Goal: Task Accomplishment & Management: Manage account settings

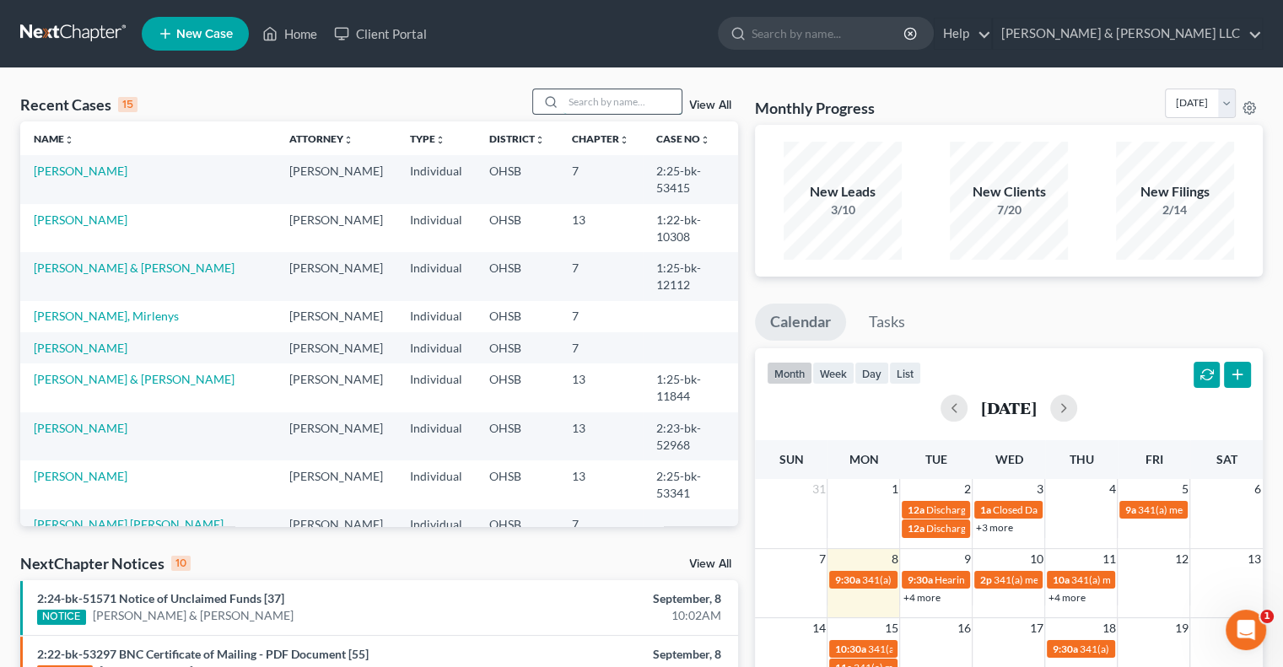
click at [607, 109] on input "search" at bounding box center [623, 101] width 118 height 24
type input "castillo"
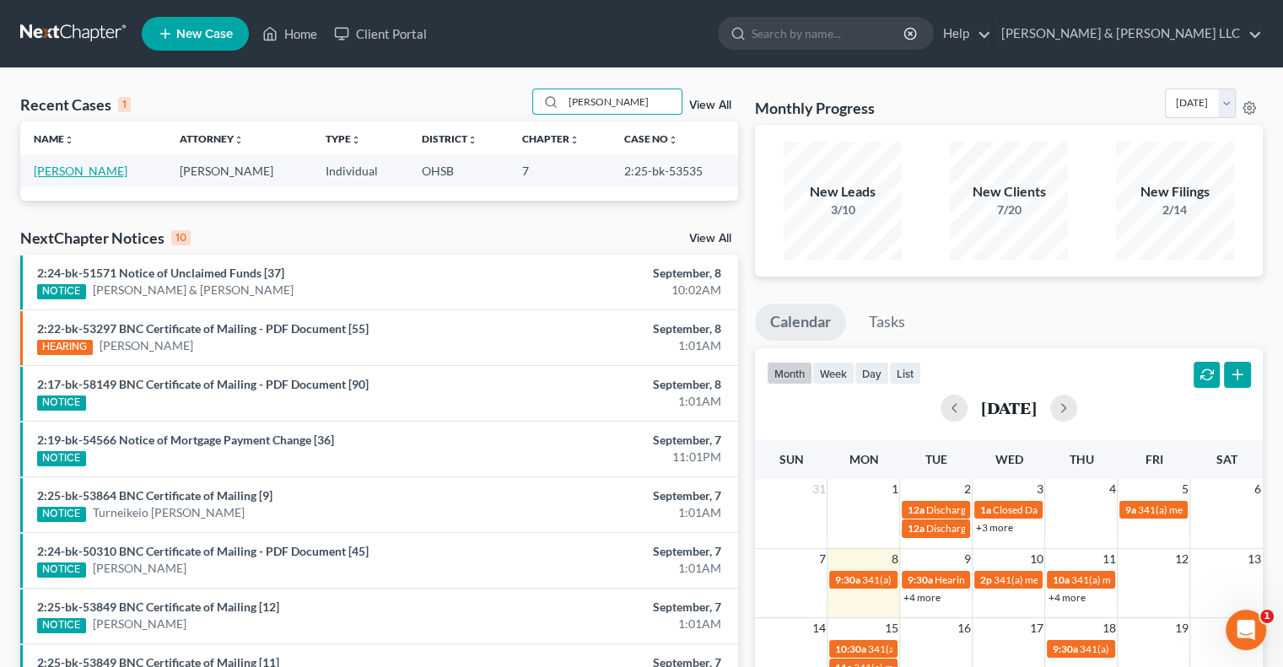
click at [97, 168] on link "[PERSON_NAME]" at bounding box center [81, 171] width 94 height 14
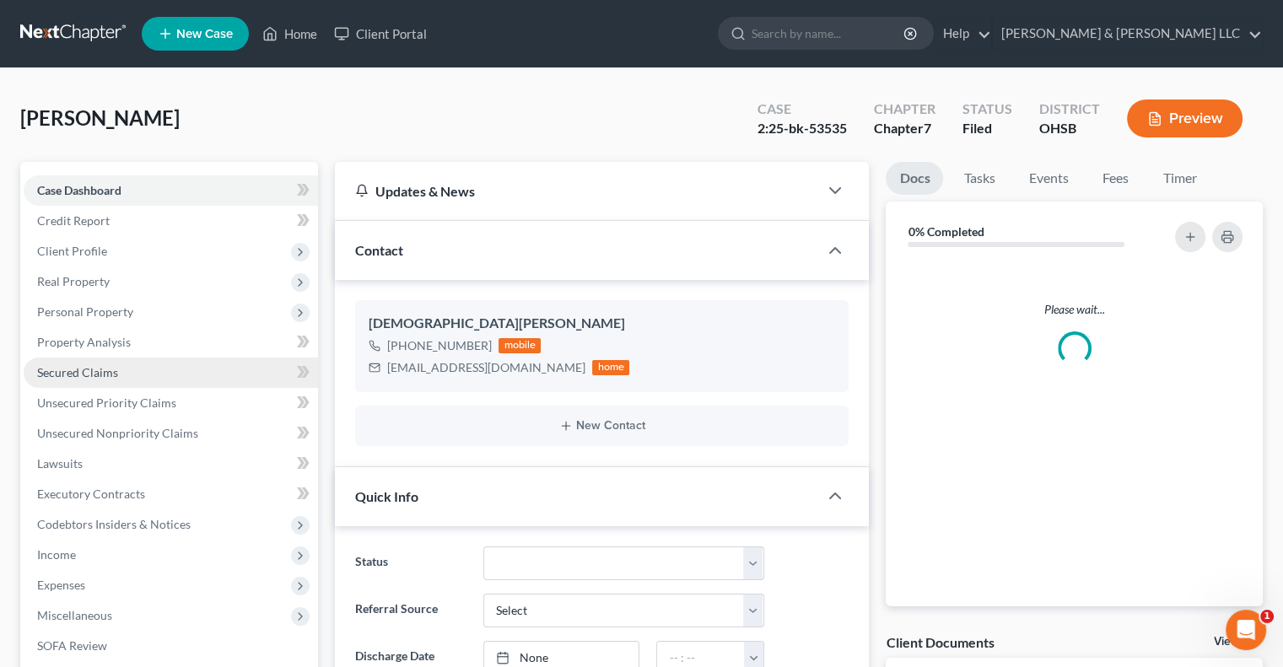
click at [78, 380] on link "Secured Claims" at bounding box center [171, 373] width 294 height 30
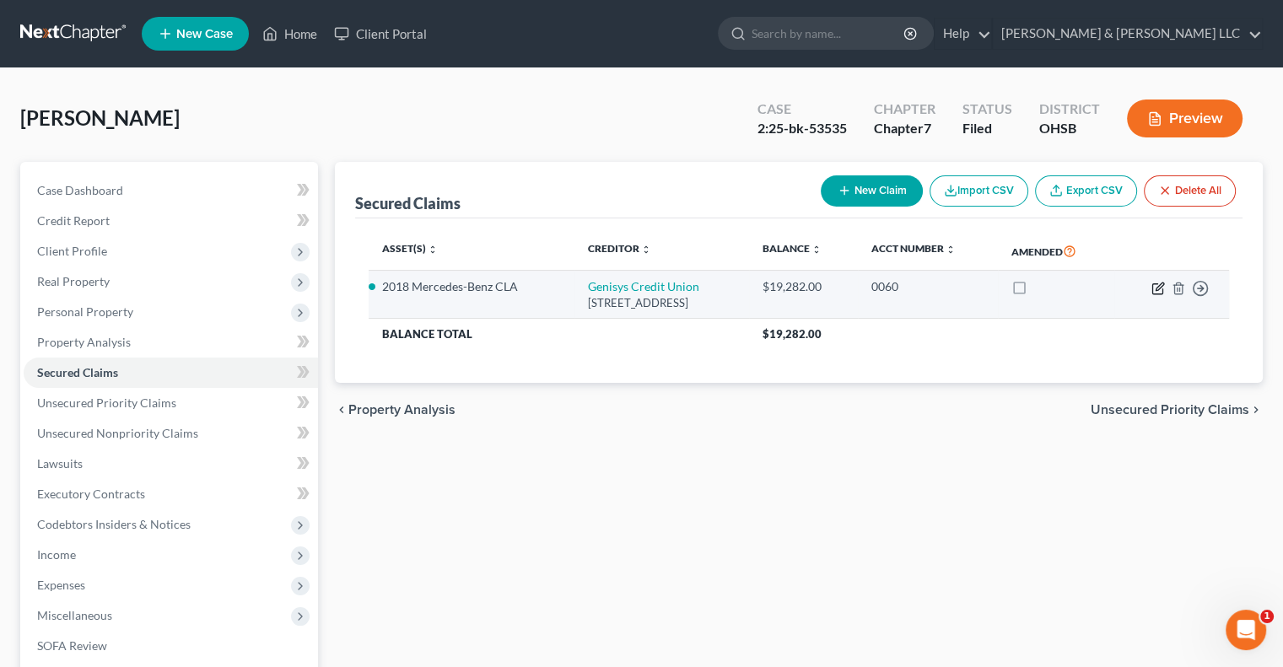
click at [1156, 288] on icon "button" at bounding box center [1160, 287] width 8 height 8
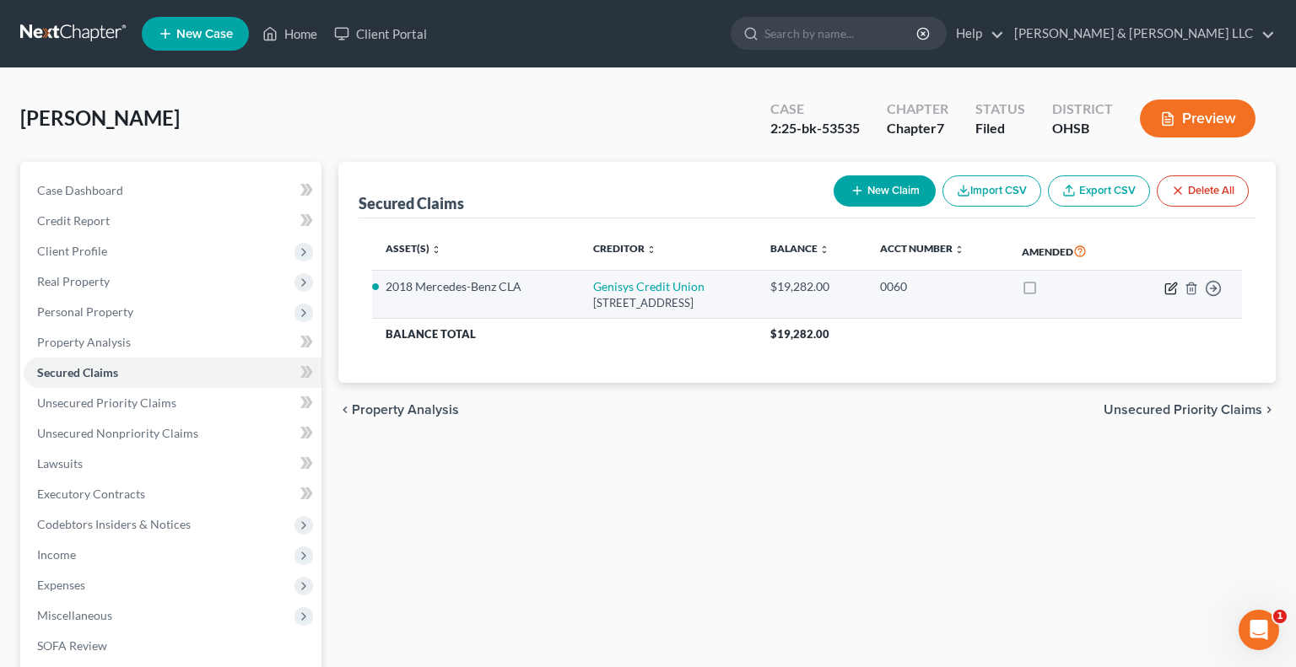
select select "23"
select select "2"
select select "0"
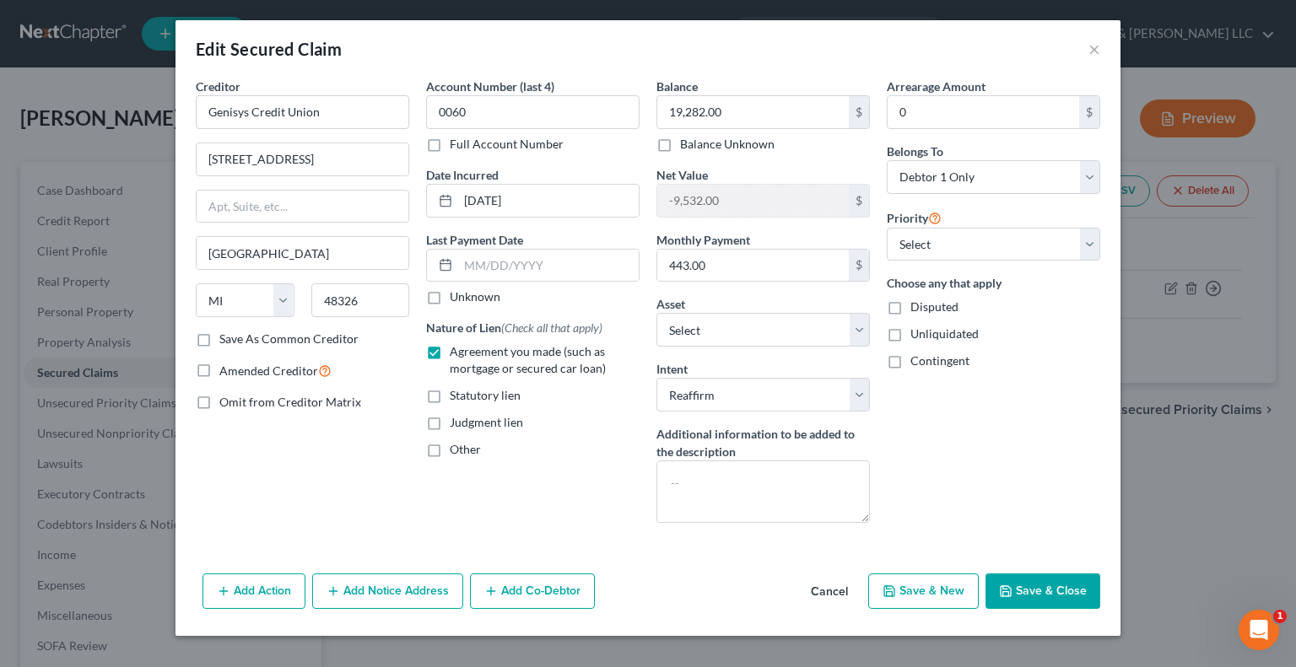
click at [1073, 595] on button "Save & Close" at bounding box center [1043, 591] width 115 height 35
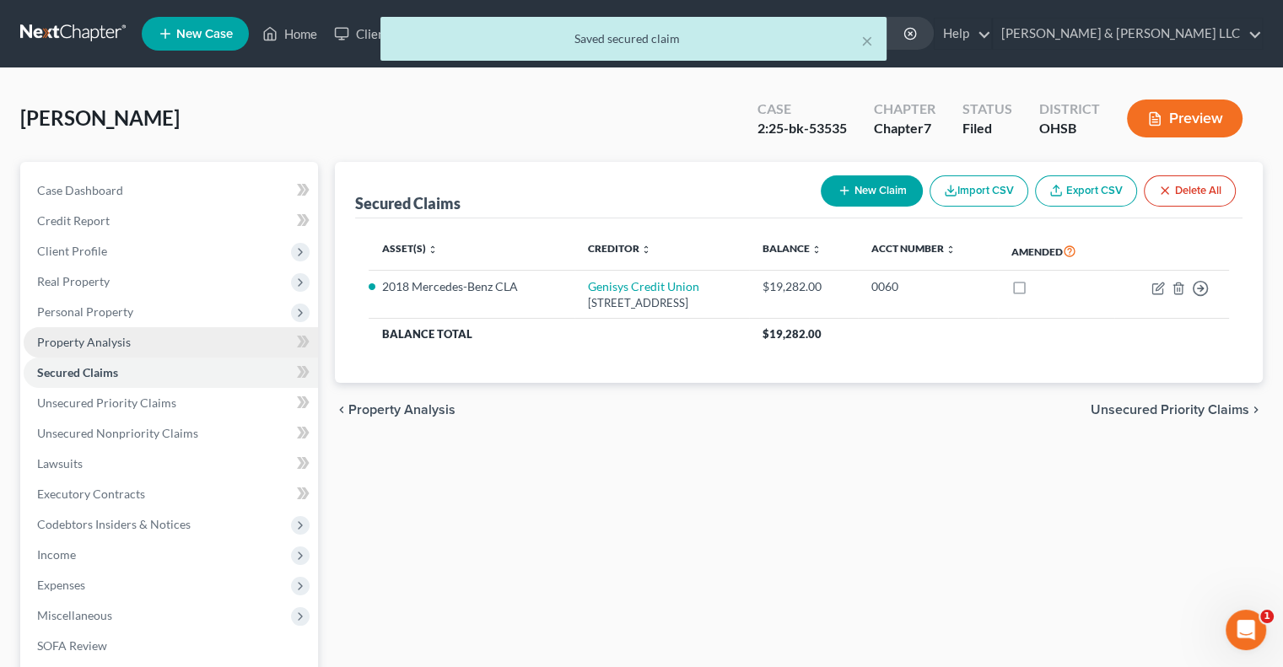
click at [122, 348] on span "Property Analysis" at bounding box center [84, 342] width 94 height 14
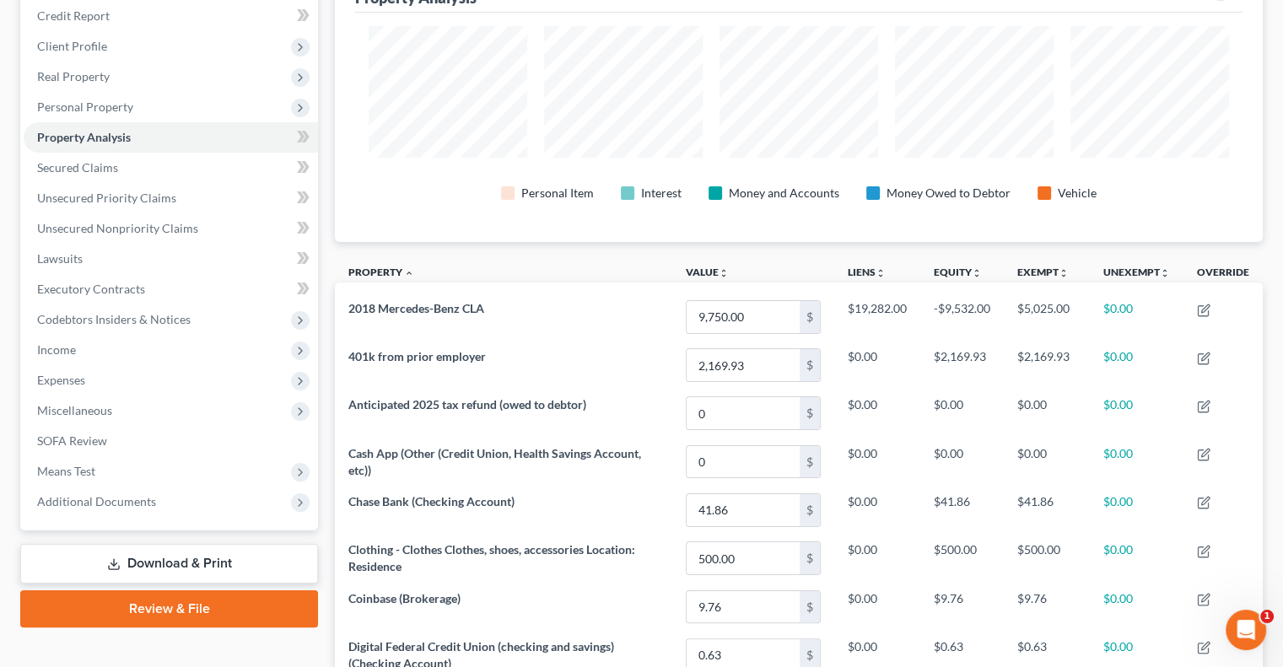
scroll to position [514, 0]
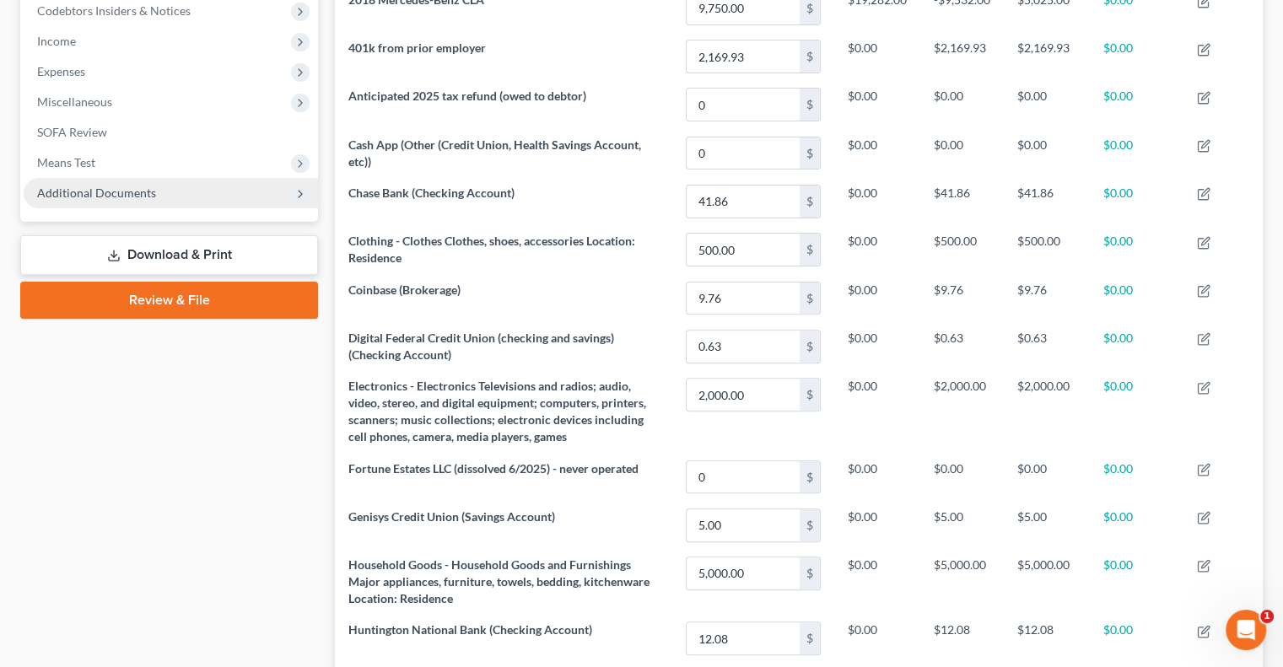
click at [132, 192] on span "Additional Documents" at bounding box center [96, 193] width 119 height 14
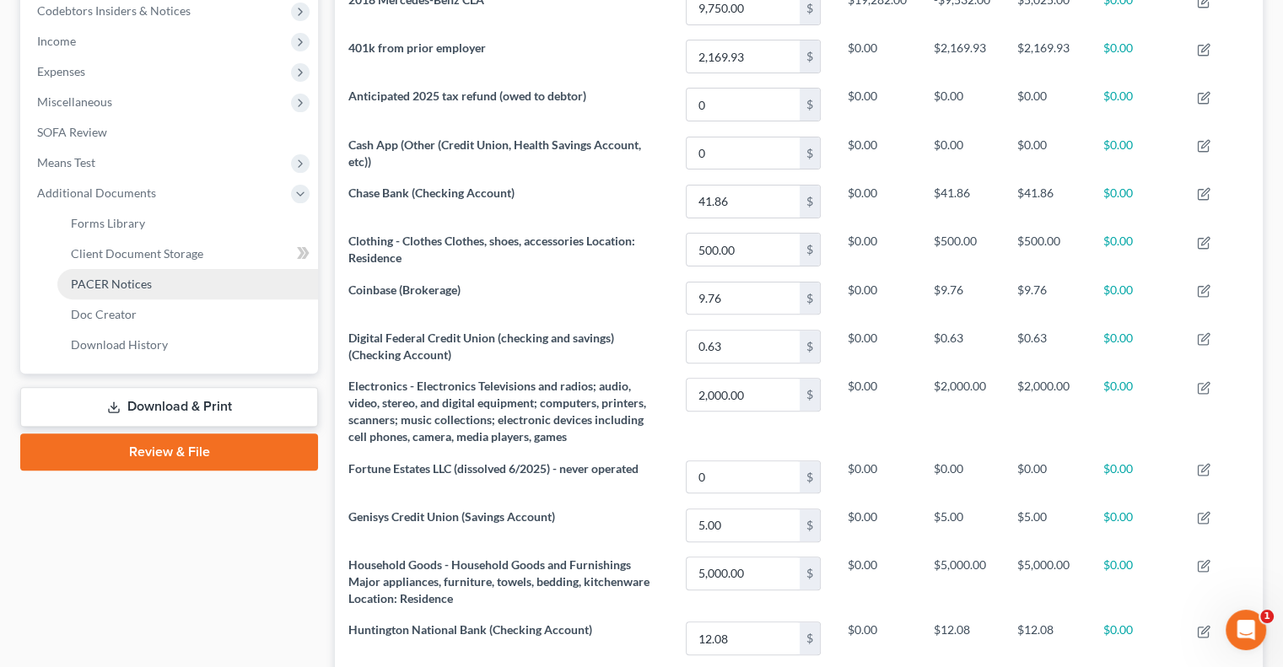
click at [148, 277] on span "PACER Notices" at bounding box center [111, 284] width 81 height 14
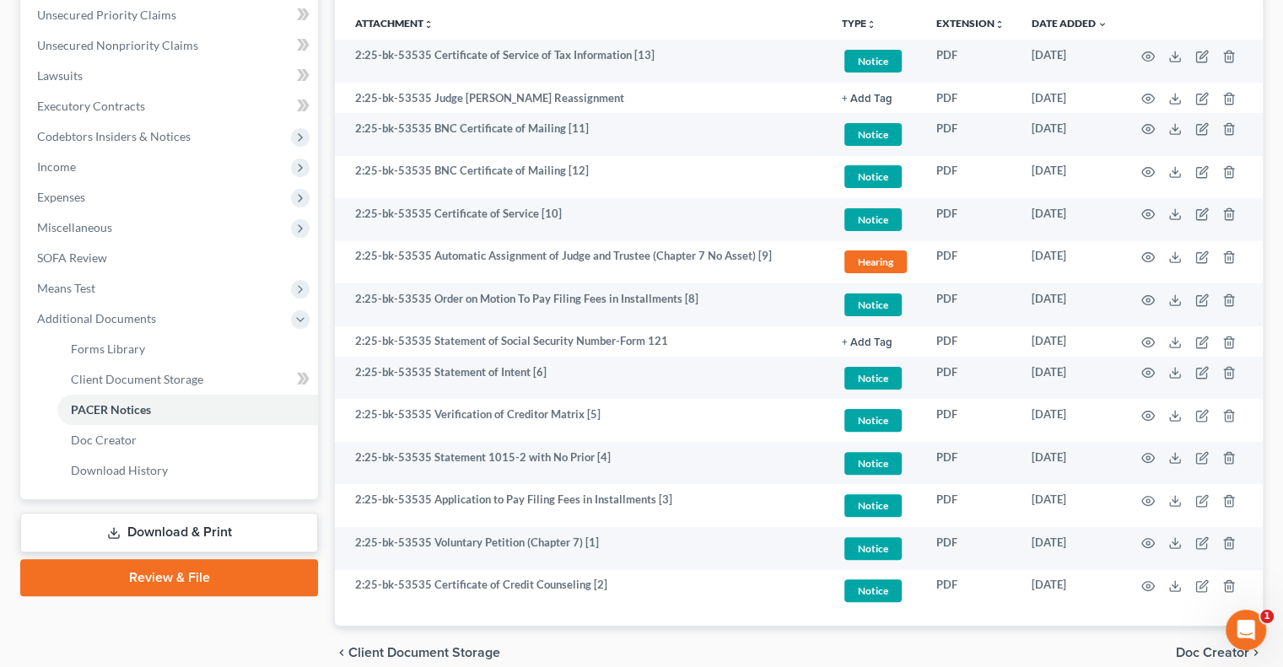
scroll to position [422, 0]
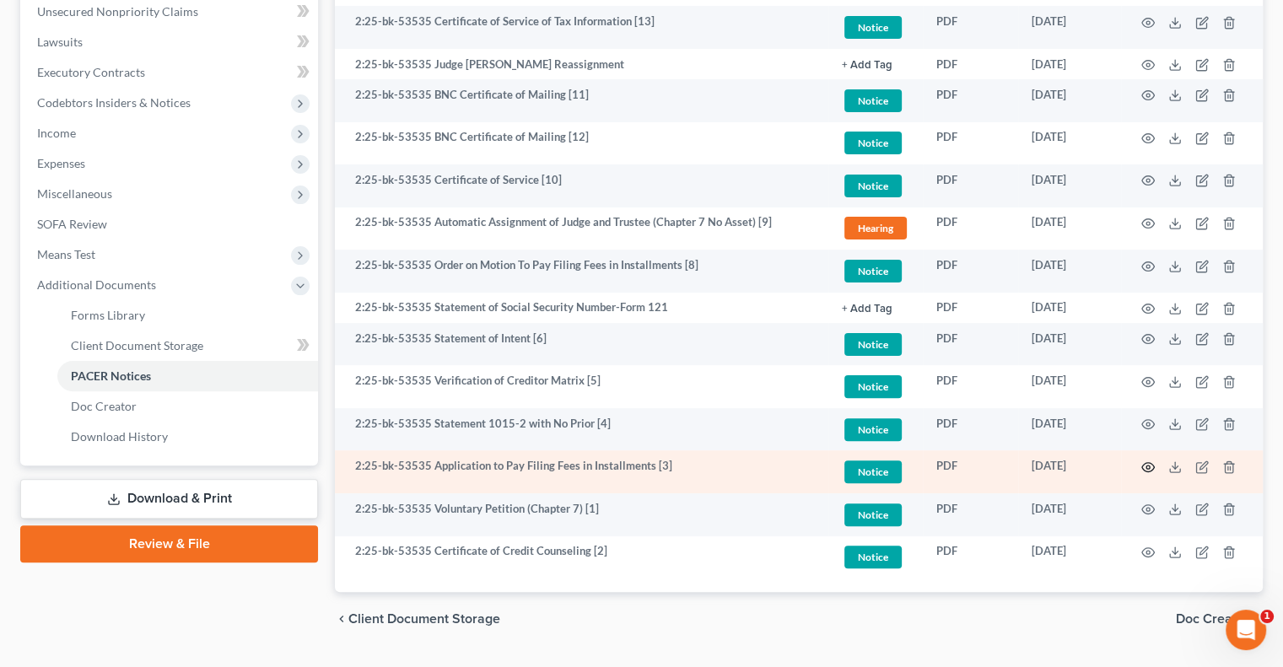
click at [1148, 470] on icon "button" at bounding box center [1149, 468] width 14 height 14
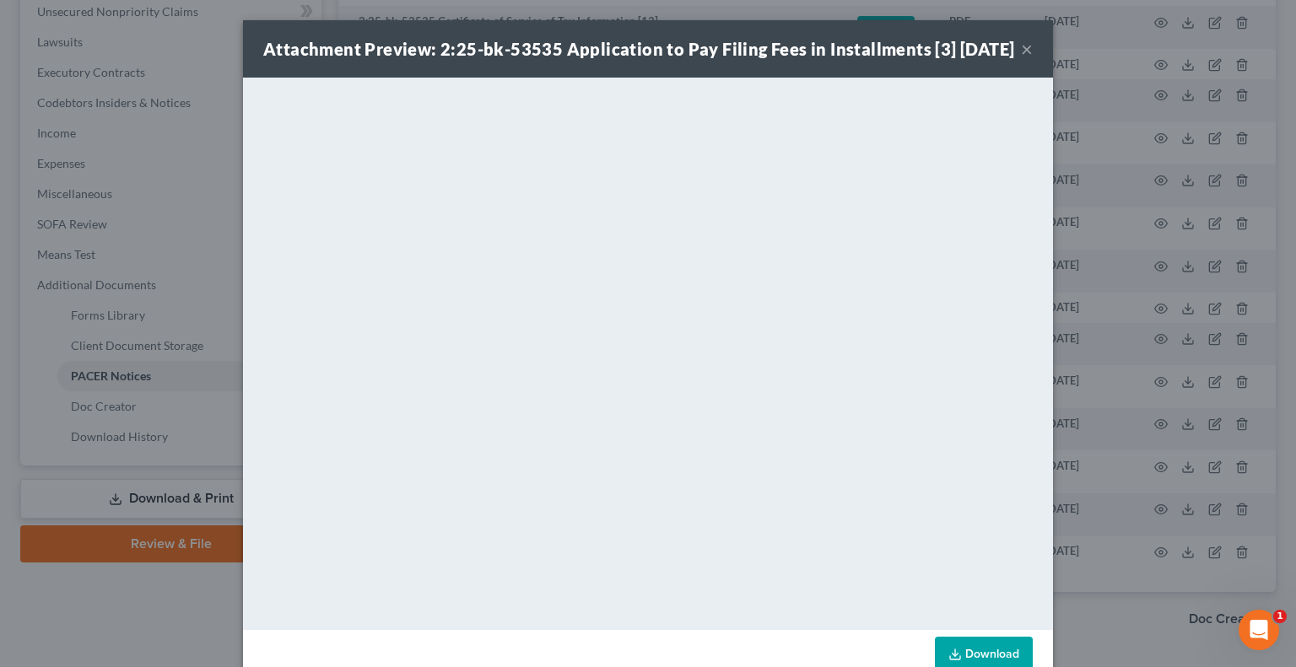
click at [1022, 57] on button "×" at bounding box center [1027, 49] width 12 height 20
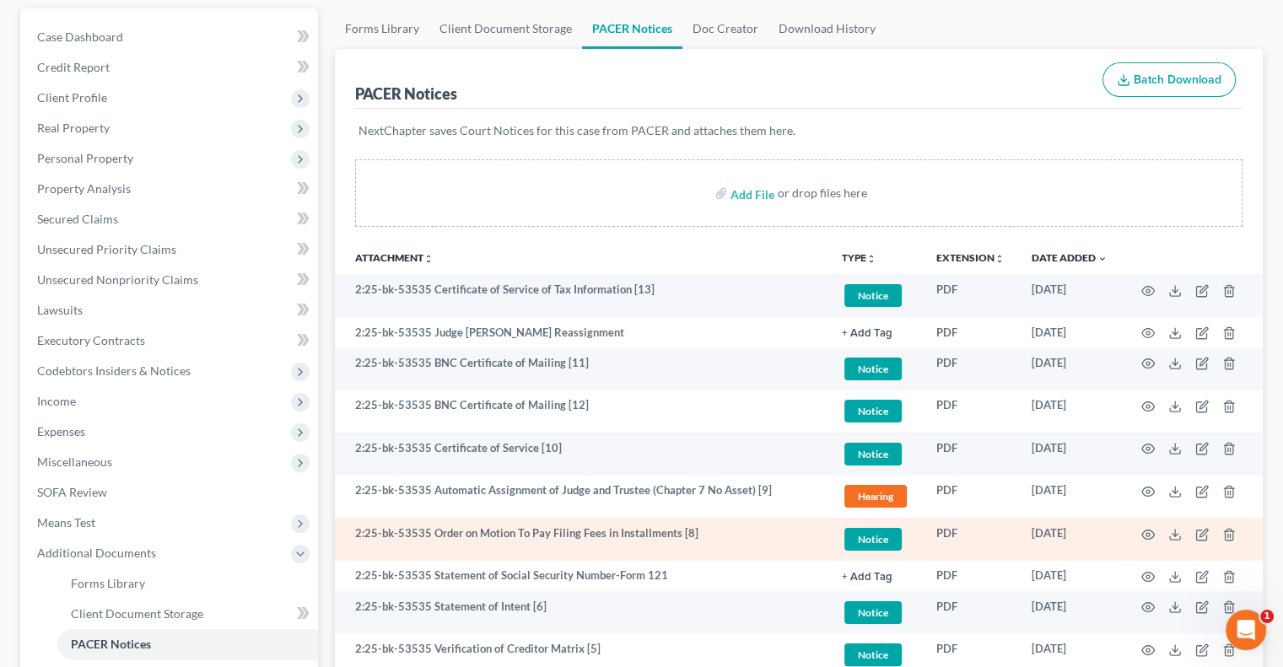
scroll to position [84, 0]
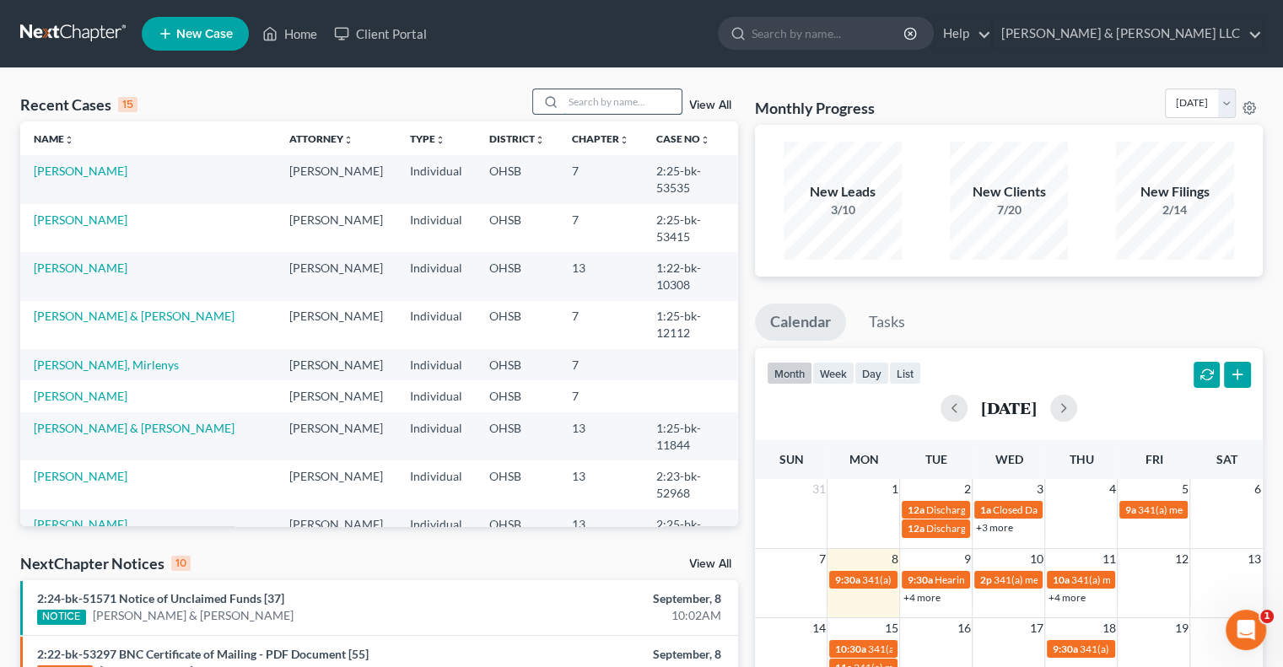
click at [602, 100] on input "search" at bounding box center [623, 101] width 118 height 24
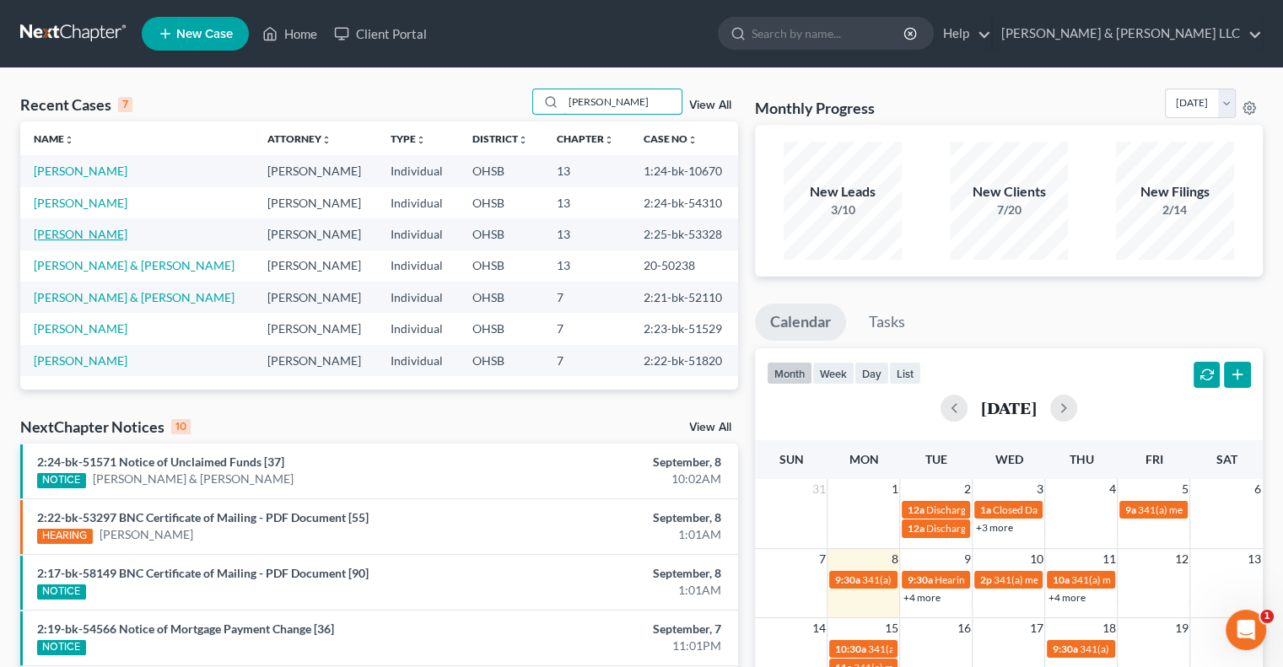
type input "cole"
click at [92, 239] on link "Coleman, Crystal" at bounding box center [81, 234] width 94 height 14
select select "3"
select select "6"
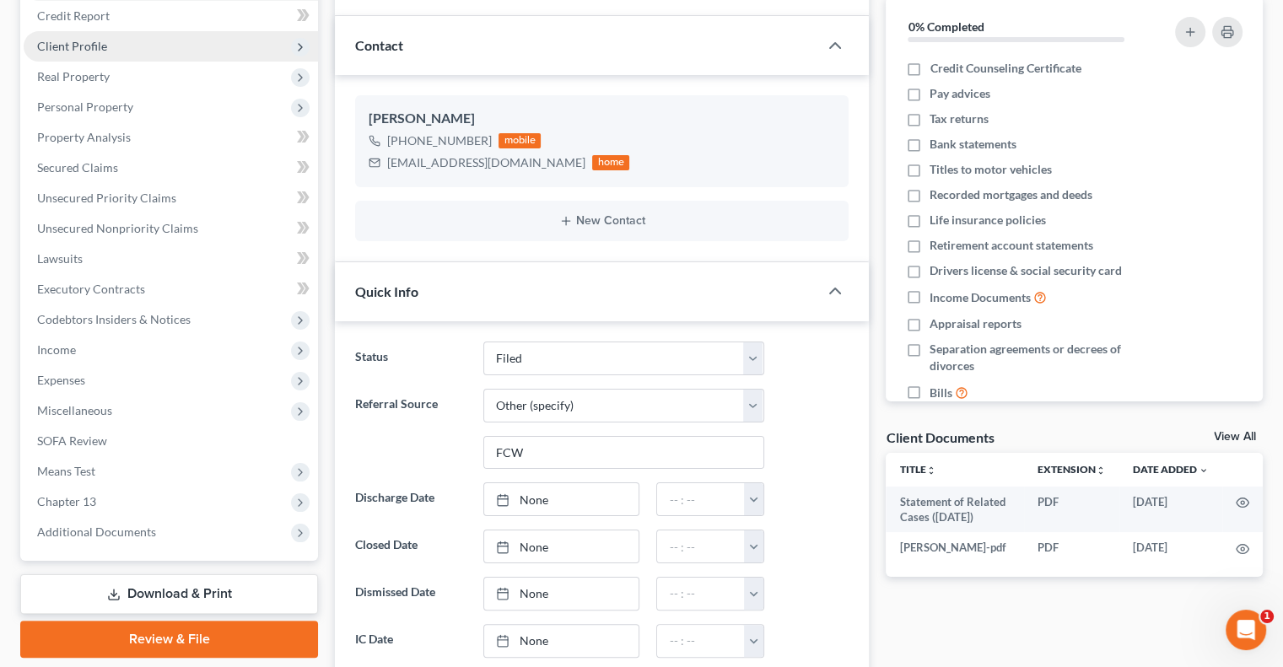
scroll to position [253, 0]
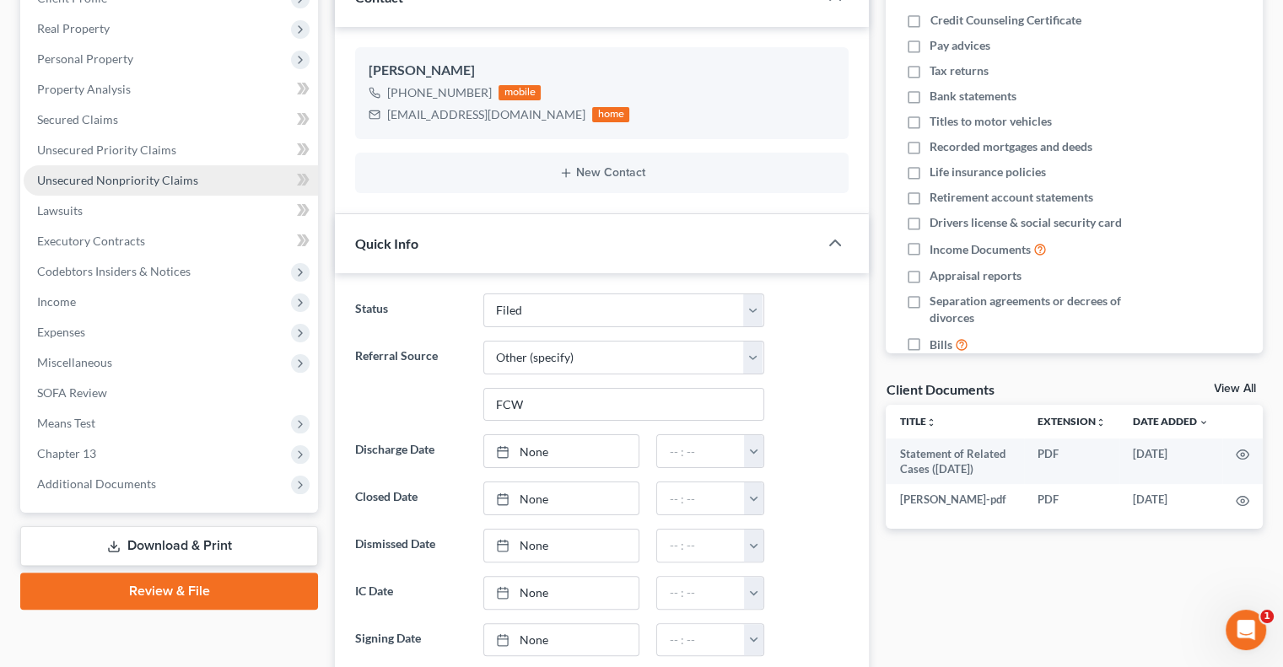
click at [152, 182] on span "Unsecured Nonpriority Claims" at bounding box center [117, 180] width 161 height 14
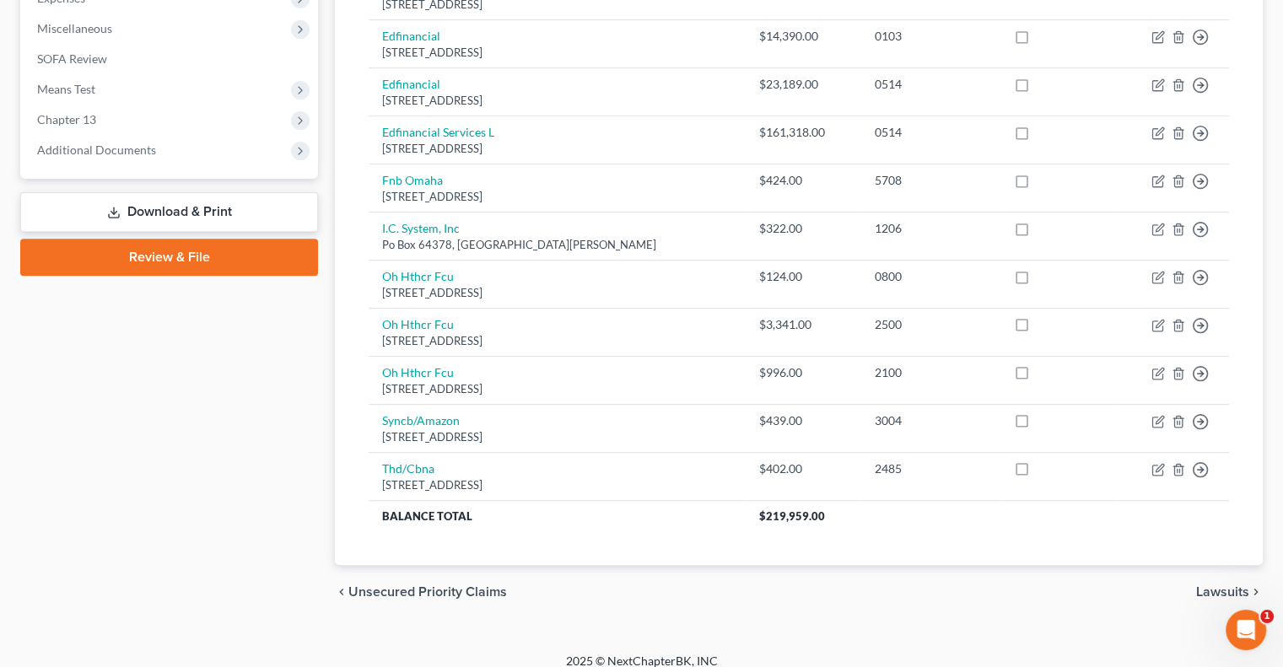
scroll to position [591, 0]
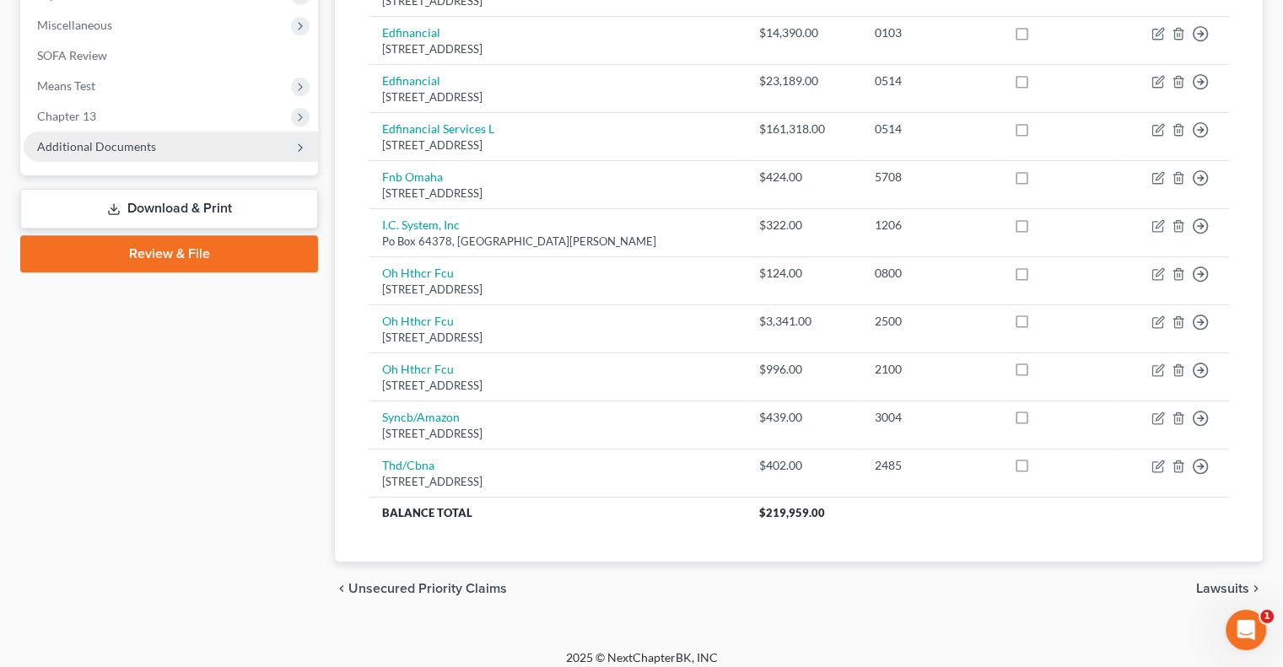
click at [80, 142] on span "Additional Documents" at bounding box center [96, 146] width 119 height 14
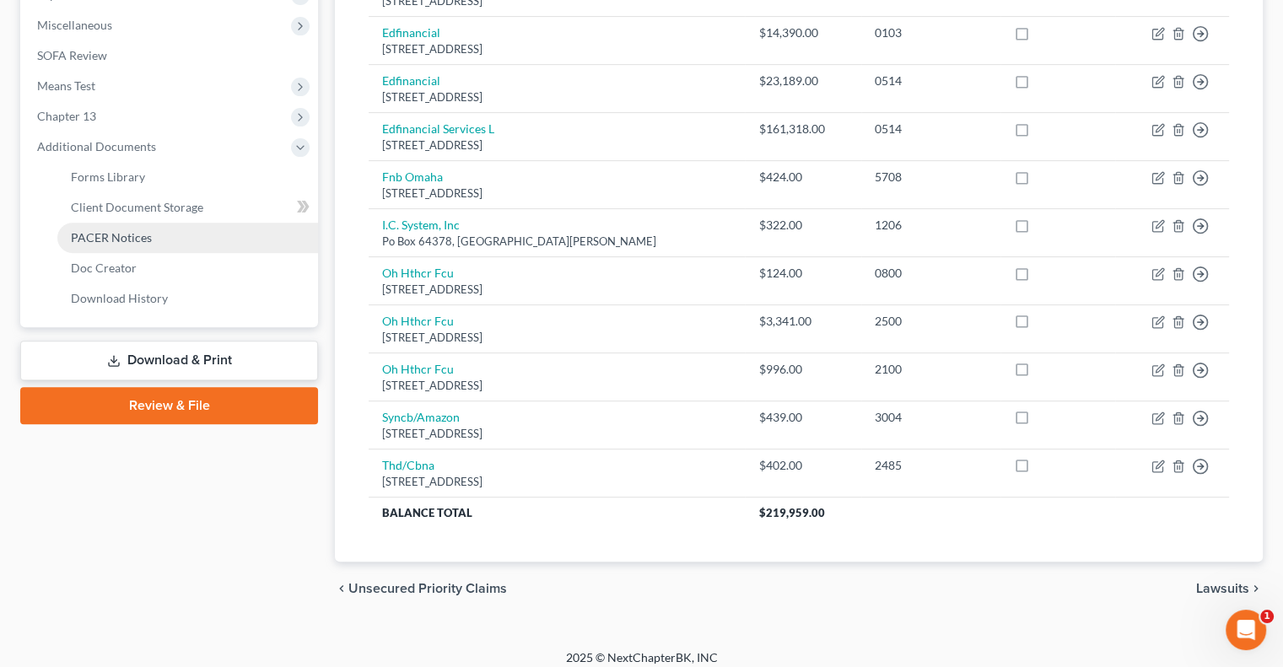
click at [130, 241] on span "PACER Notices" at bounding box center [111, 237] width 81 height 14
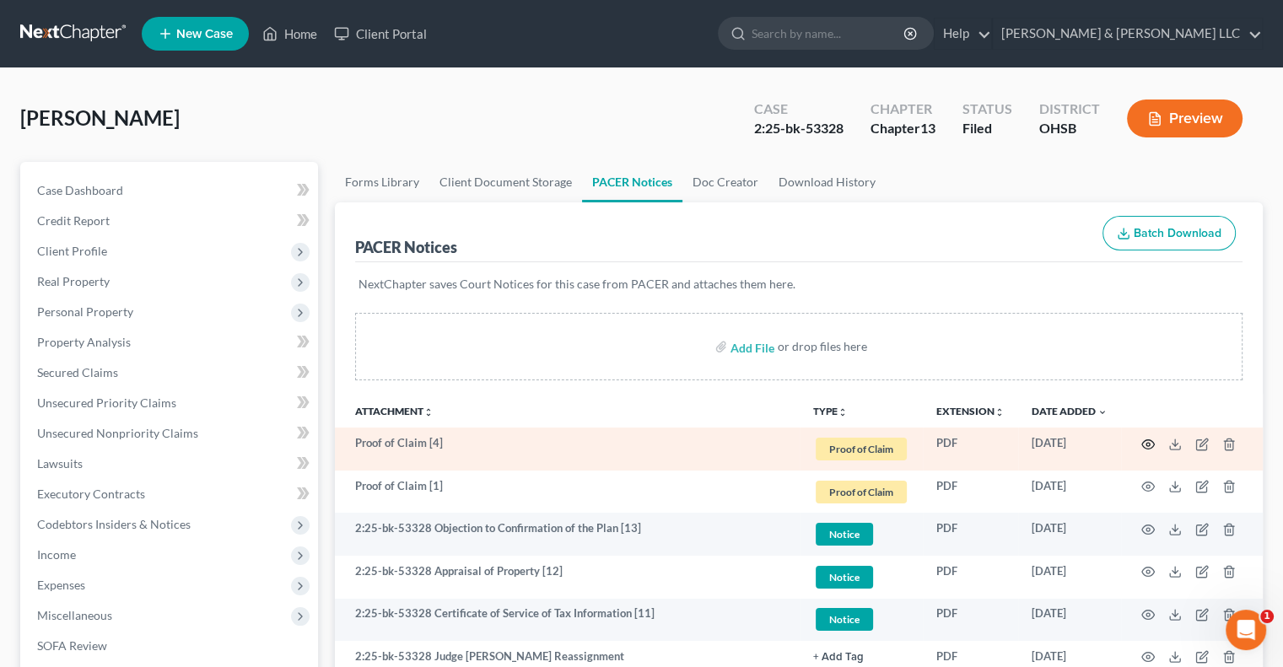
click at [1153, 446] on icon "button" at bounding box center [1149, 445] width 14 height 14
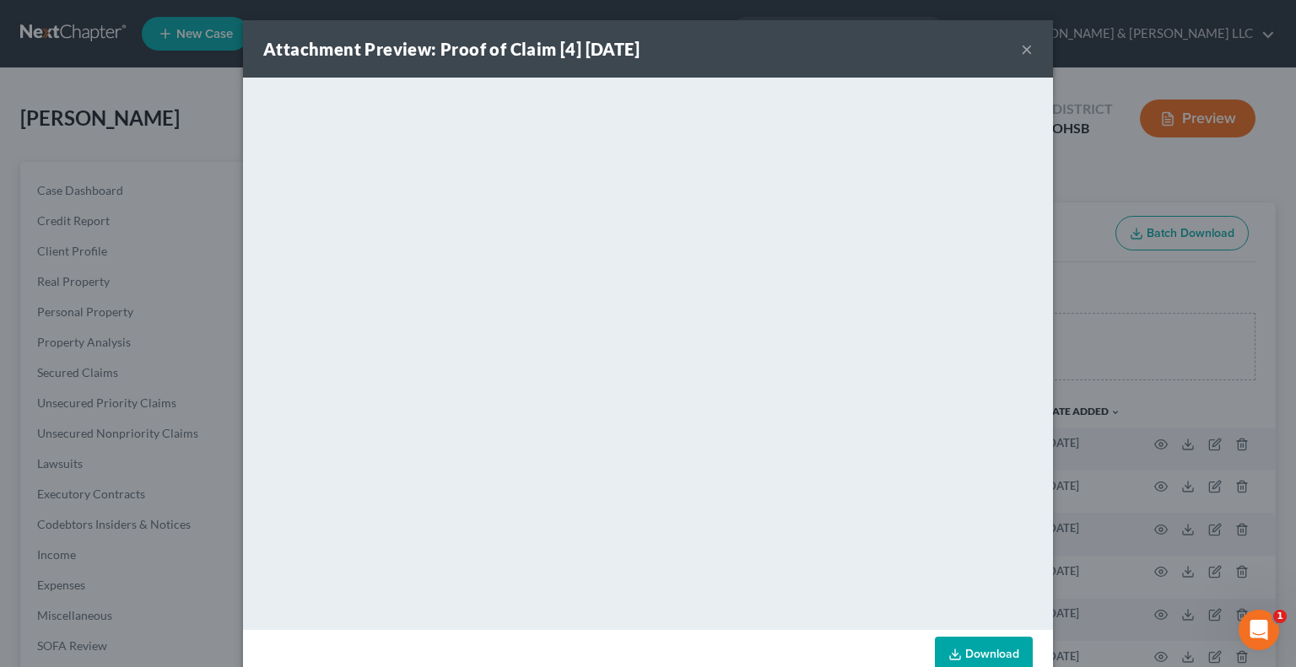
click at [1024, 51] on button "×" at bounding box center [1027, 49] width 12 height 20
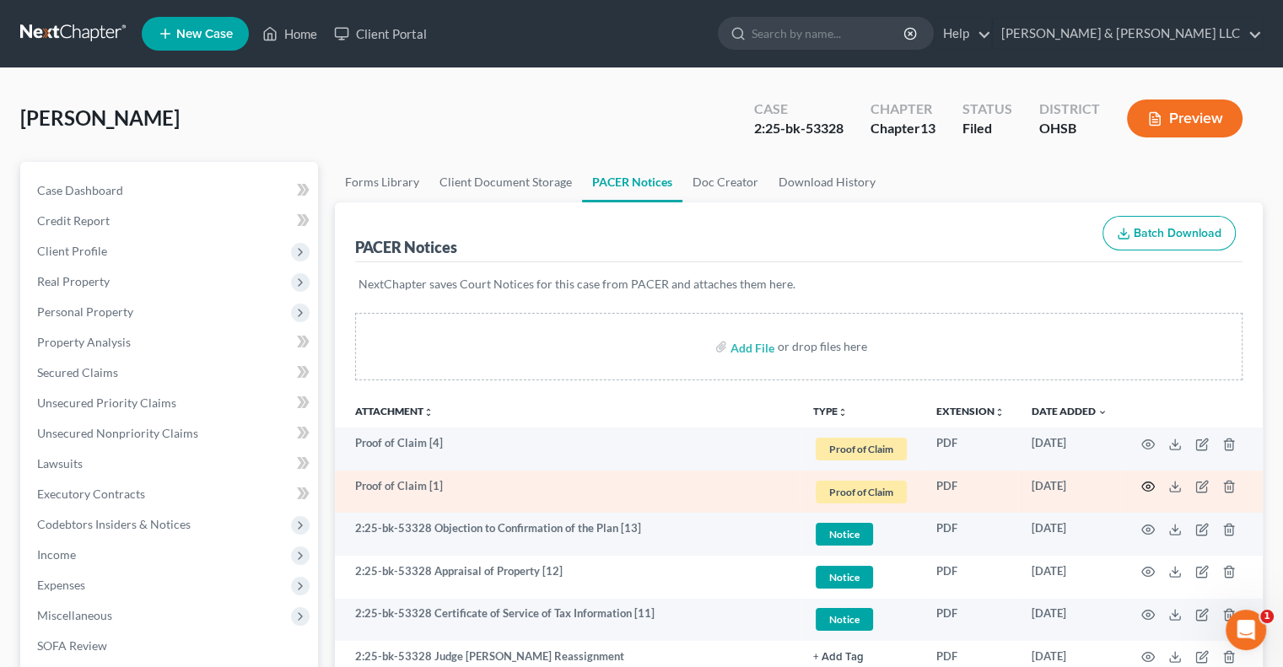
click at [1144, 485] on icon "button" at bounding box center [1149, 487] width 14 height 14
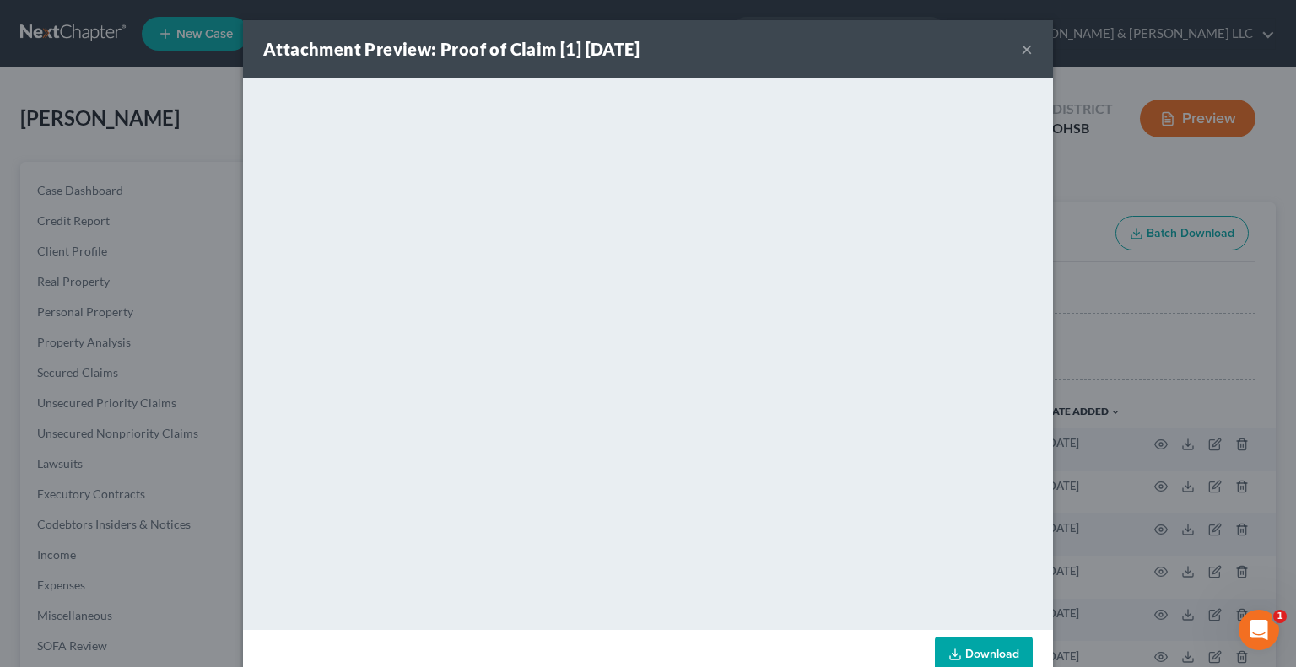
click at [1021, 48] on button "×" at bounding box center [1027, 49] width 12 height 20
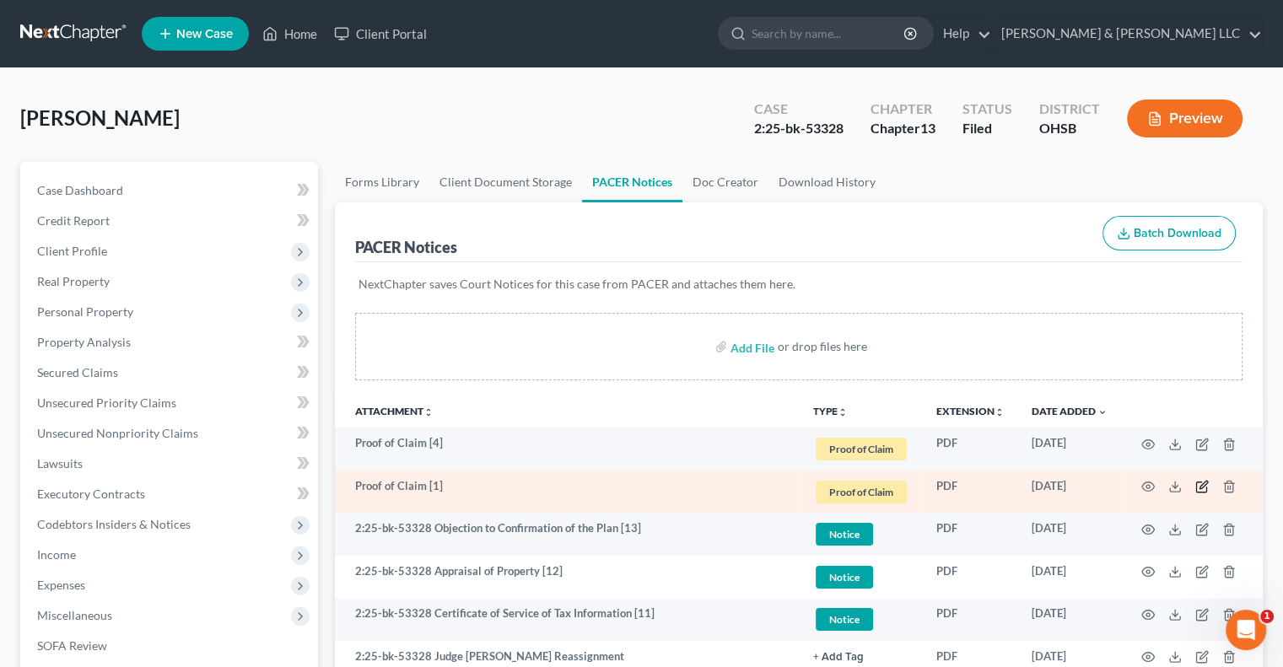
click at [1204, 485] on icon "button" at bounding box center [1204, 486] width 8 height 8
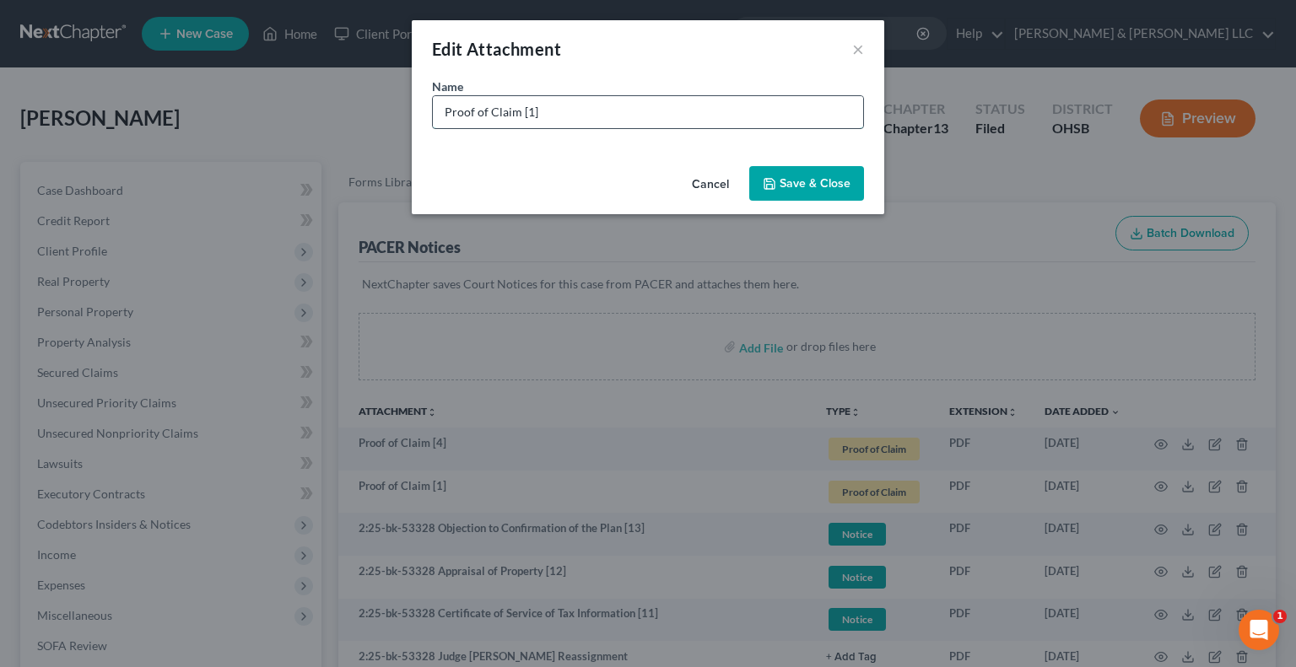
click at [631, 105] on input "Proof of Claim [1]" at bounding box center [648, 112] width 430 height 32
type input "Proof of Claim [1] Waggoner HOA"
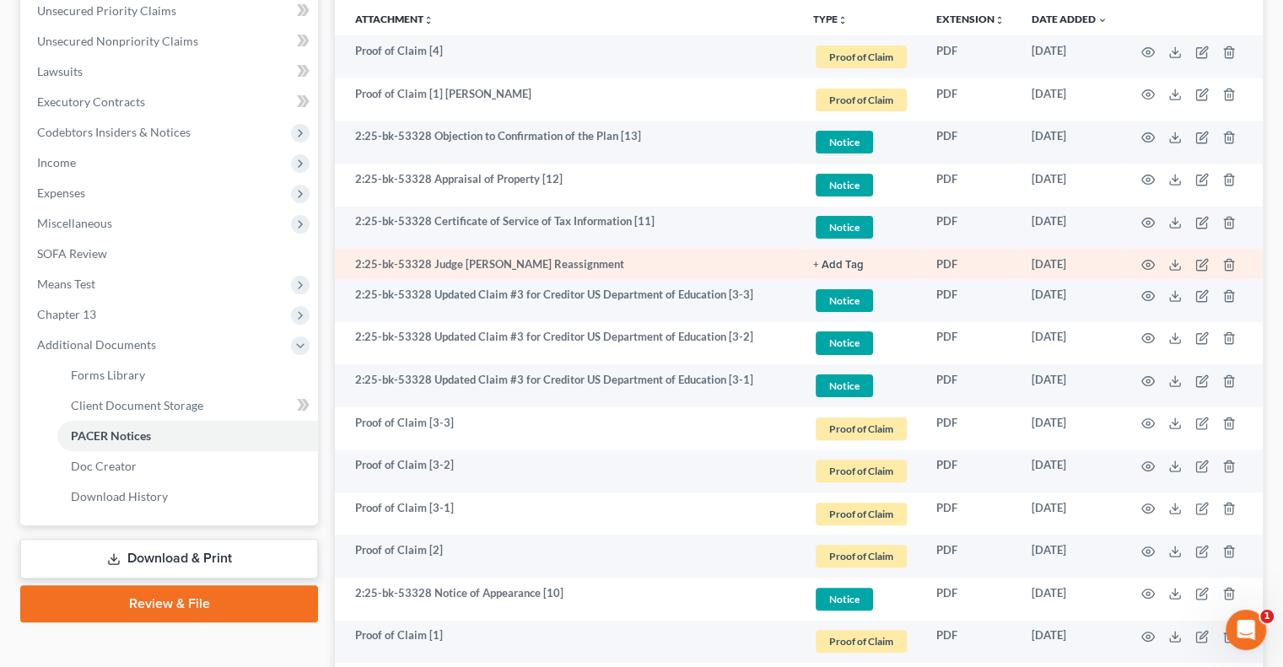
scroll to position [422, 0]
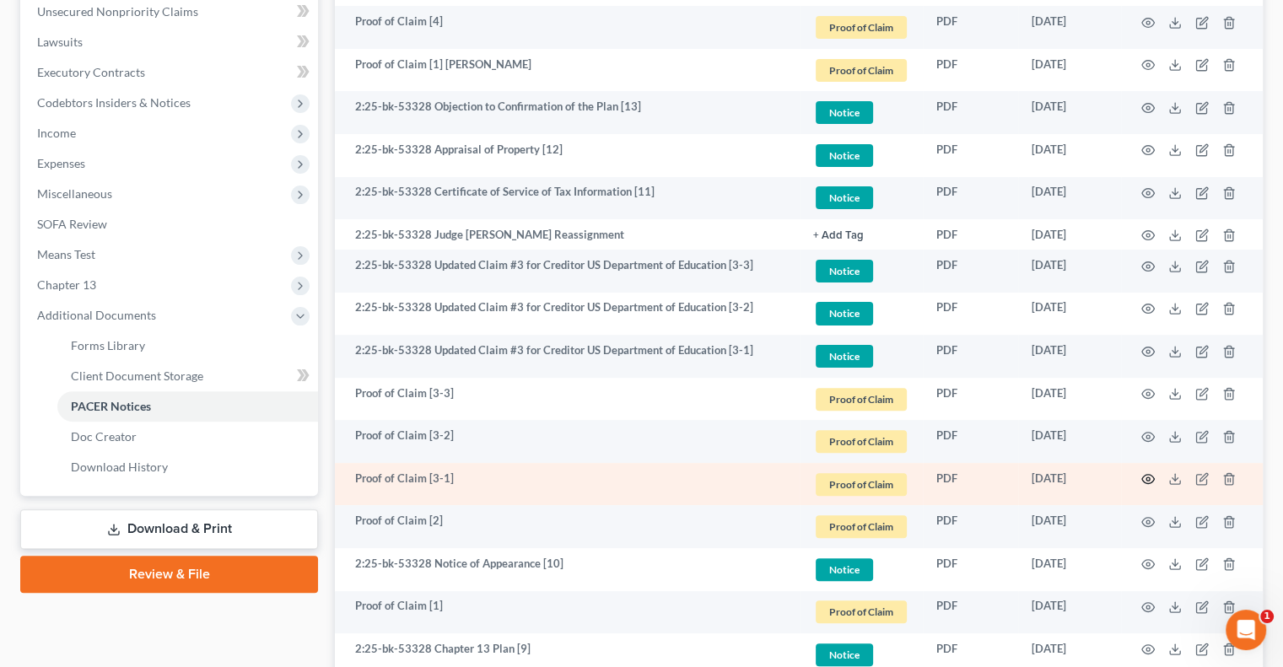
click at [1148, 482] on icon "button" at bounding box center [1149, 480] width 14 height 14
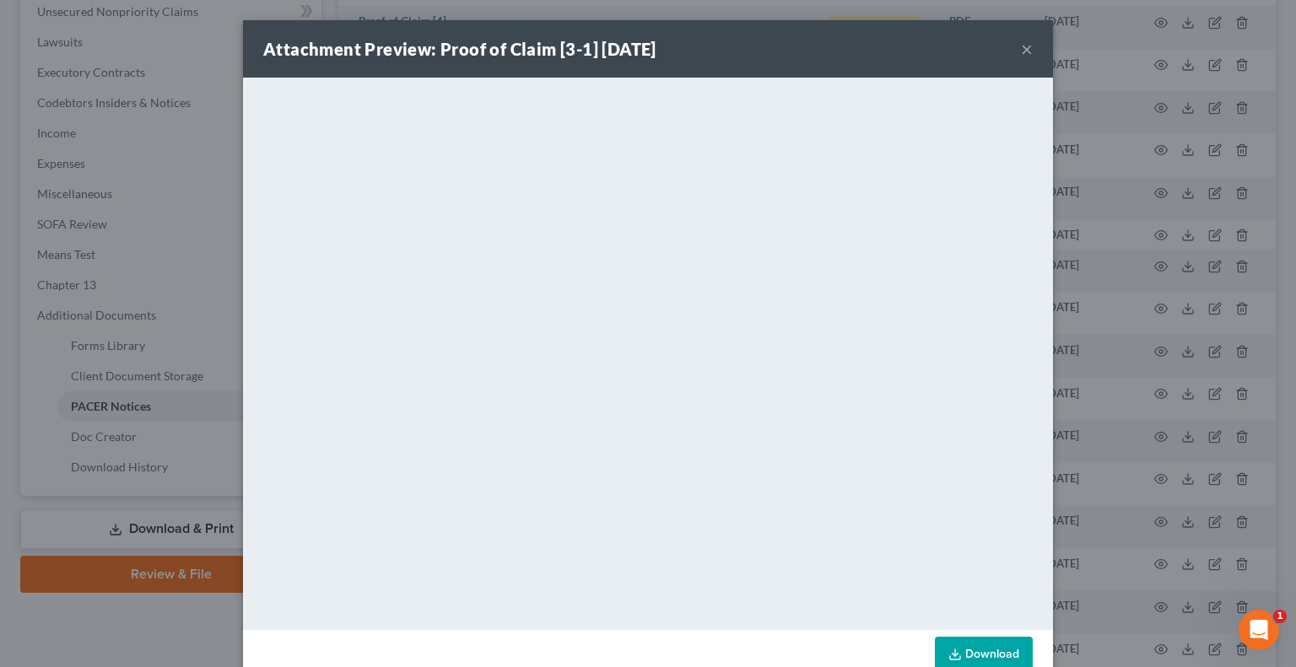
click at [1023, 46] on button "×" at bounding box center [1027, 49] width 12 height 20
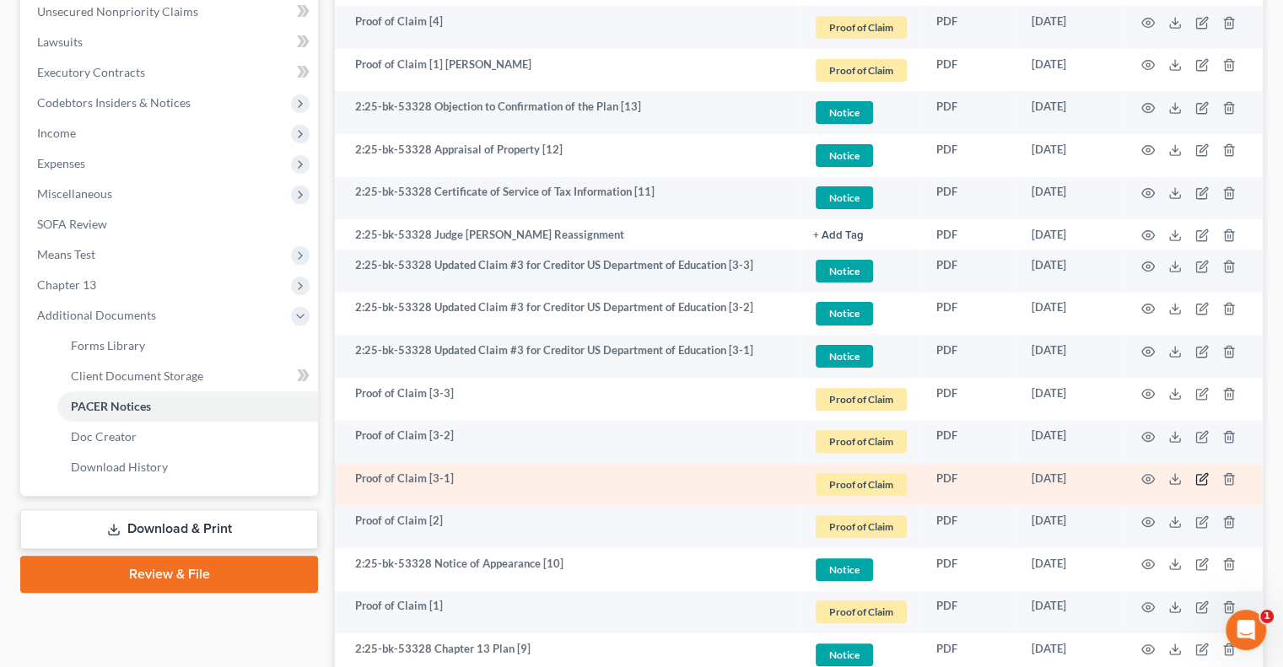
click at [1202, 481] on icon "button" at bounding box center [1203, 480] width 14 height 14
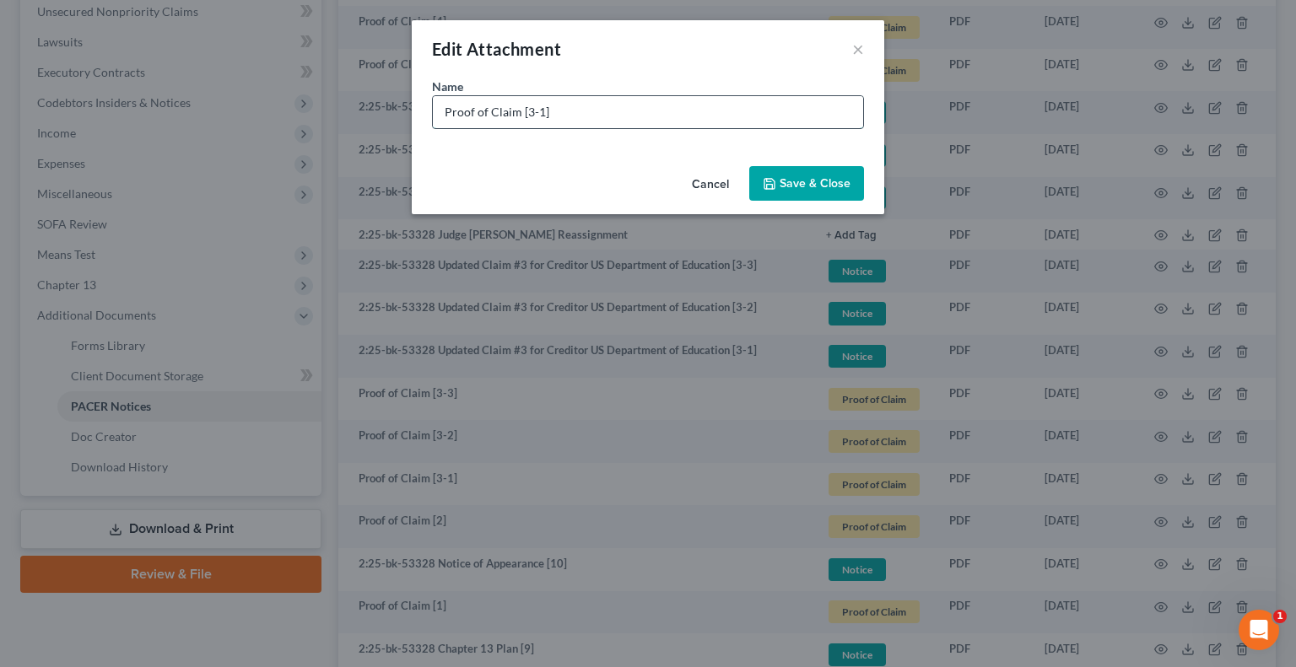
click at [739, 120] on input "Proof of Claim [3-1]" at bounding box center [648, 112] width 430 height 32
type input "Proof of Claim [3-1] DOE"
click at [799, 179] on span "Save & Close" at bounding box center [815, 183] width 71 height 14
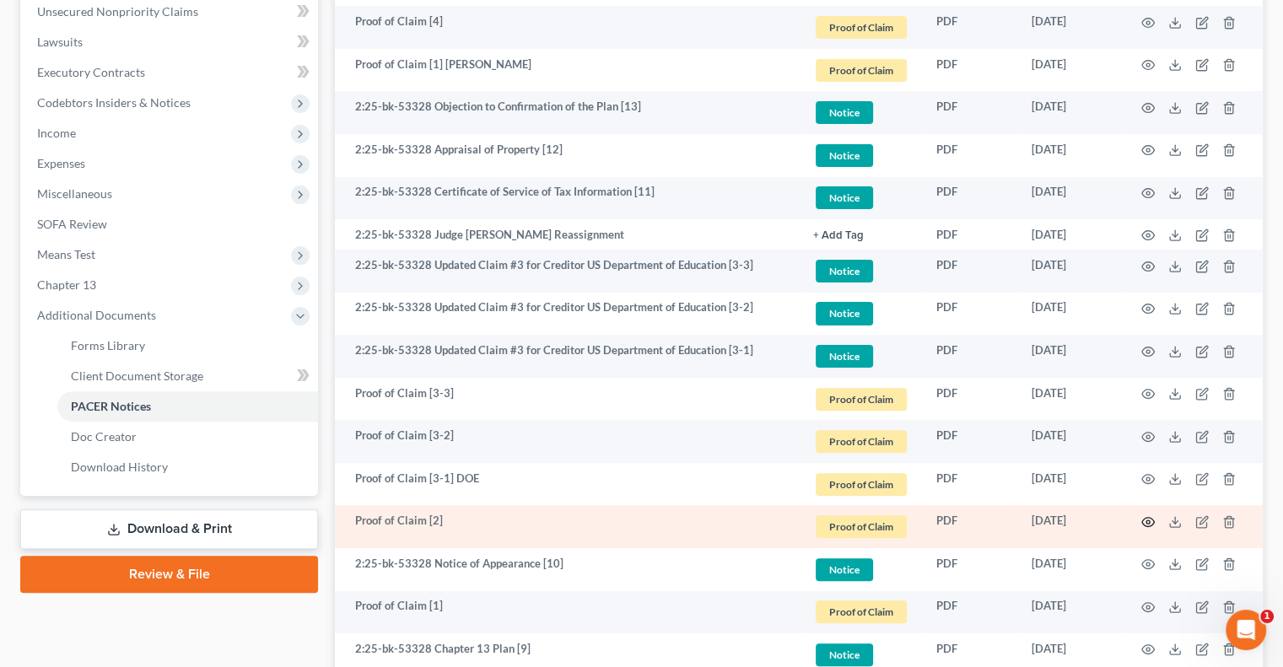
click at [1148, 526] on icon "button" at bounding box center [1149, 523] width 14 height 14
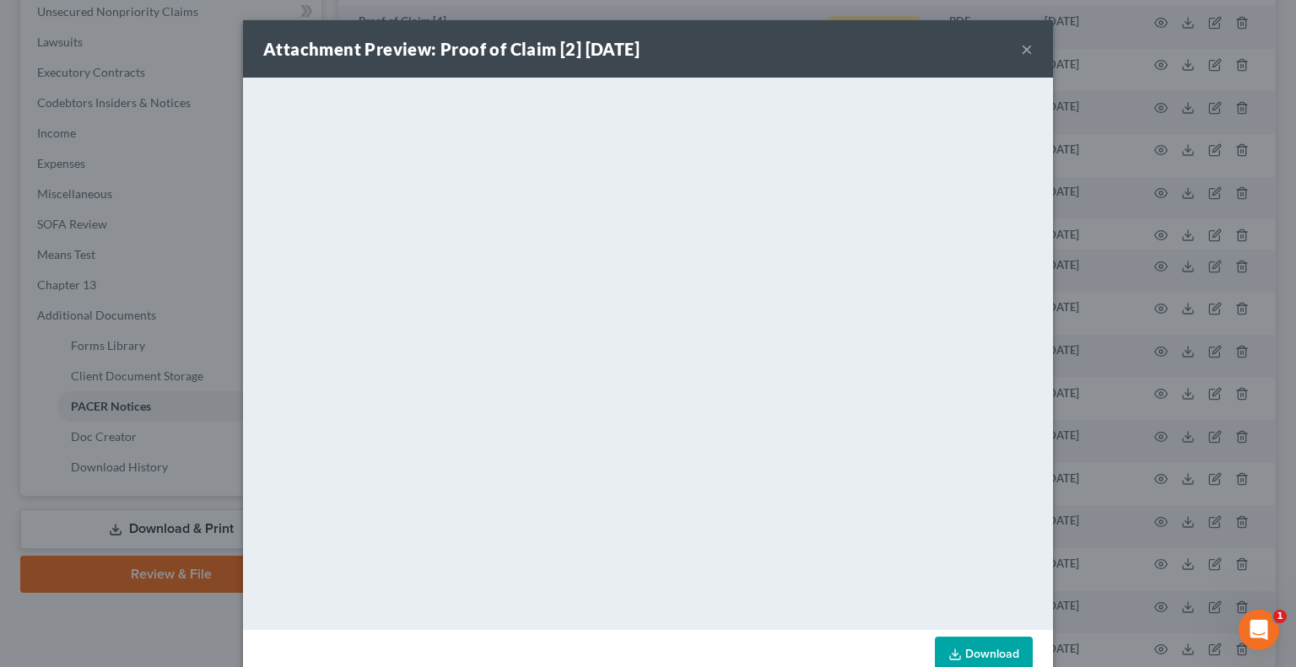
click at [1021, 46] on button "×" at bounding box center [1027, 49] width 12 height 20
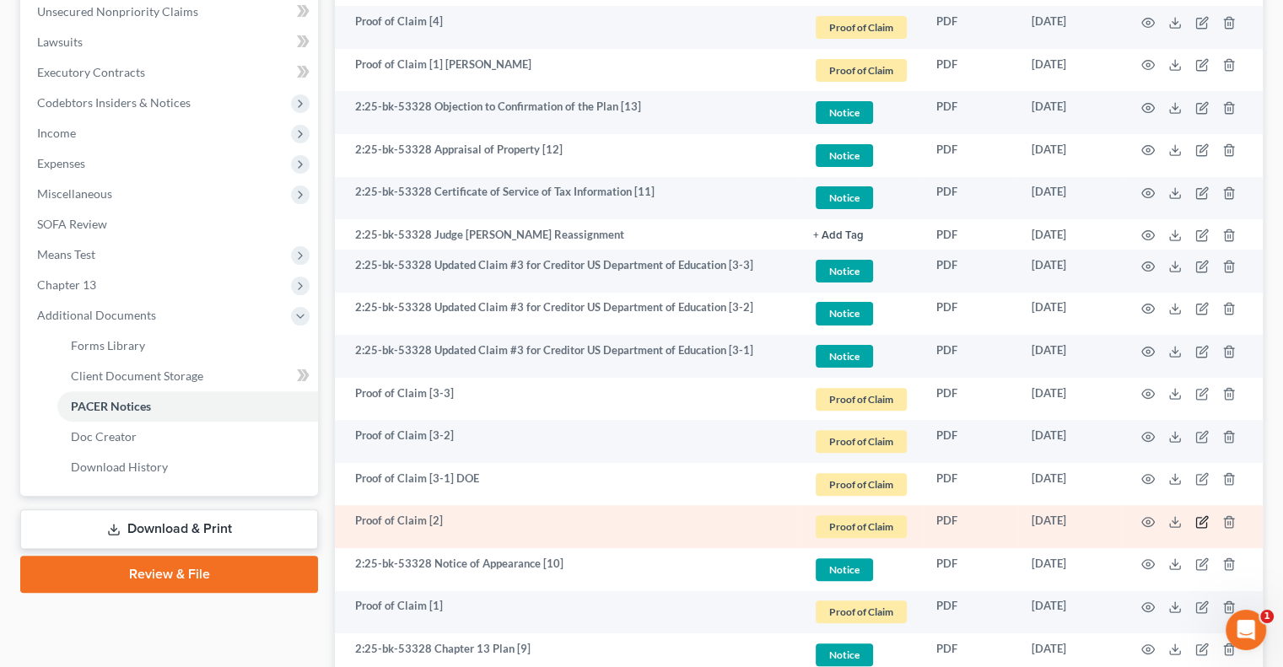
click at [1202, 524] on icon "button" at bounding box center [1203, 523] width 14 height 14
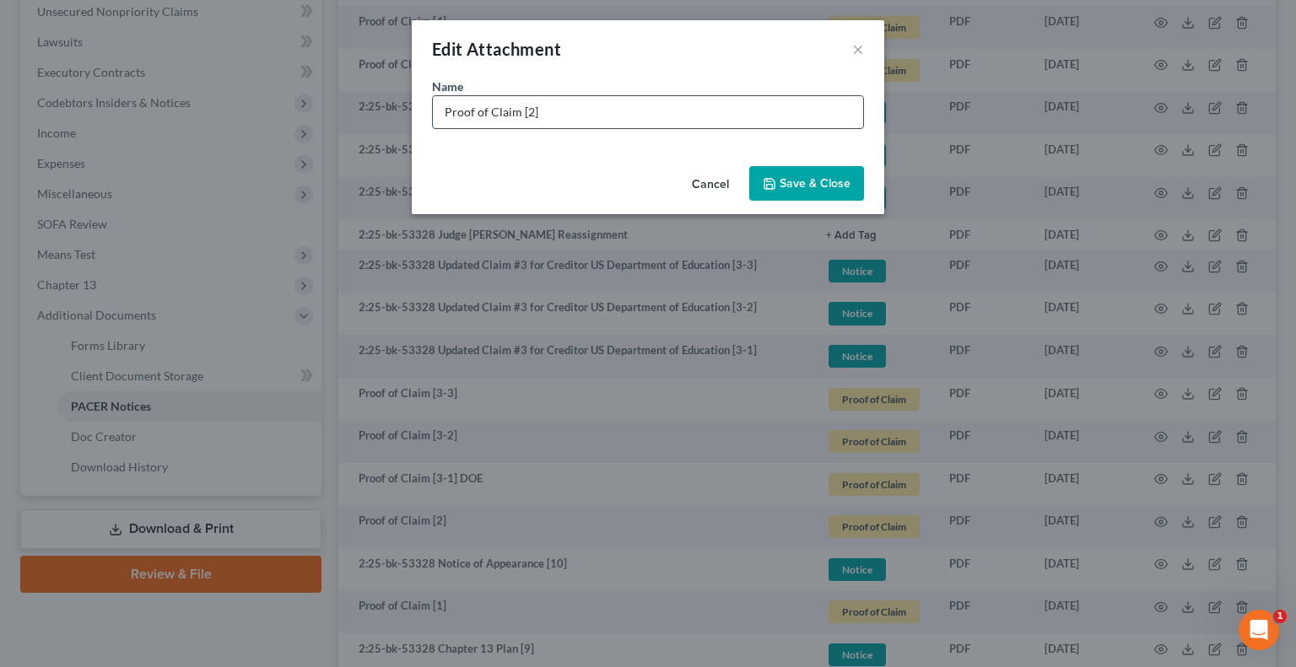
click at [719, 115] on input "Proof of Claim [2]" at bounding box center [648, 112] width 430 height 32
type input "Proof of Claim [2] Ohio Healthcare HELCO - out by co-signer"
click at [783, 170] on button "Save & Close" at bounding box center [806, 183] width 115 height 35
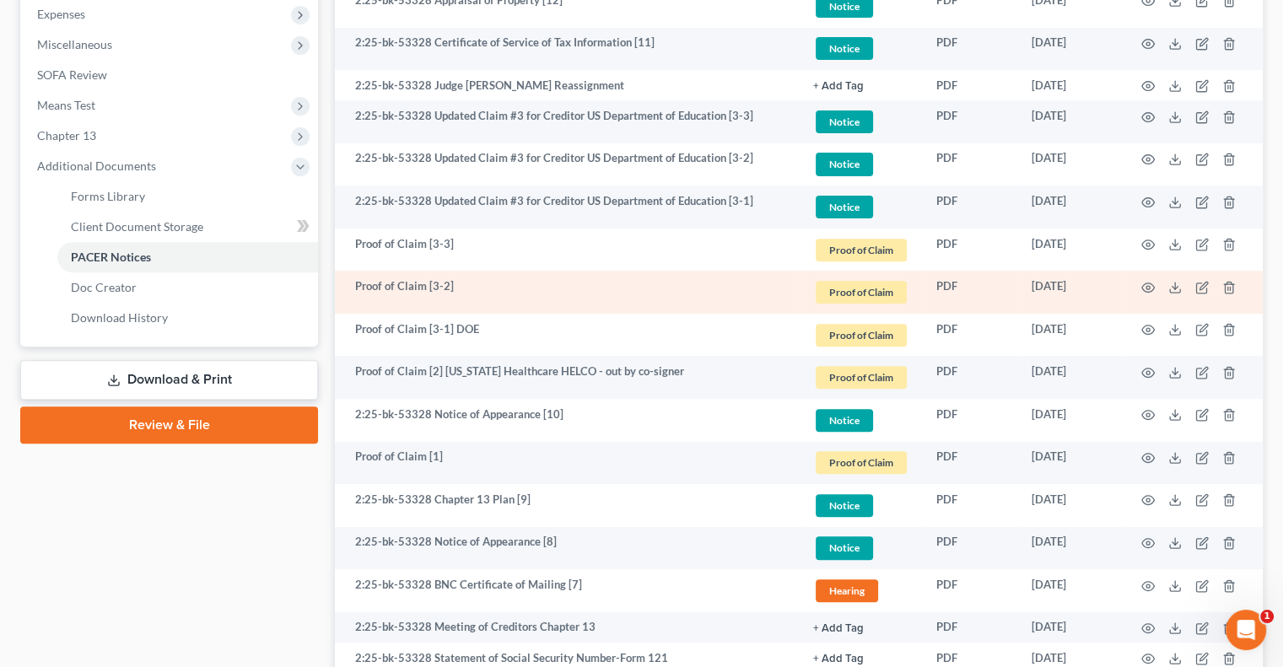
scroll to position [591, 0]
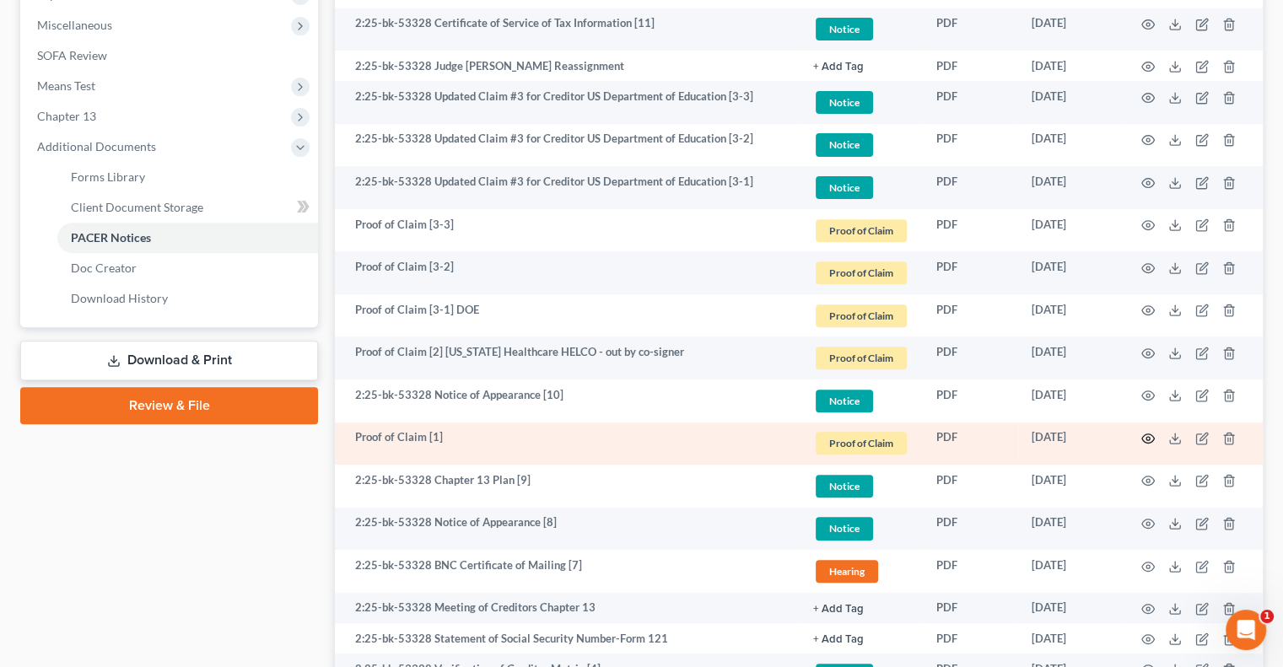
click at [1148, 437] on circle "button" at bounding box center [1148, 438] width 3 height 3
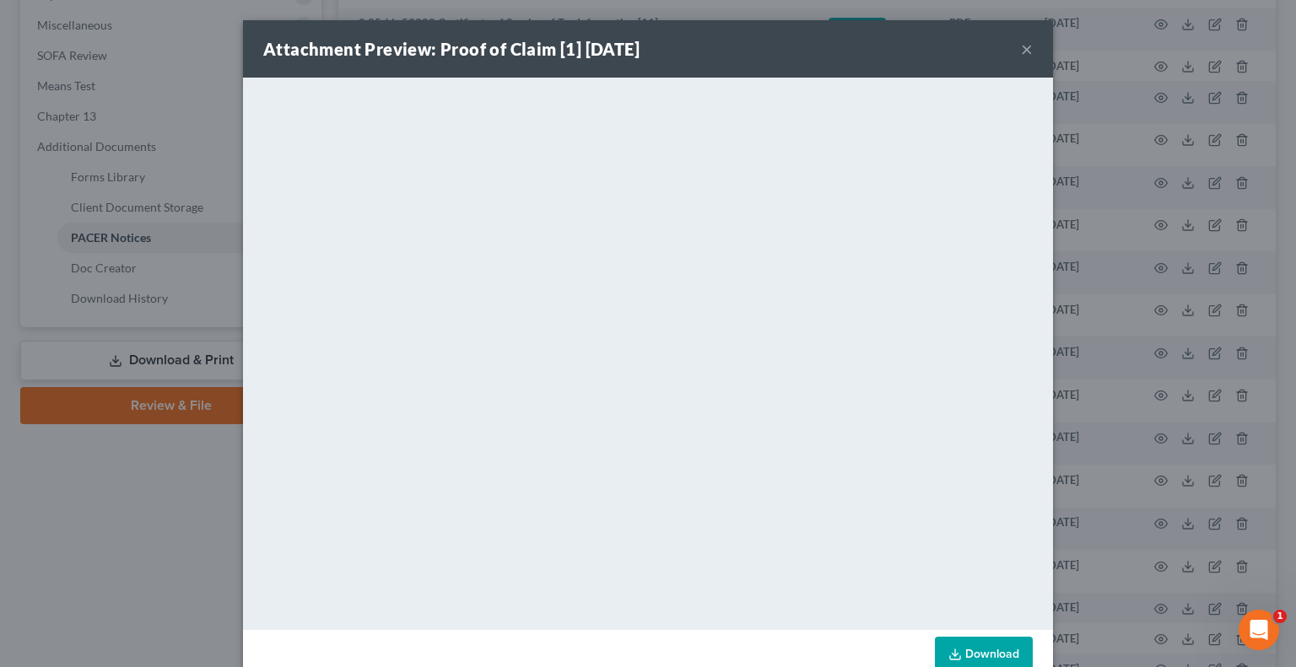
click at [1023, 52] on button "×" at bounding box center [1027, 49] width 12 height 20
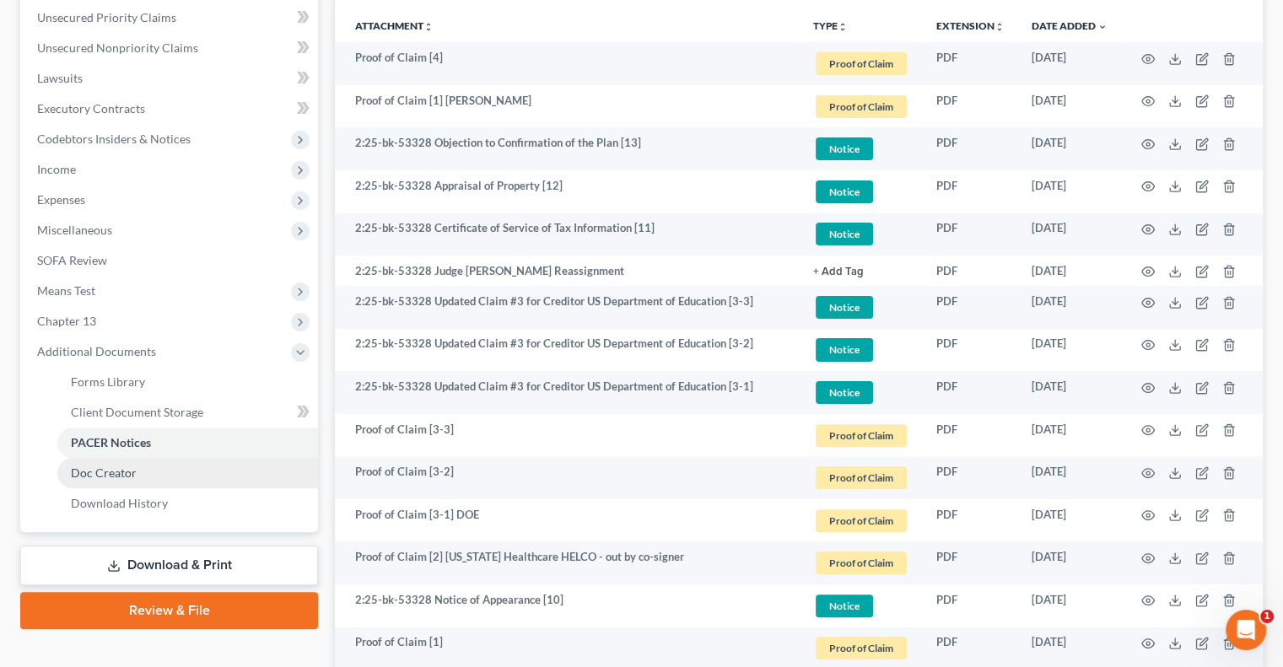
scroll to position [338, 0]
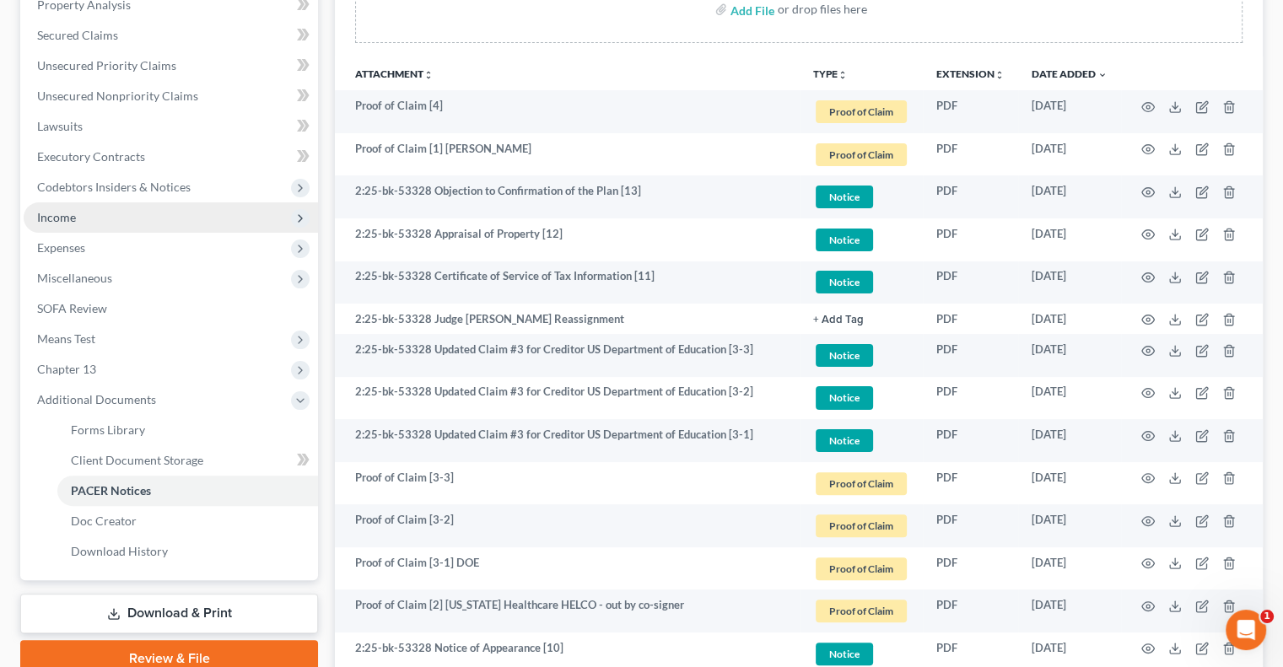
click at [68, 212] on span "Income" at bounding box center [56, 217] width 39 height 14
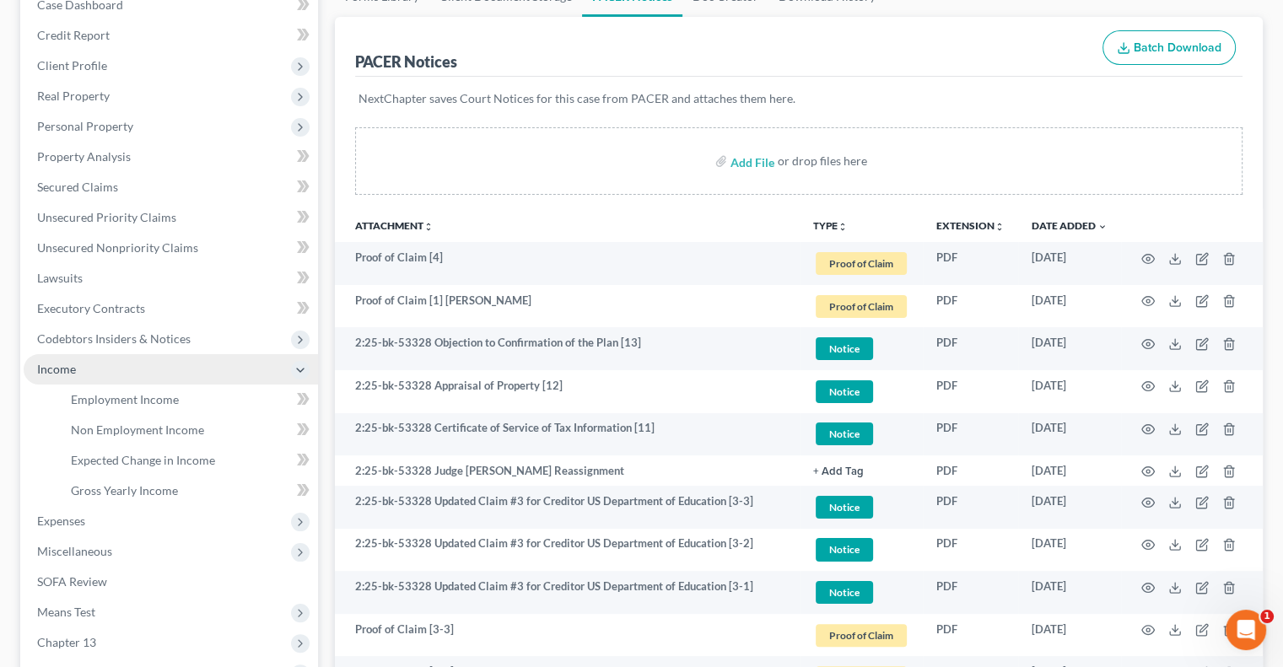
scroll to position [169, 0]
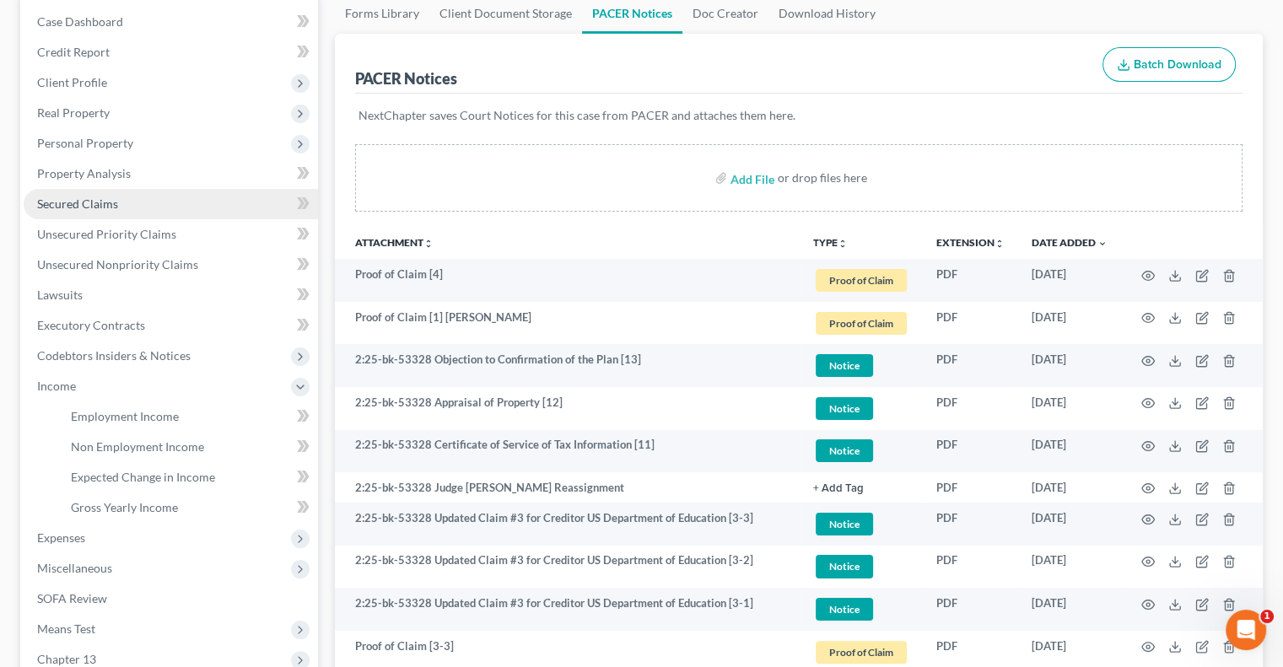
click at [79, 200] on span "Secured Claims" at bounding box center [77, 204] width 81 height 14
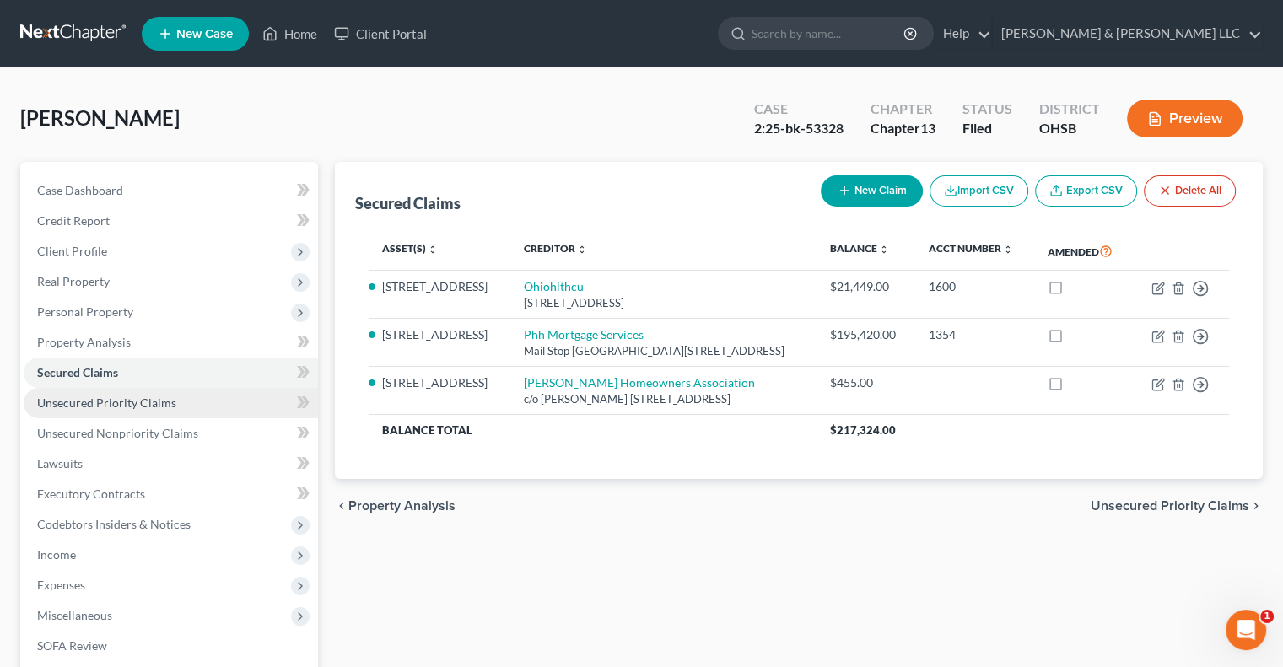
click at [132, 408] on span "Unsecured Priority Claims" at bounding box center [106, 403] width 139 height 14
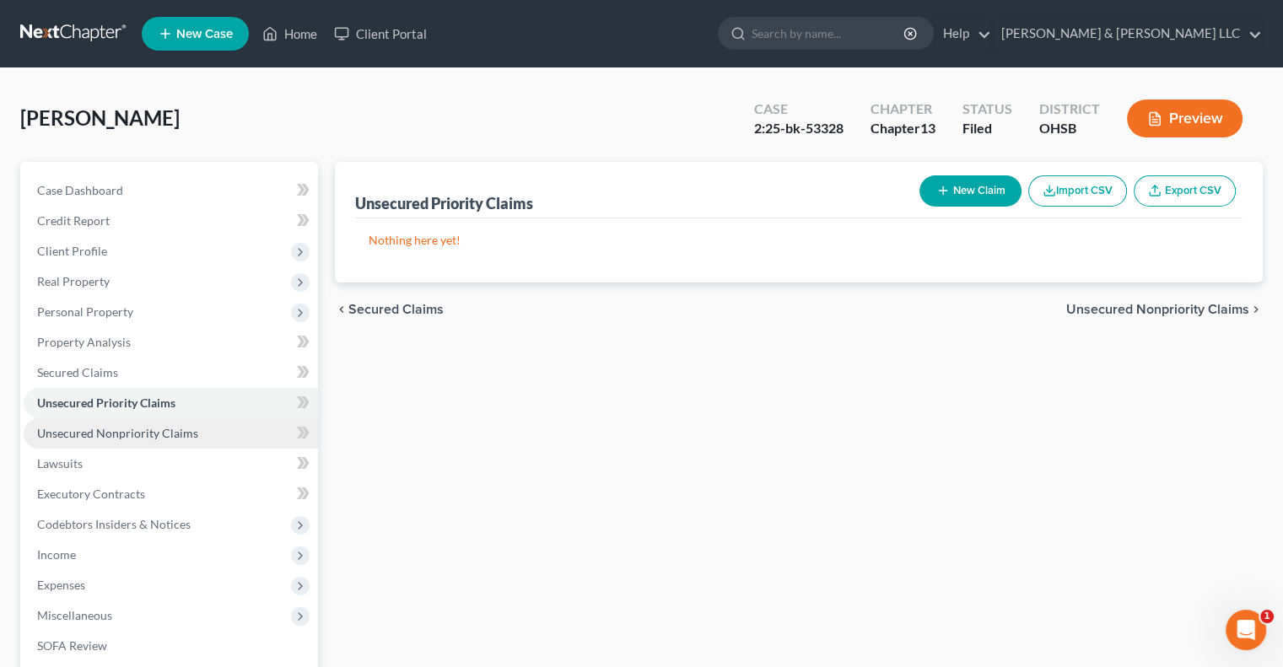
click at [138, 441] on link "Unsecured Nonpriority Claims" at bounding box center [171, 434] width 294 height 30
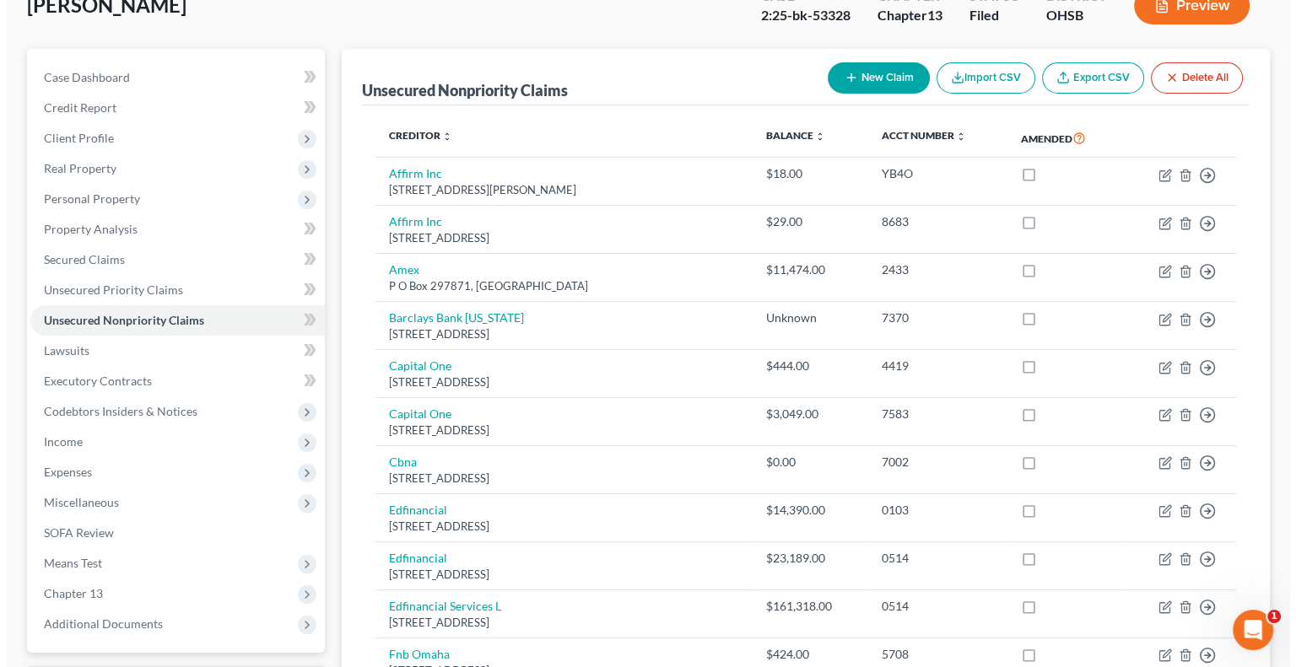
scroll to position [84, 0]
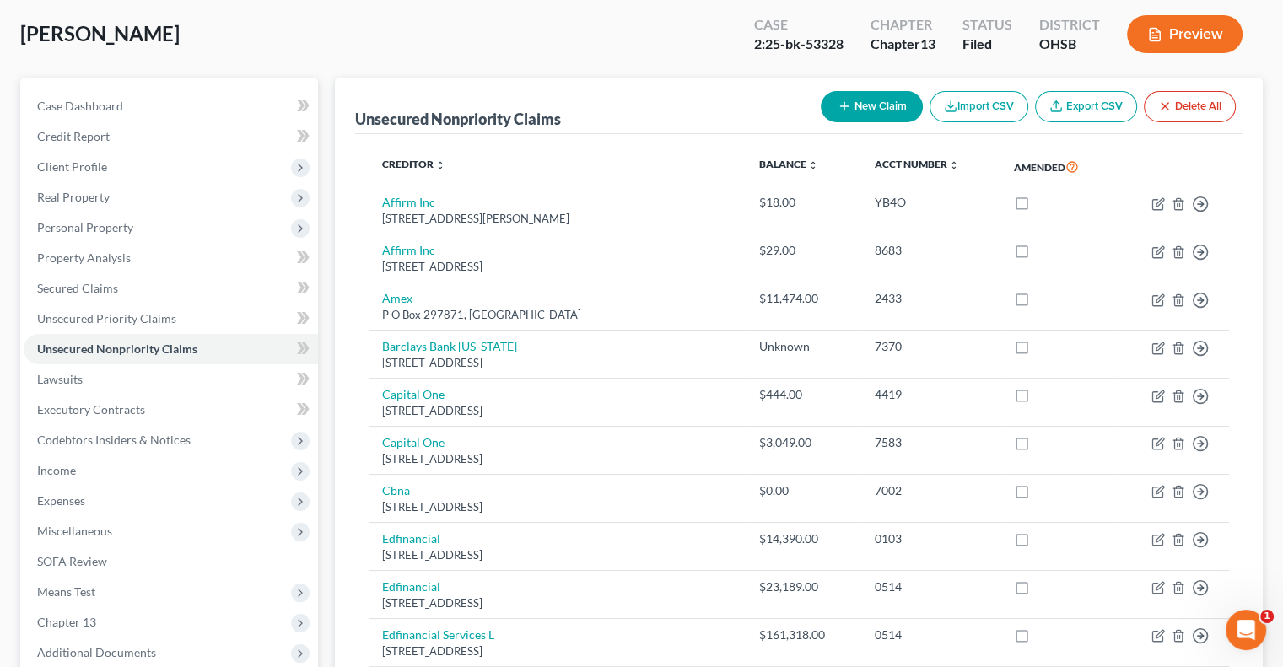
click at [1156, 35] on line "button" at bounding box center [1155, 35] width 5 height 0
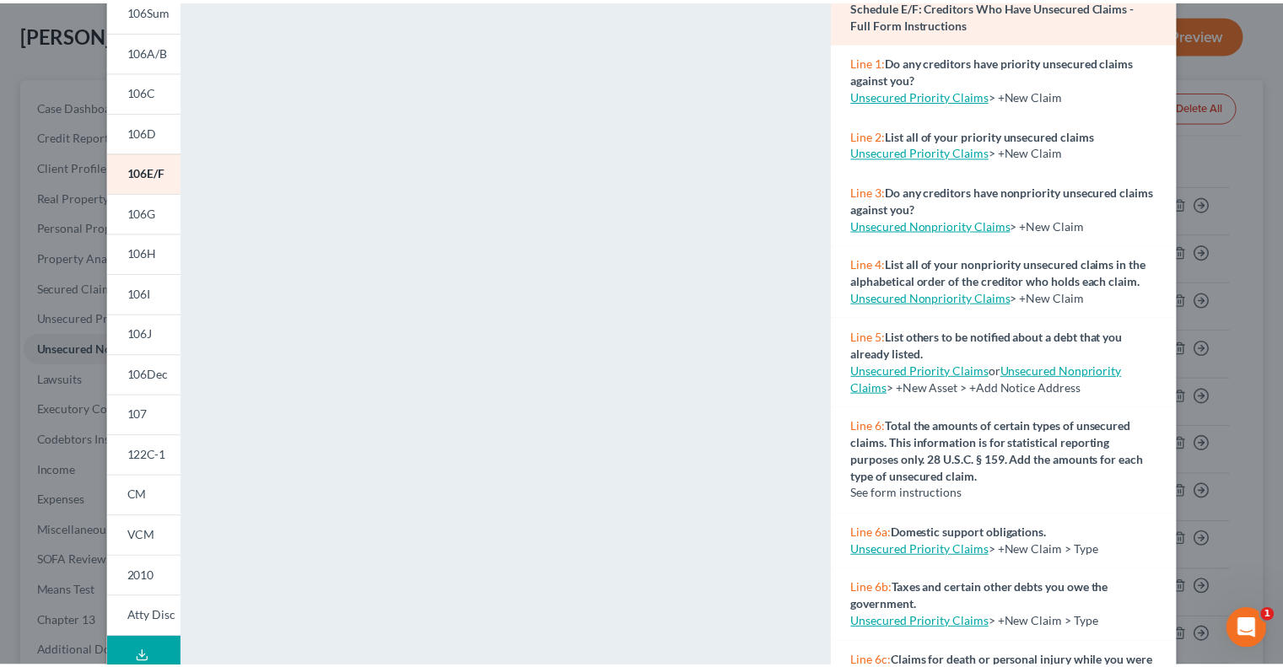
scroll to position [0, 0]
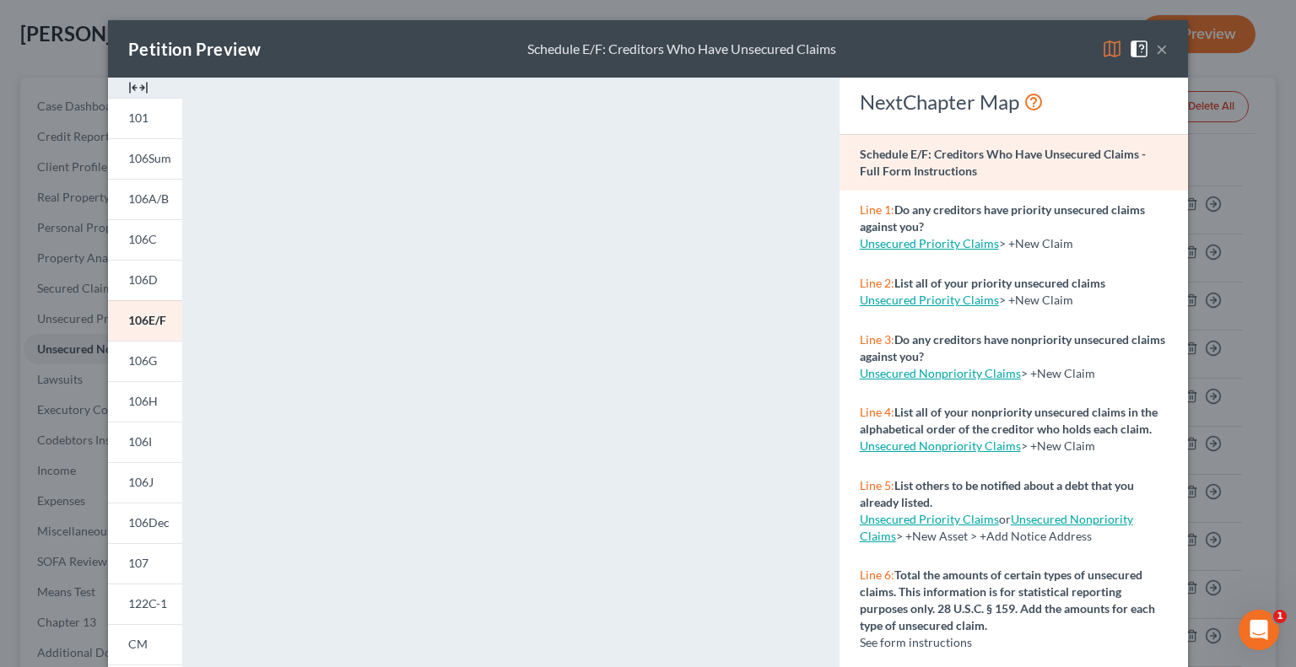
click at [1156, 56] on button "×" at bounding box center [1162, 49] width 12 height 20
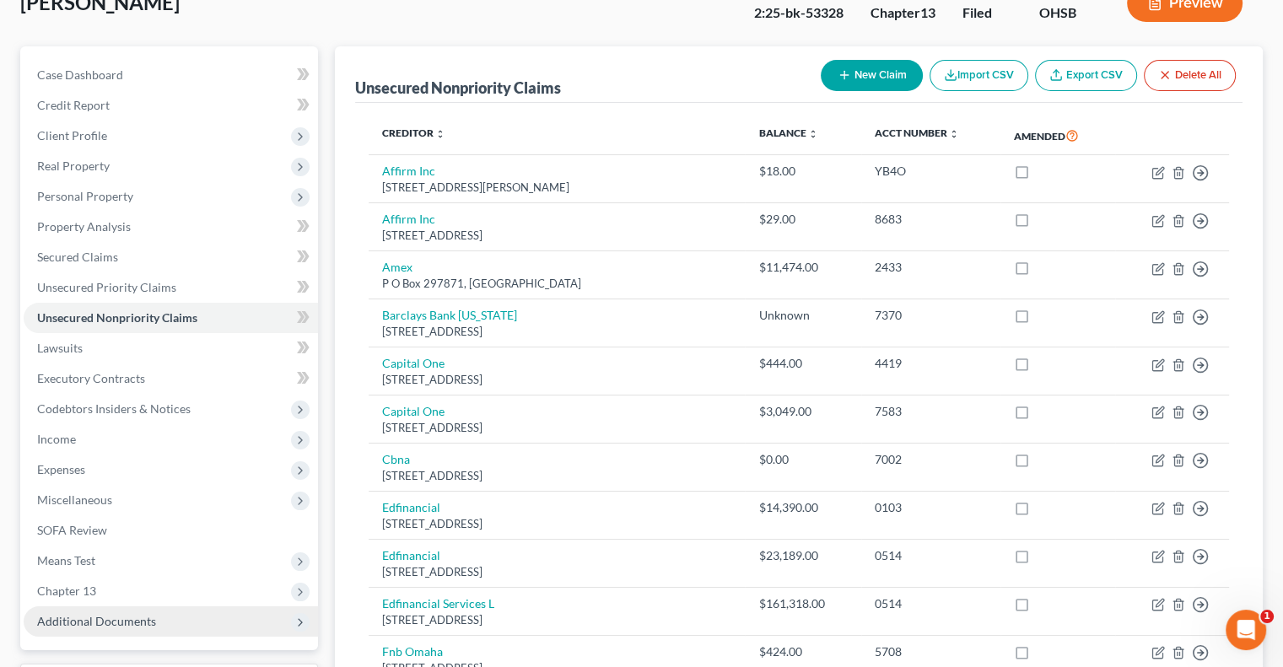
scroll to position [338, 0]
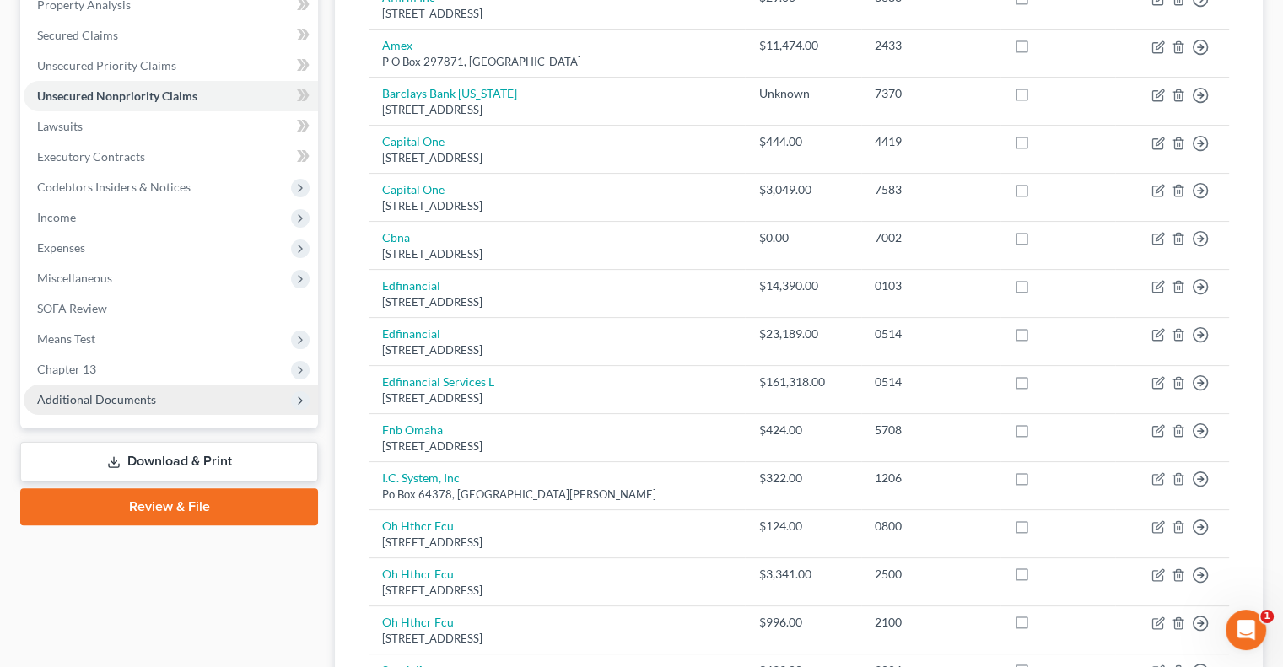
click at [100, 402] on span "Additional Documents" at bounding box center [96, 399] width 119 height 14
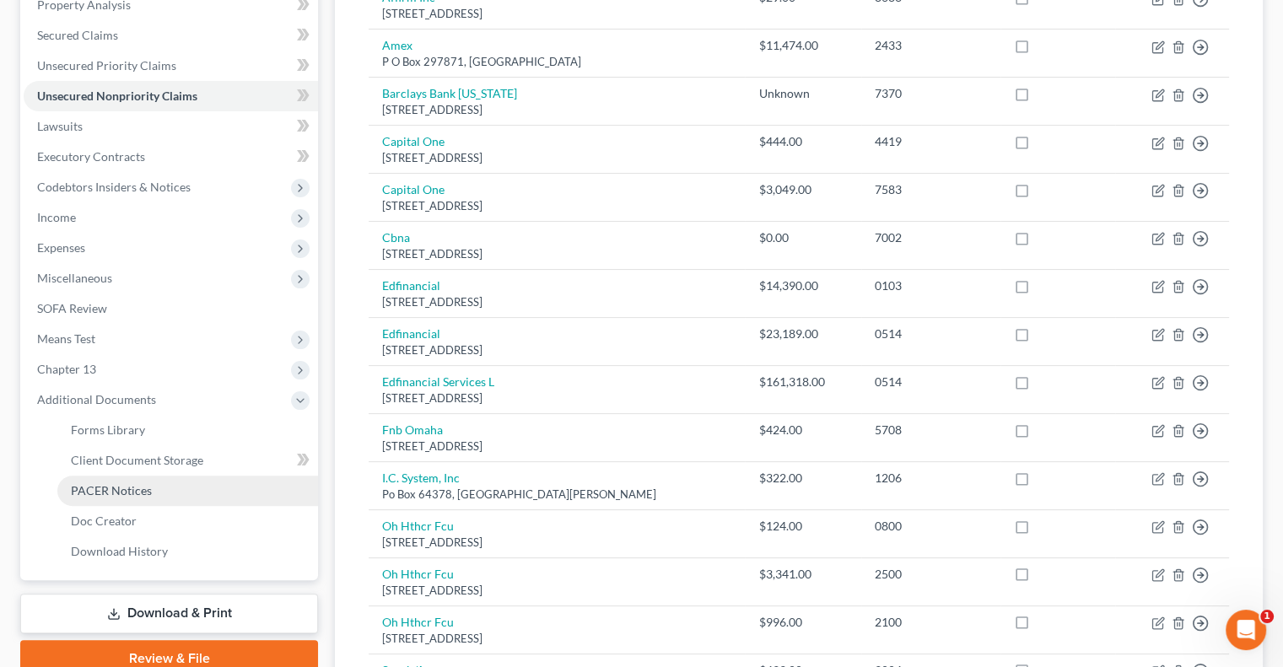
click at [115, 486] on span "PACER Notices" at bounding box center [111, 490] width 81 height 14
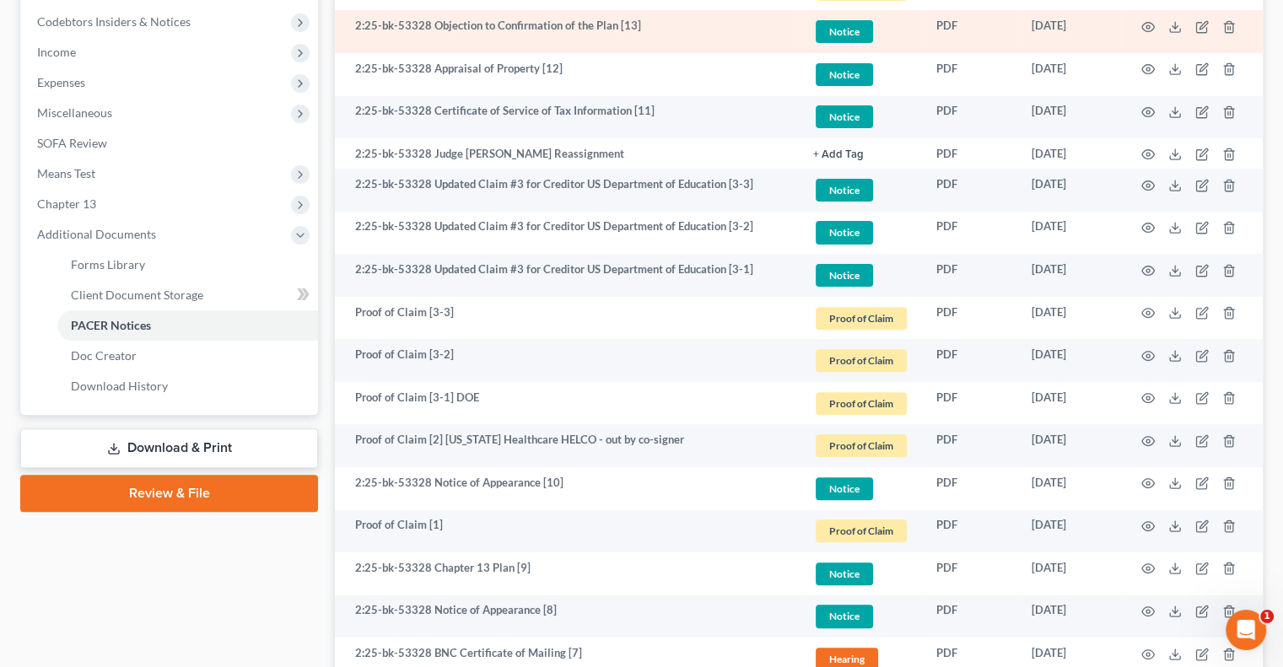
scroll to position [506, 0]
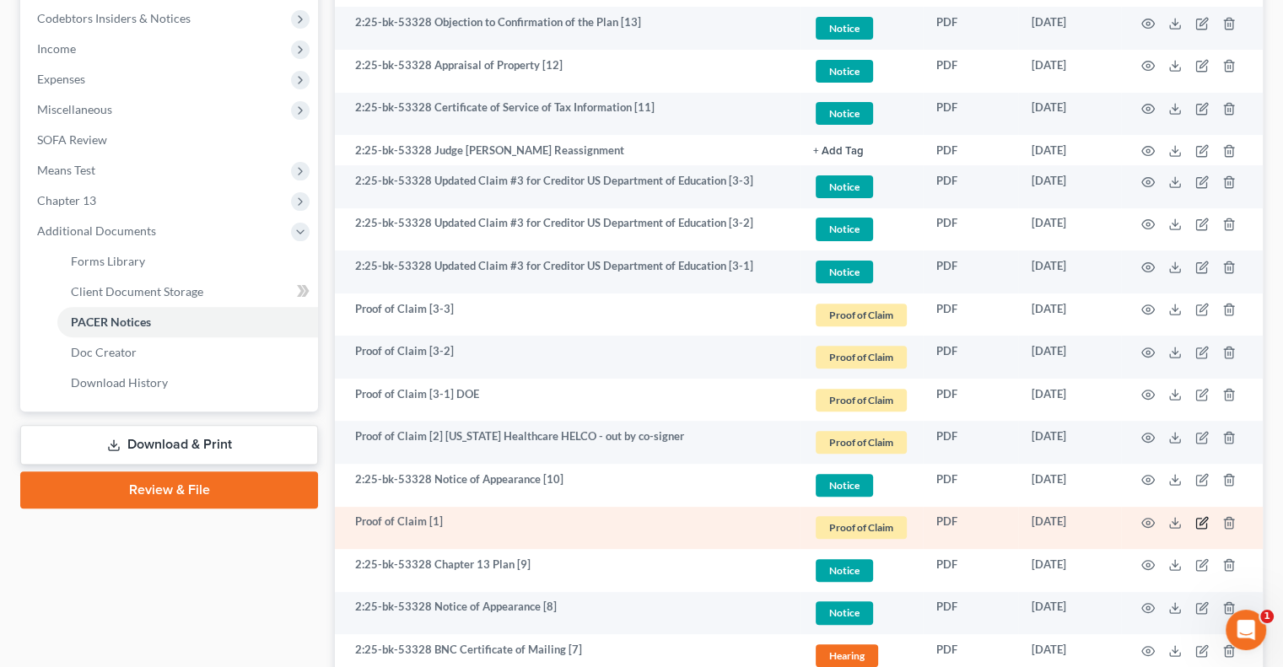
click at [1201, 521] on icon "button" at bounding box center [1203, 523] width 14 height 14
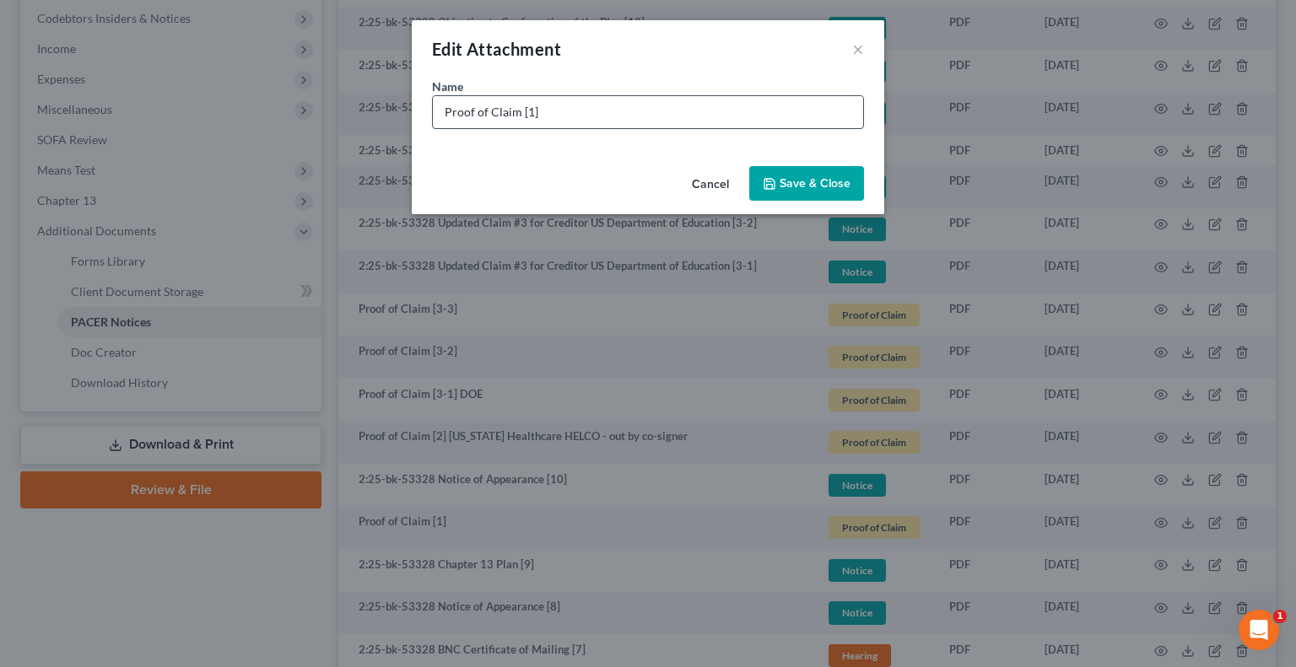
click at [645, 101] on input "Proof of Claim [1]" at bounding box center [648, 112] width 430 height 32
type input "Proof of Claim [1] Waggoner HOA"
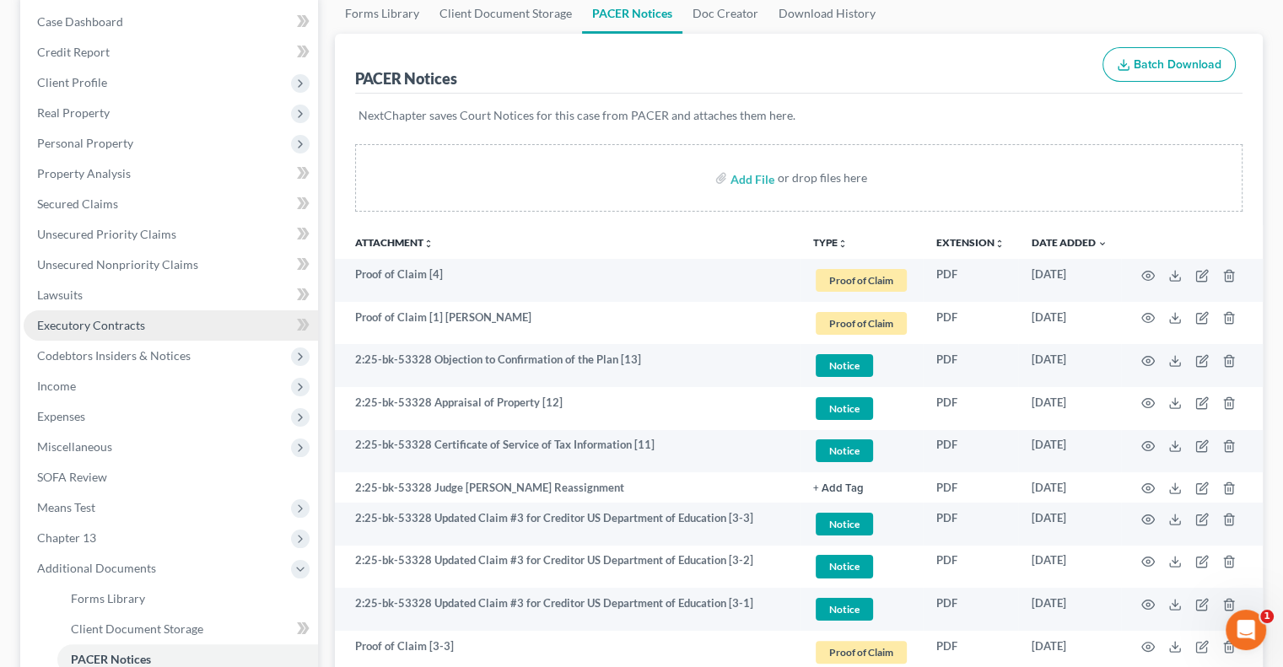
scroll to position [84, 0]
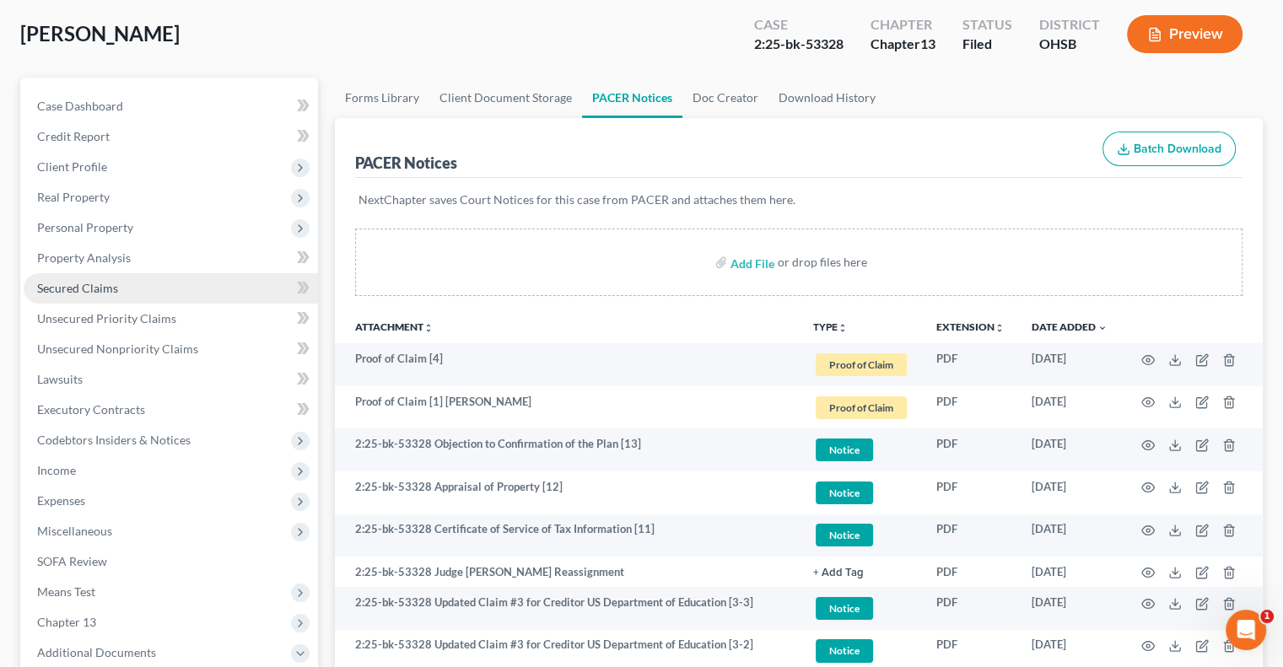
click at [91, 289] on span "Secured Claims" at bounding box center [77, 288] width 81 height 14
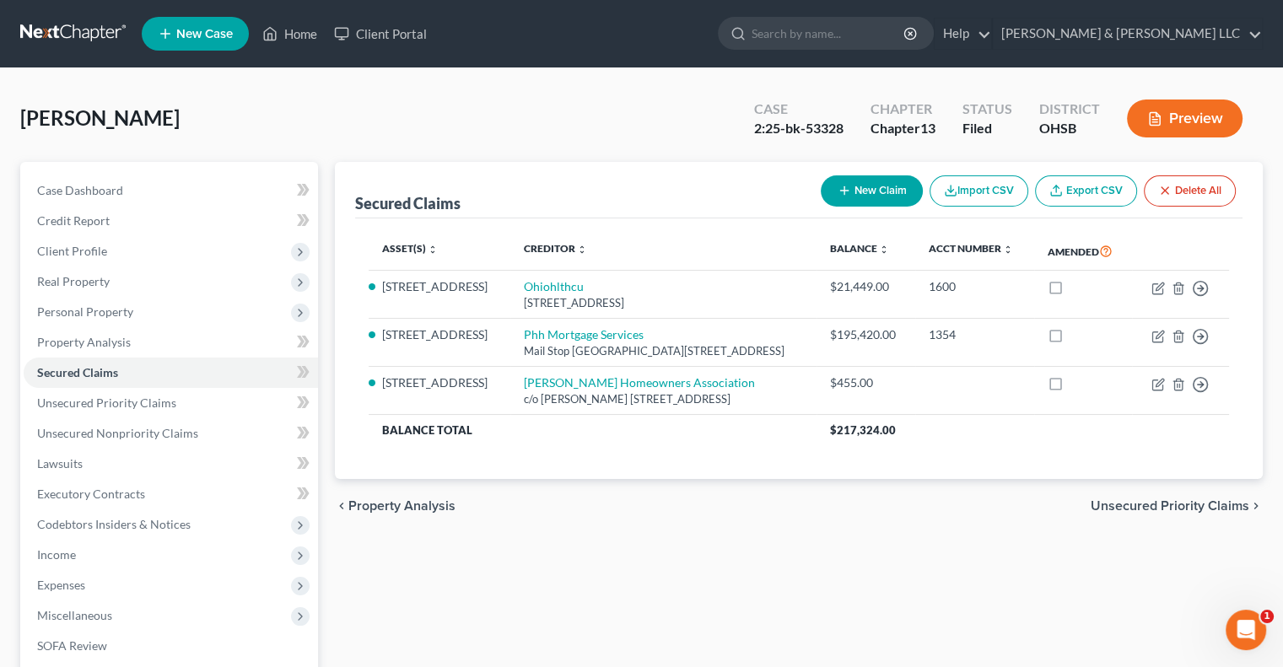
click at [1177, 505] on span "Unsecured Priority Claims" at bounding box center [1170, 507] width 159 height 14
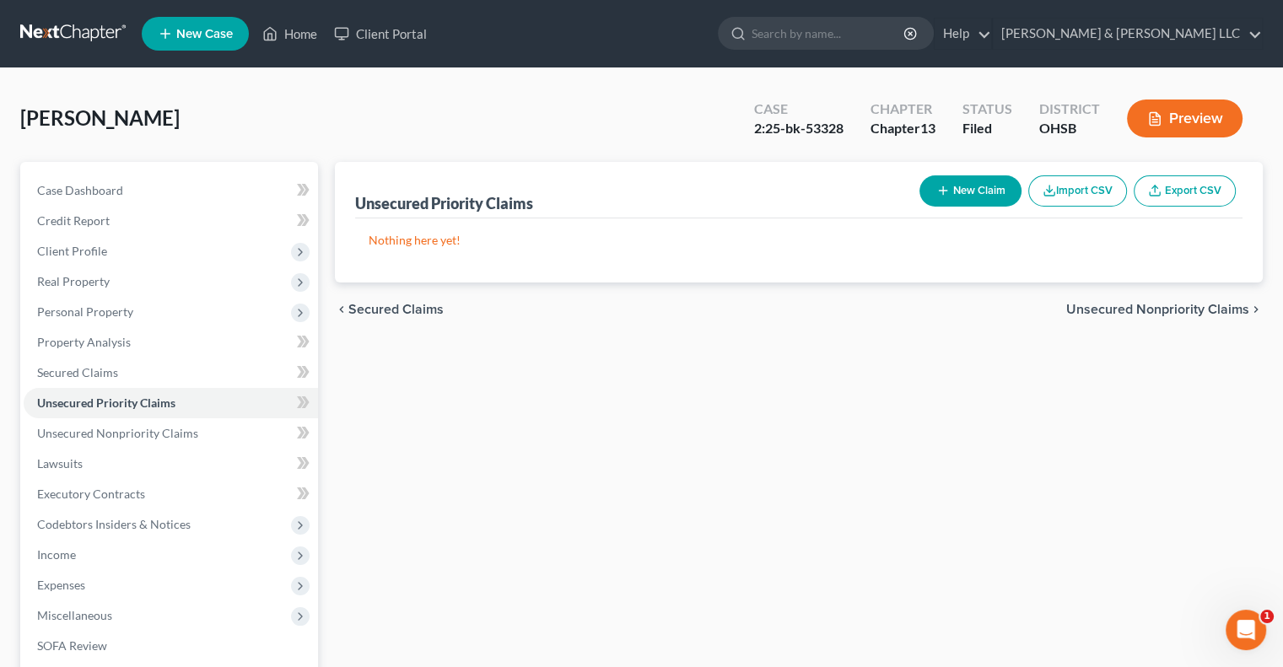
click at [1097, 313] on span "Unsecured Nonpriority Claims" at bounding box center [1158, 310] width 183 height 14
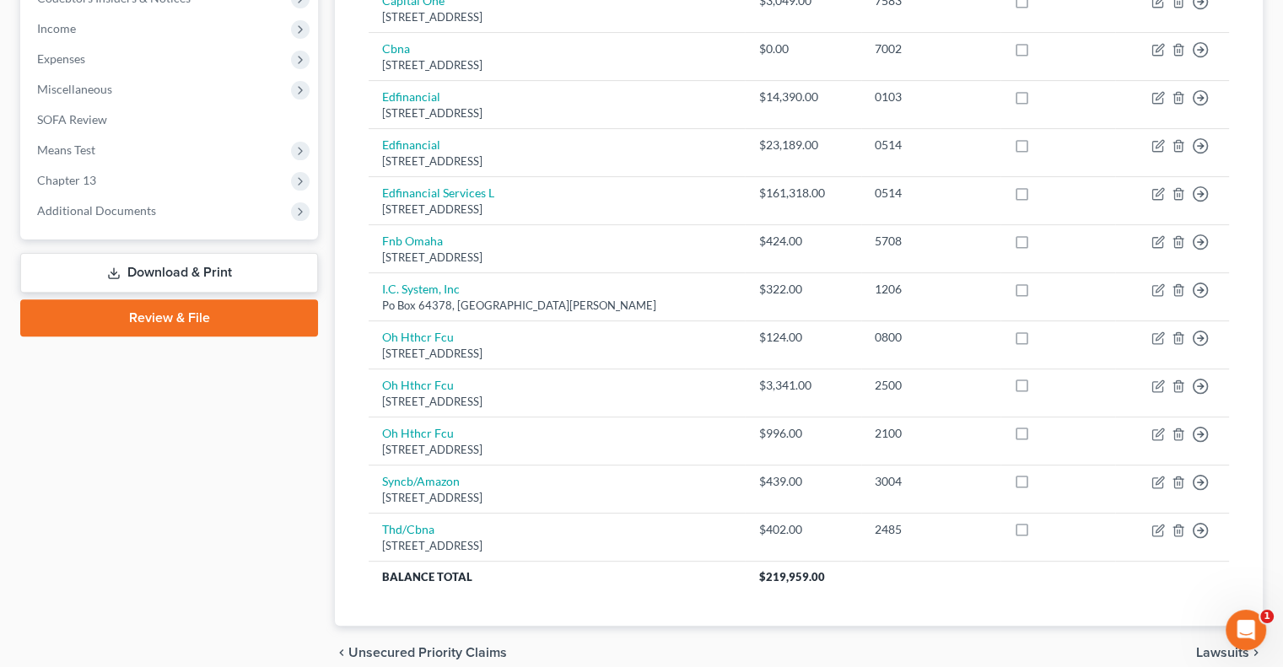
scroll to position [430, 0]
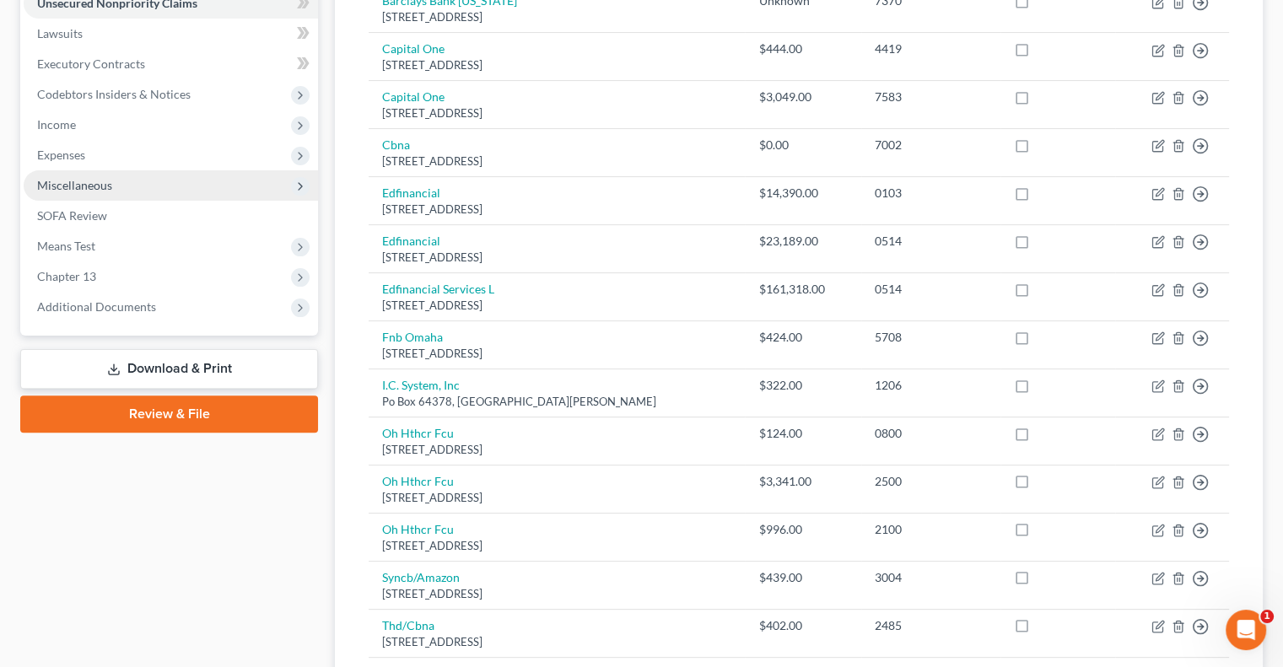
click at [75, 188] on span "Miscellaneous" at bounding box center [74, 185] width 75 height 14
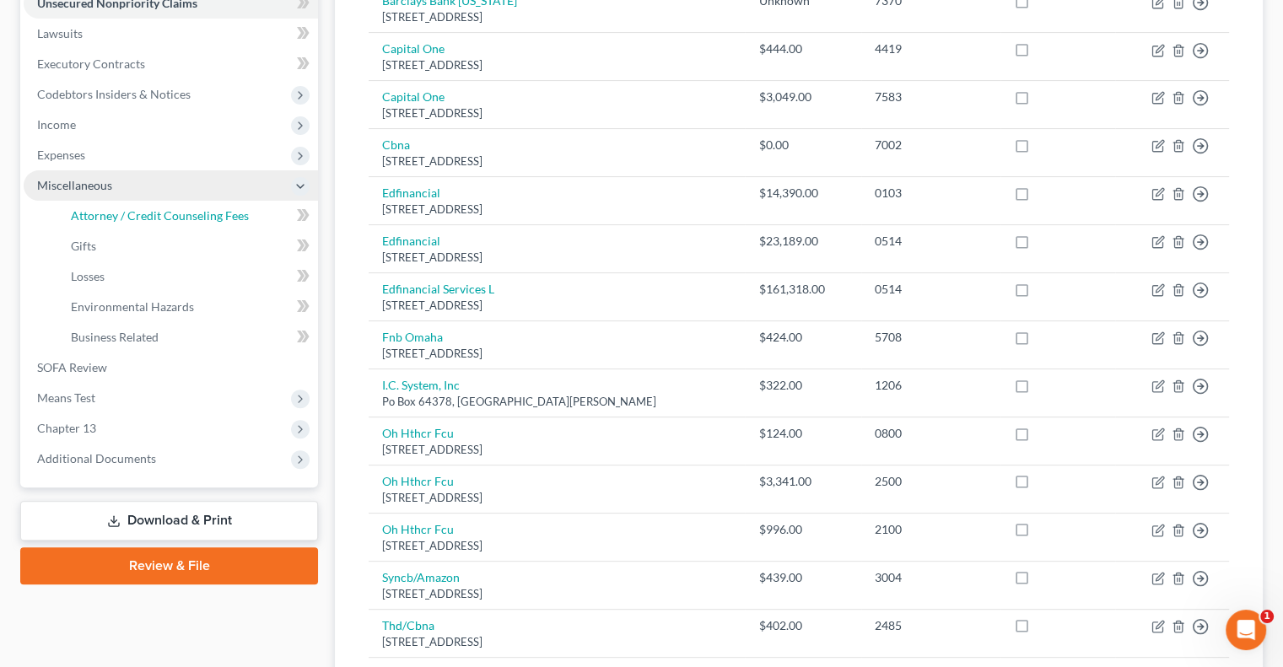
click at [100, 212] on span "Attorney / Credit Counseling Fees" at bounding box center [160, 215] width 178 height 14
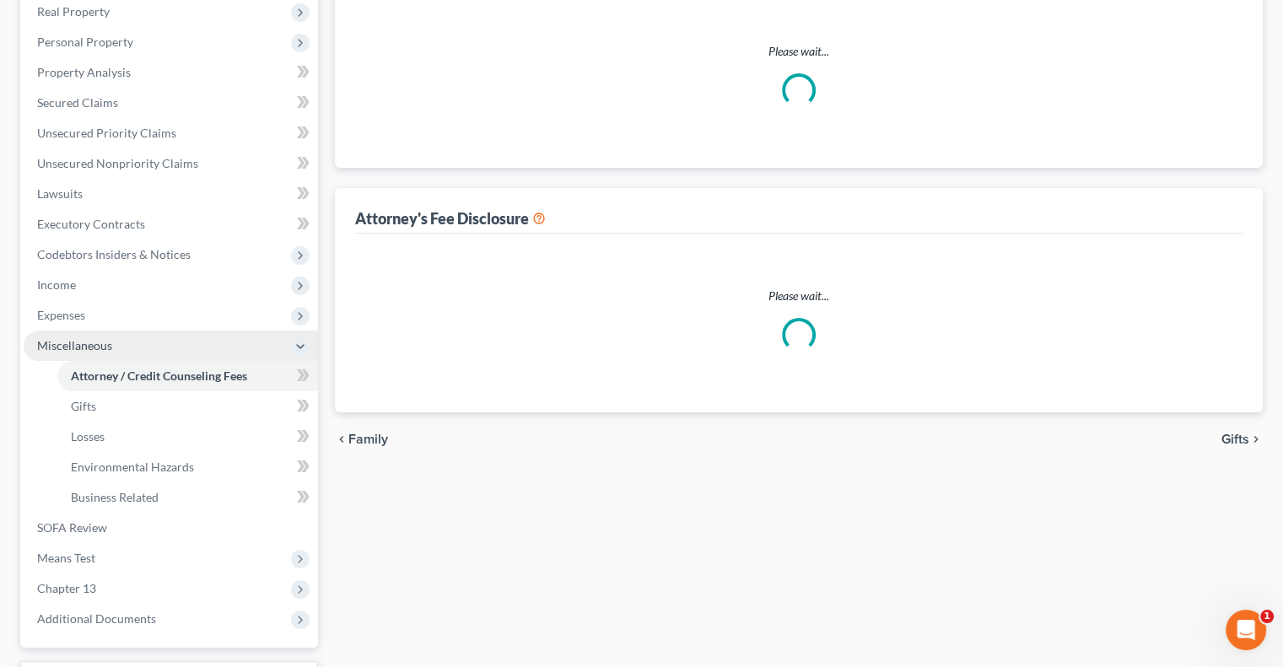
scroll to position [61, 0]
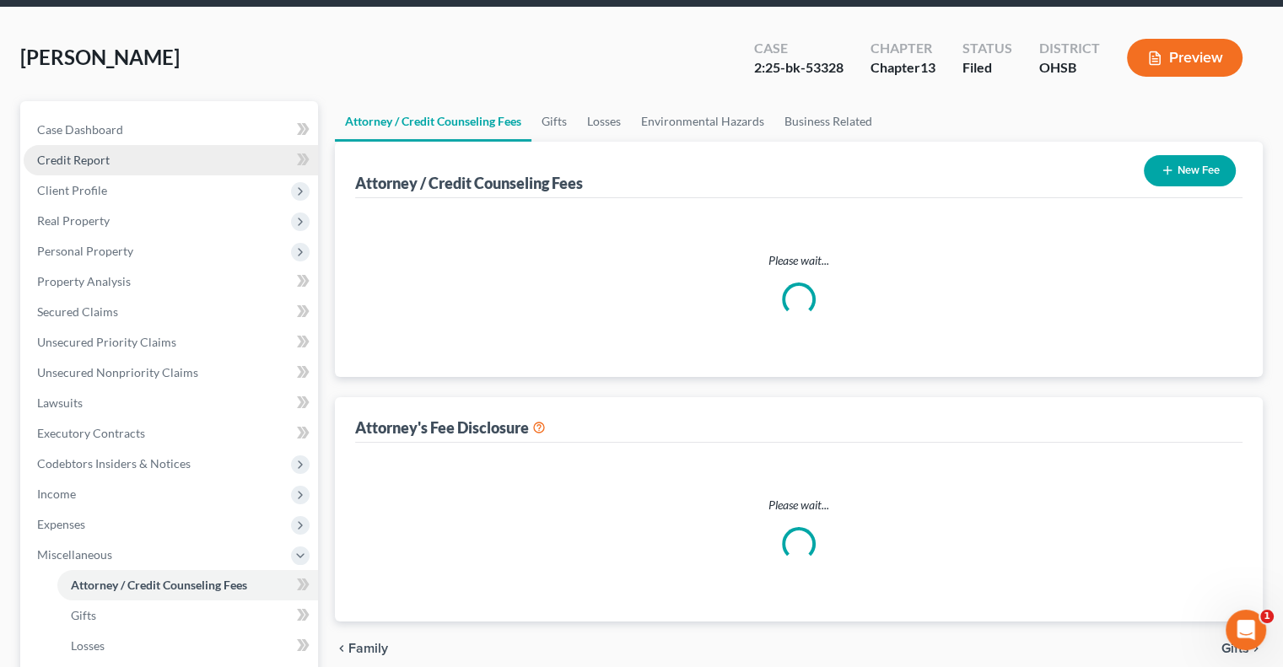
select select "1"
select select "0"
select select "1"
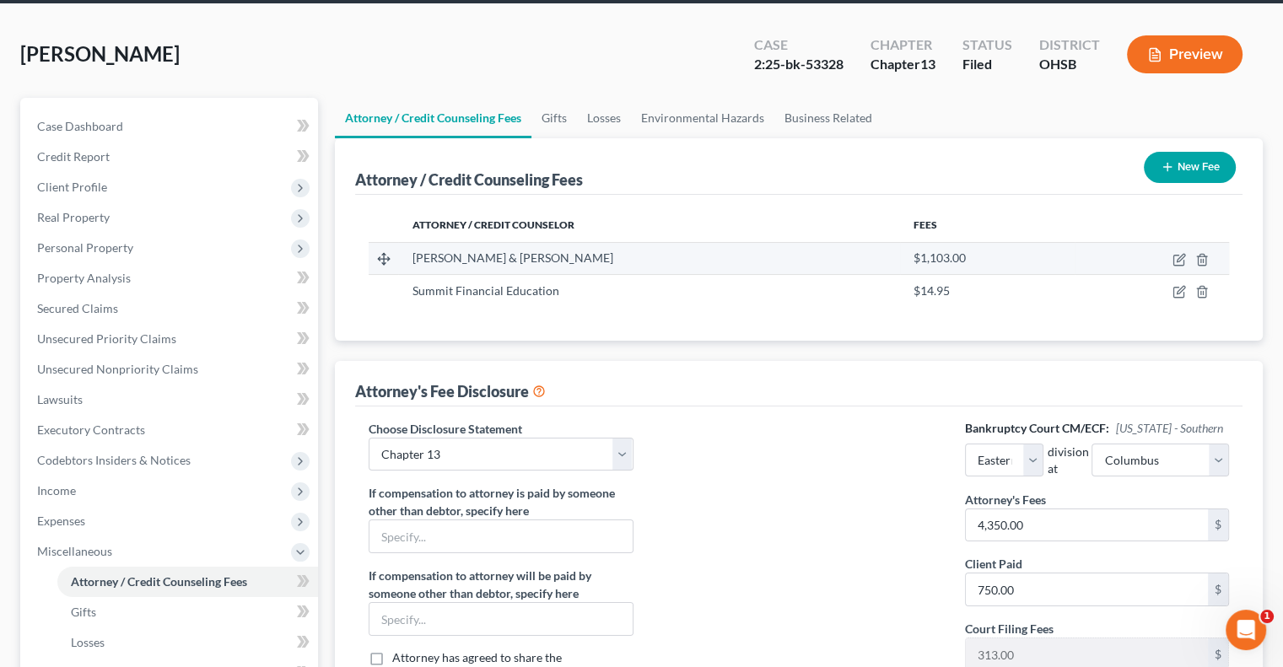
scroll to position [0, 0]
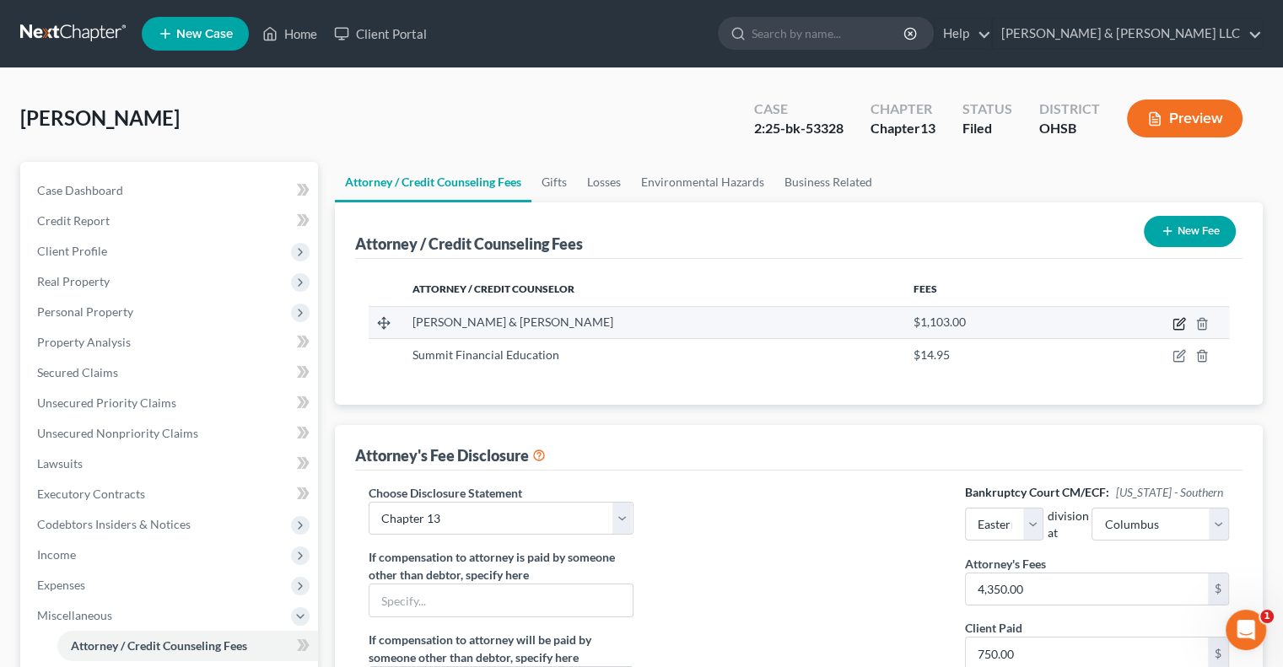
click at [1181, 323] on icon "button" at bounding box center [1181, 322] width 8 height 8
select select "36"
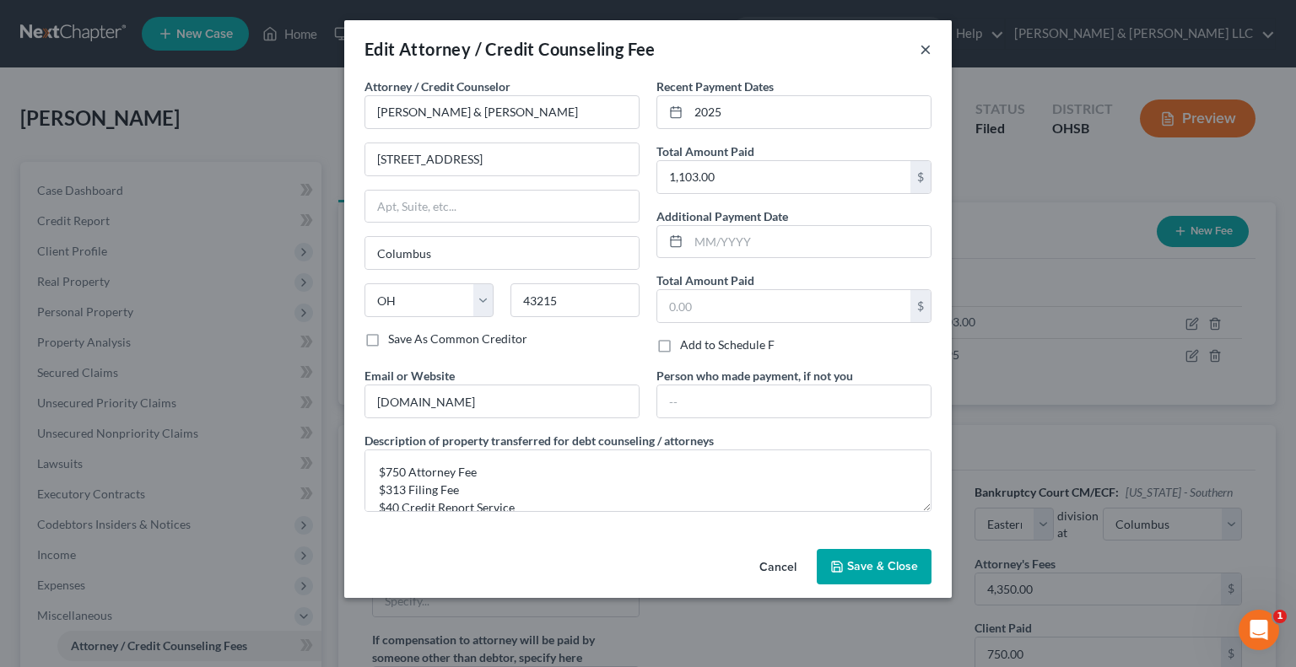
click at [928, 54] on button "×" at bounding box center [926, 49] width 12 height 20
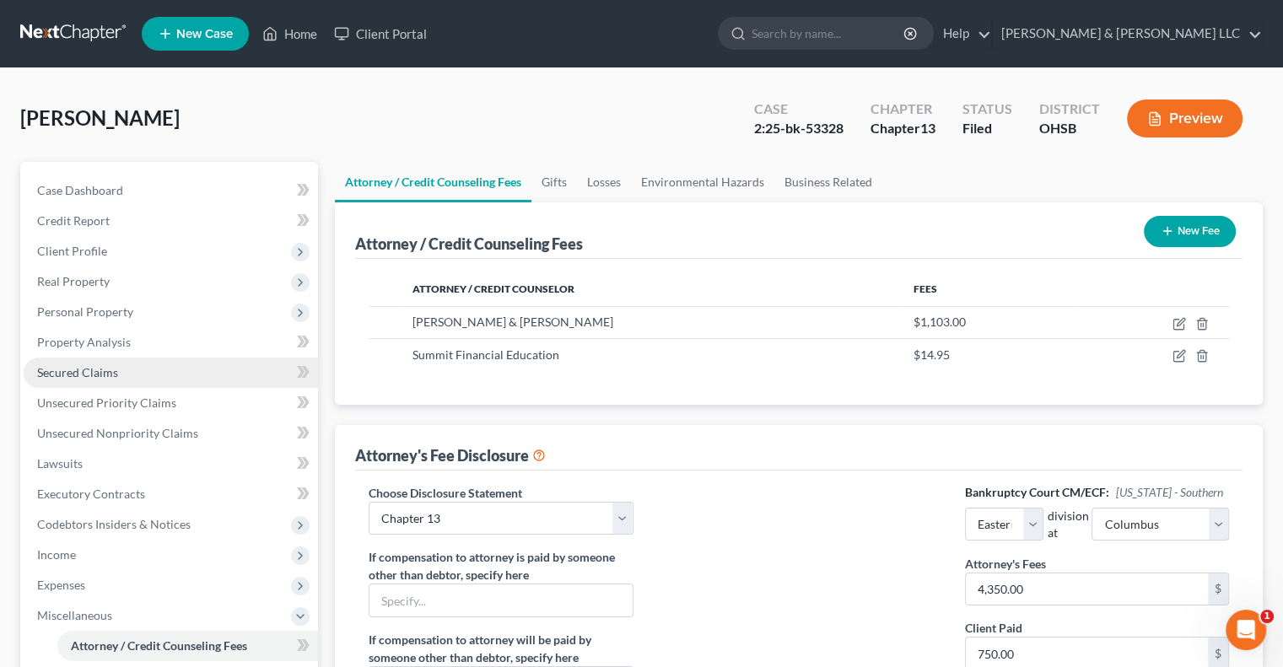
click at [89, 375] on span "Secured Claims" at bounding box center [77, 372] width 81 height 14
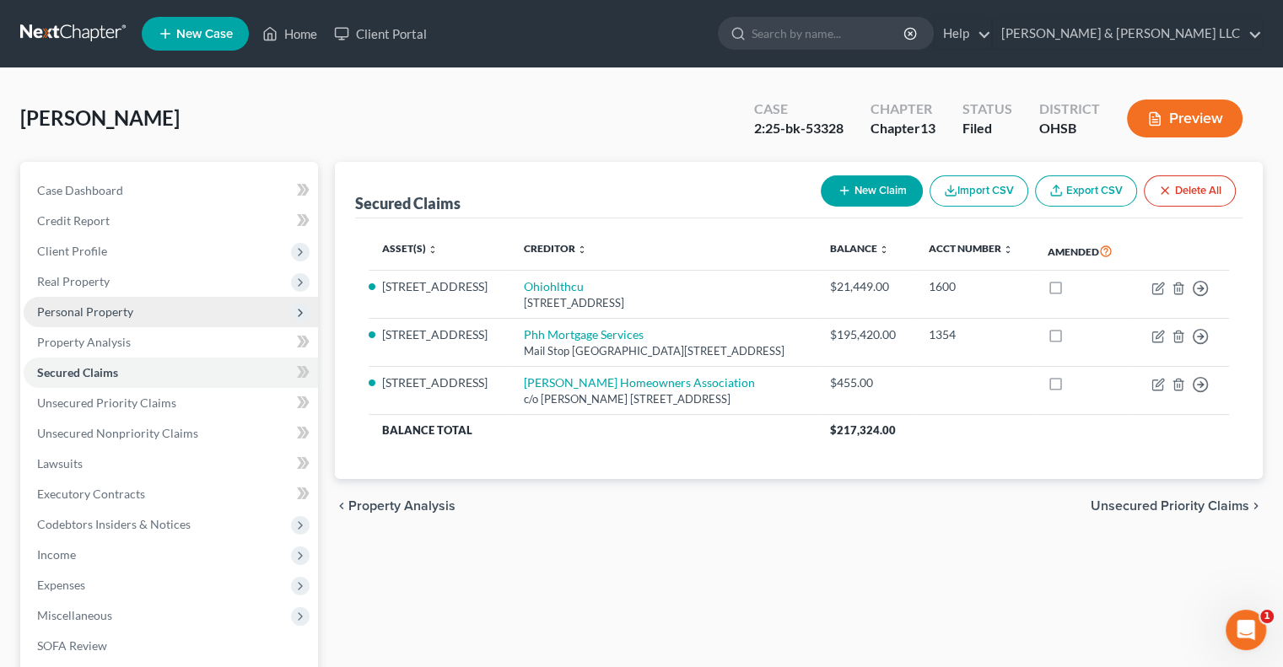
click at [82, 320] on span "Personal Property" at bounding box center [171, 312] width 294 height 30
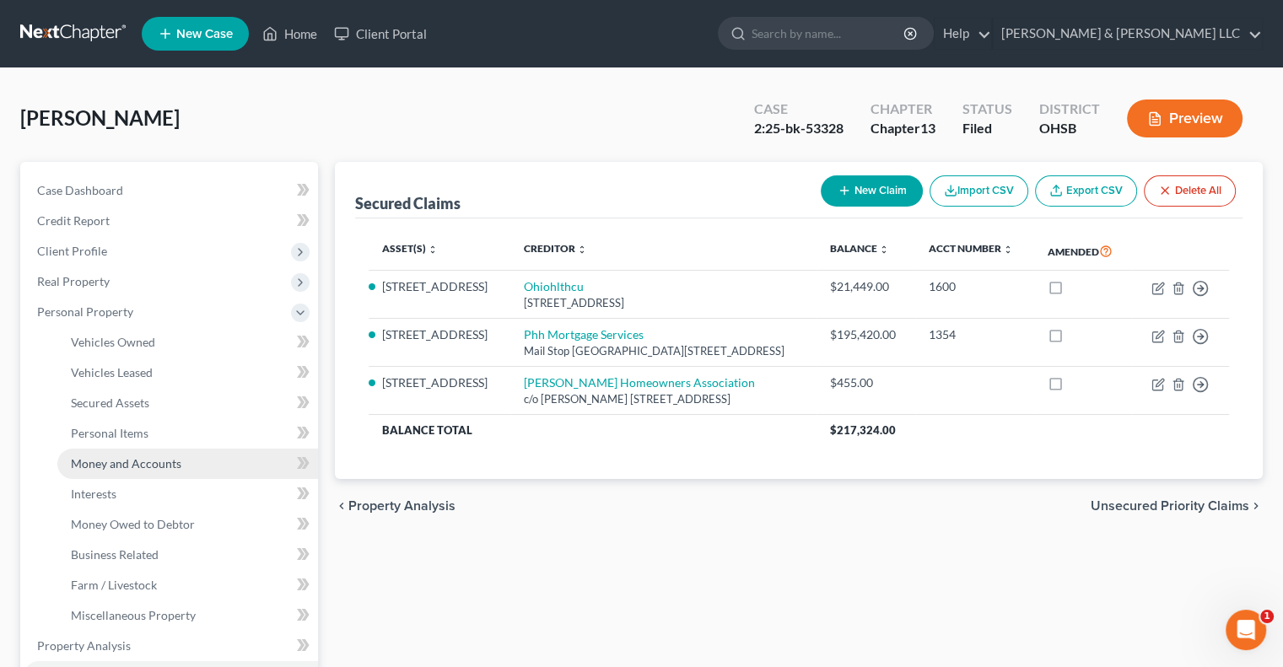
click at [136, 460] on span "Money and Accounts" at bounding box center [126, 463] width 111 height 14
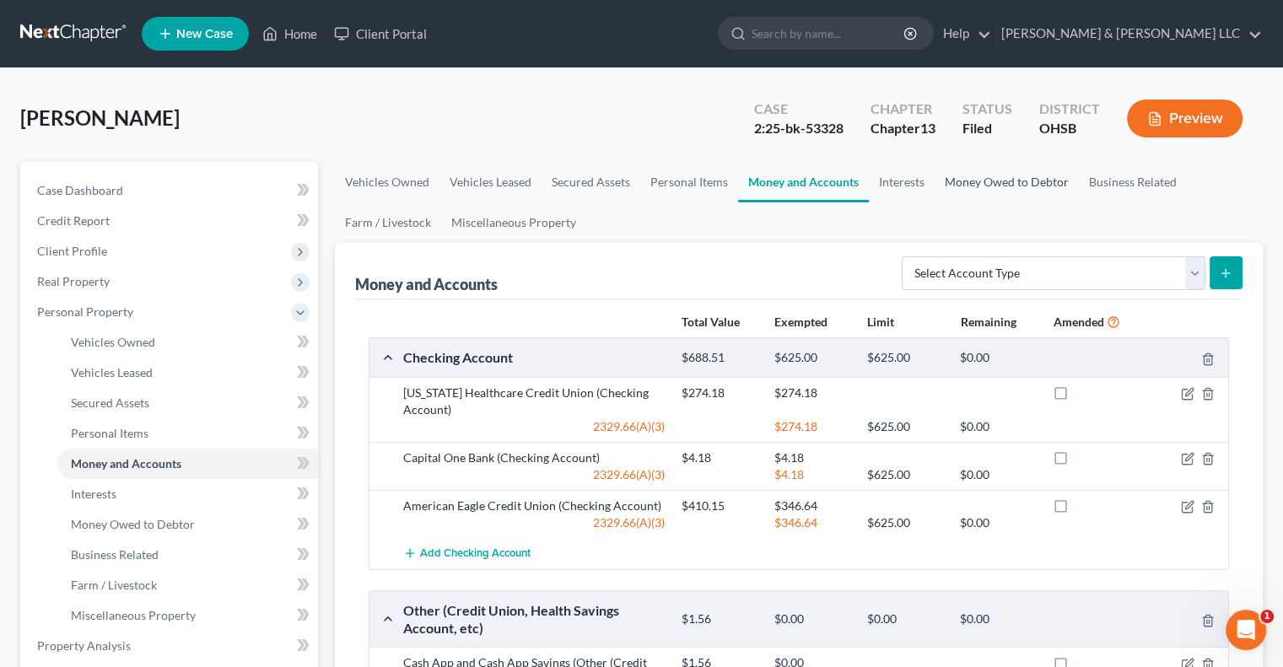
click at [969, 183] on link "Money Owed to Debtor" at bounding box center [1007, 182] width 144 height 41
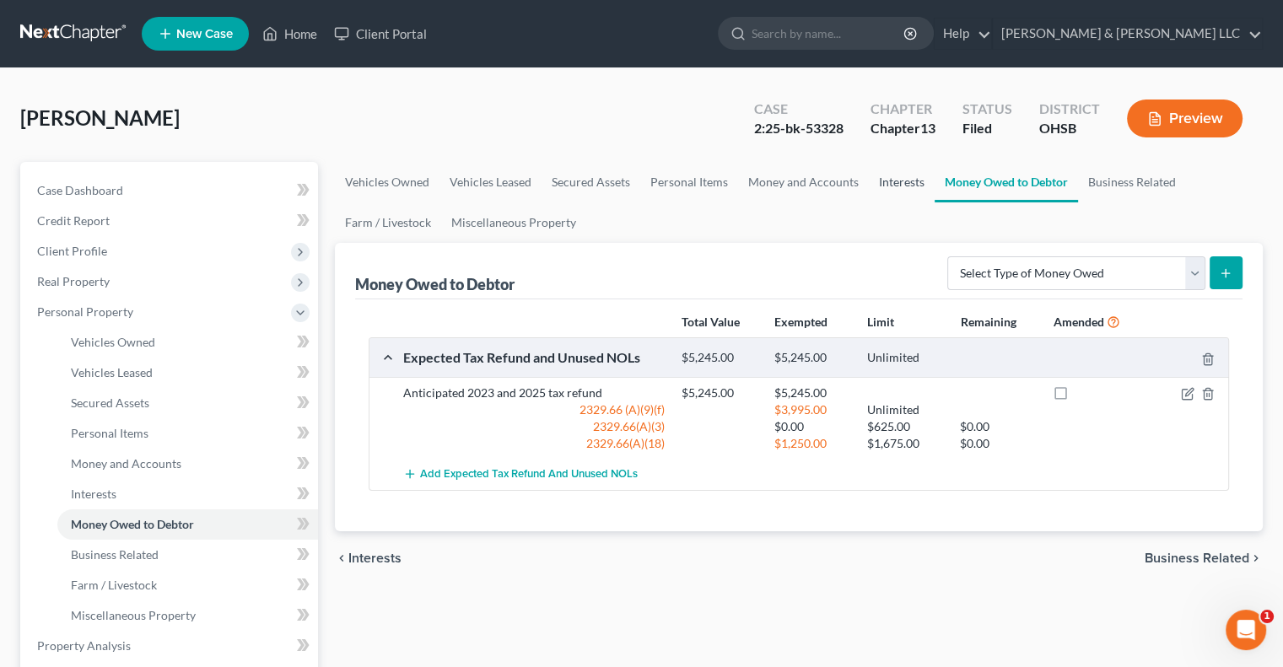
click at [882, 185] on link "Interests" at bounding box center [902, 182] width 66 height 41
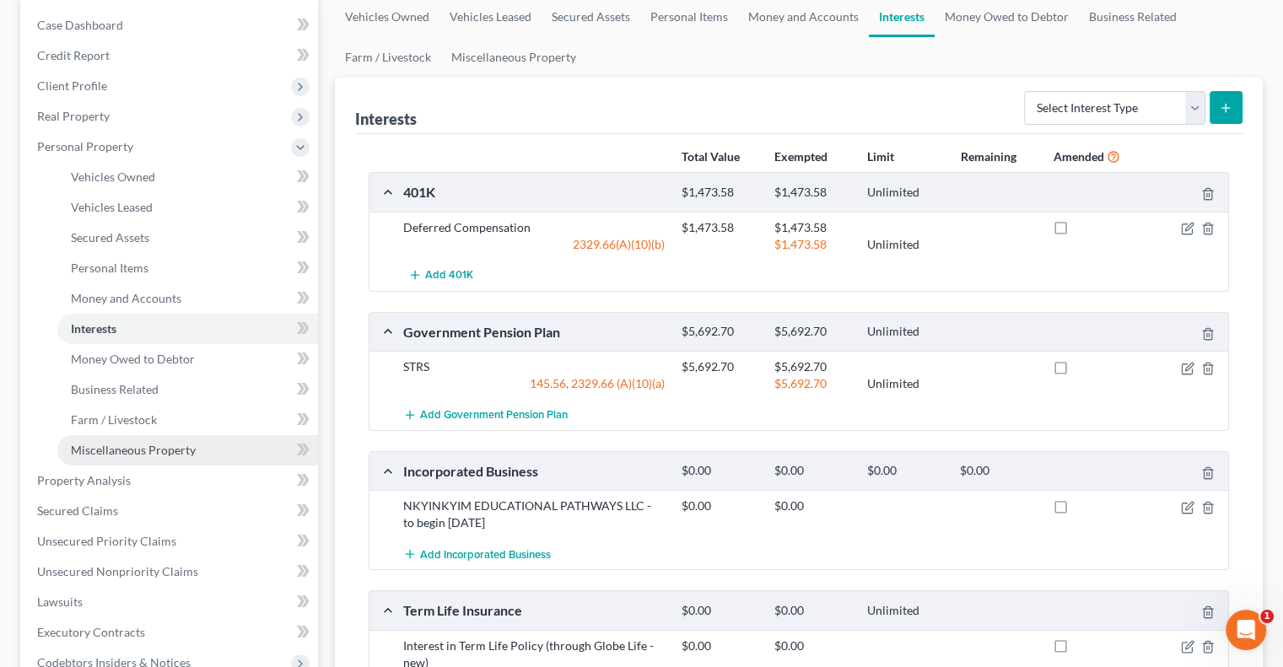
scroll to position [169, 0]
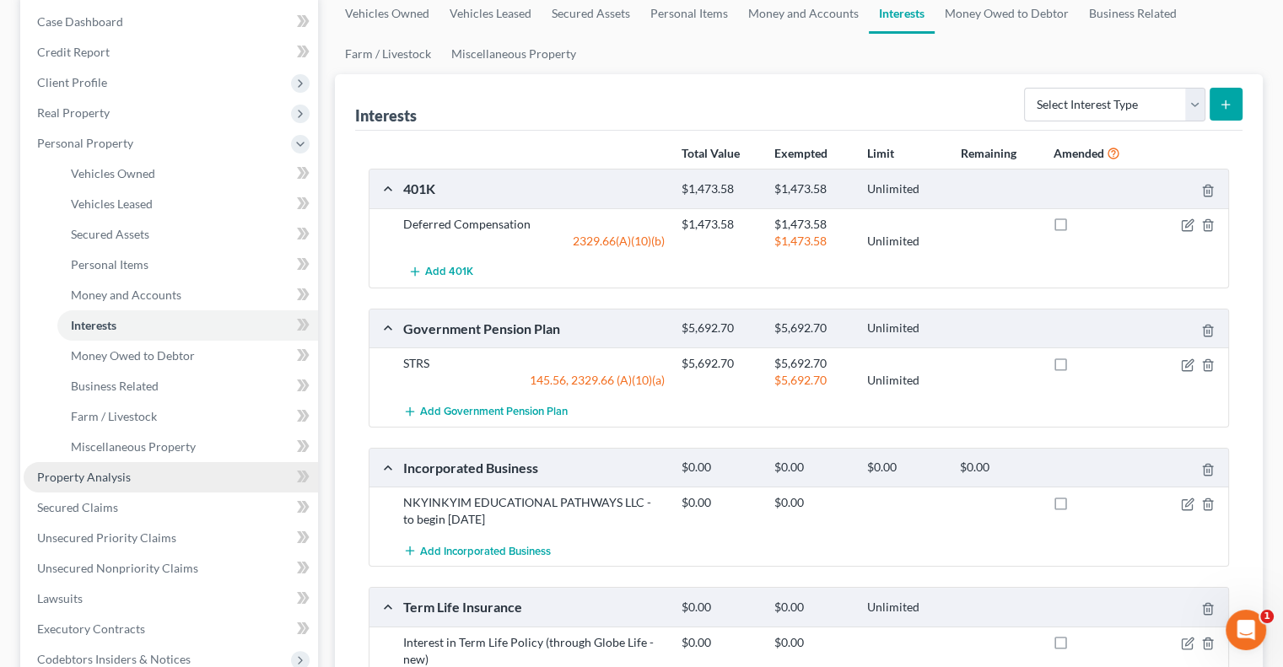
click at [122, 478] on span "Property Analysis" at bounding box center [84, 477] width 94 height 14
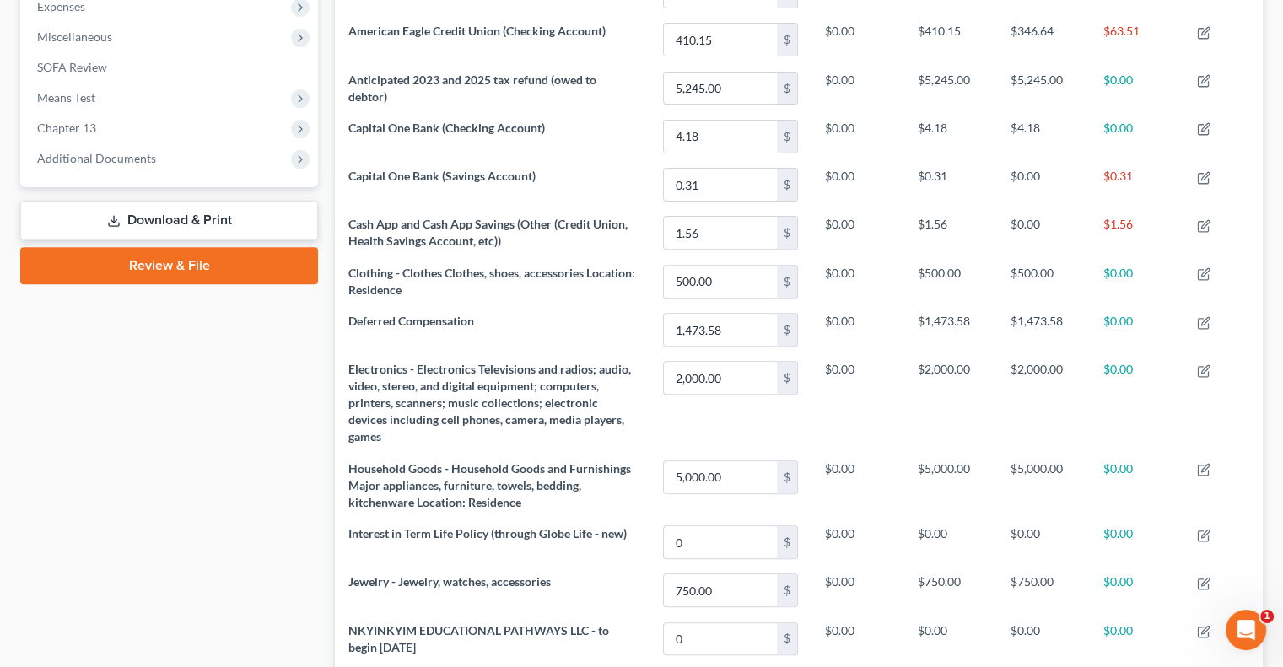
scroll to position [591, 0]
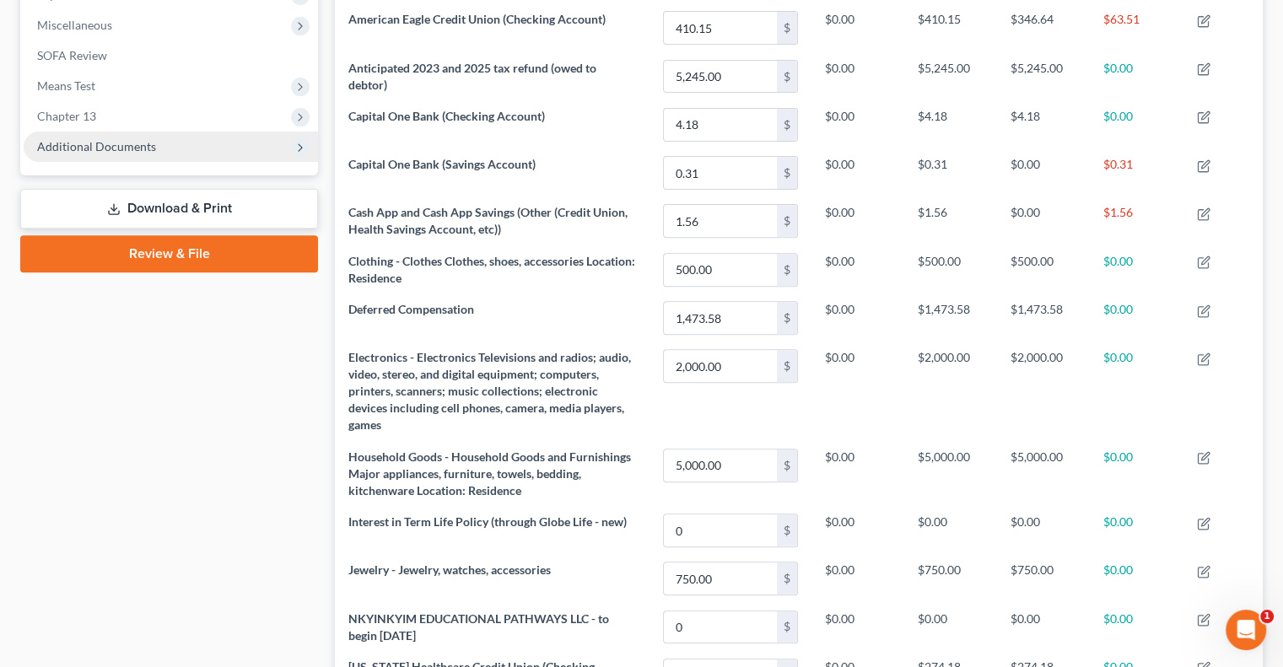
click at [115, 158] on span "Additional Documents" at bounding box center [171, 147] width 294 height 30
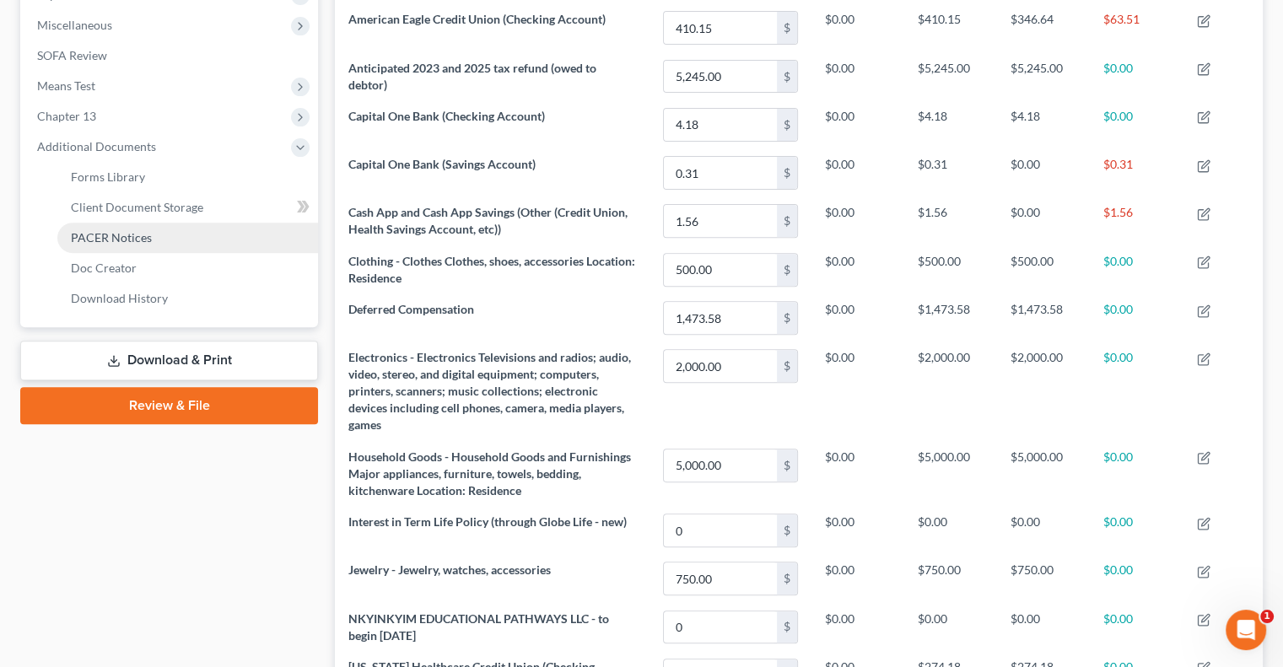
click at [136, 242] on span "PACER Notices" at bounding box center [111, 237] width 81 height 14
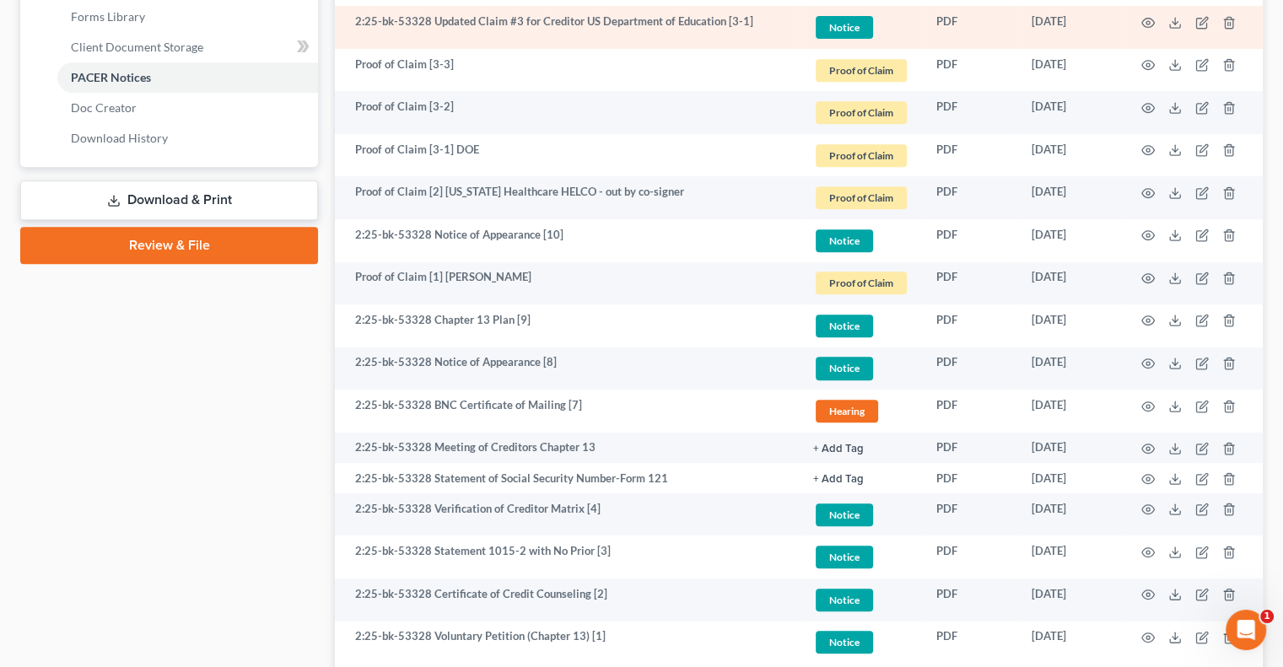
scroll to position [879, 0]
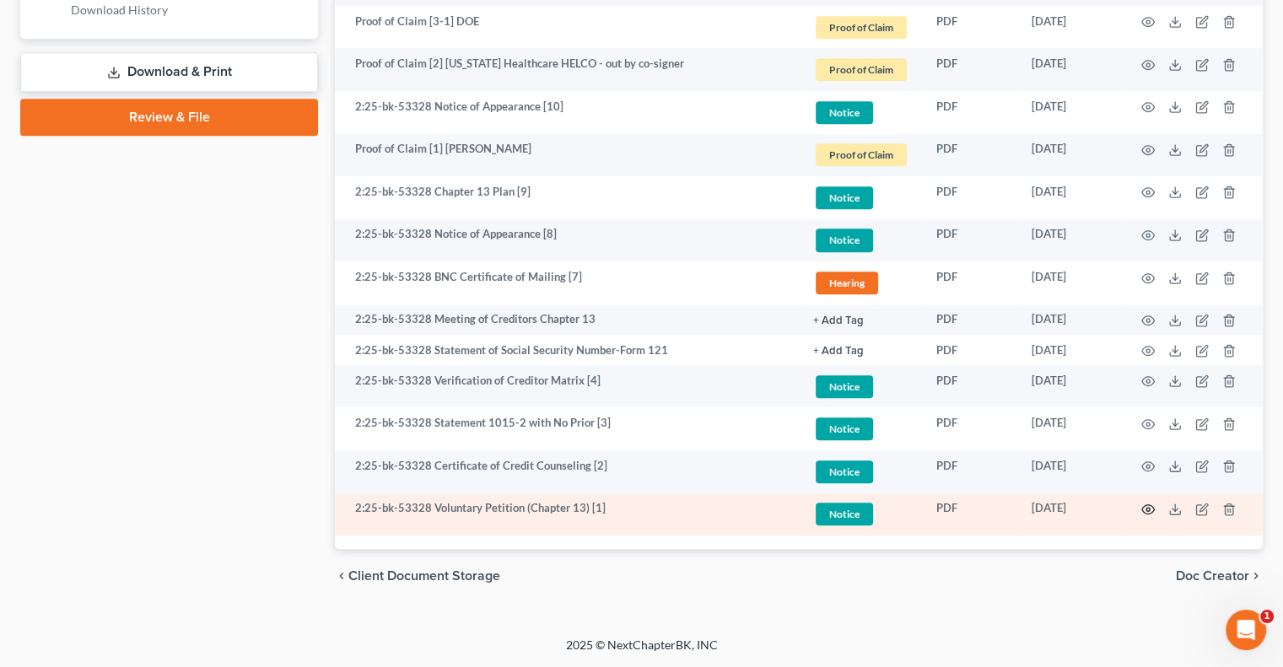
click at [1151, 507] on icon "button" at bounding box center [1149, 510] width 14 height 14
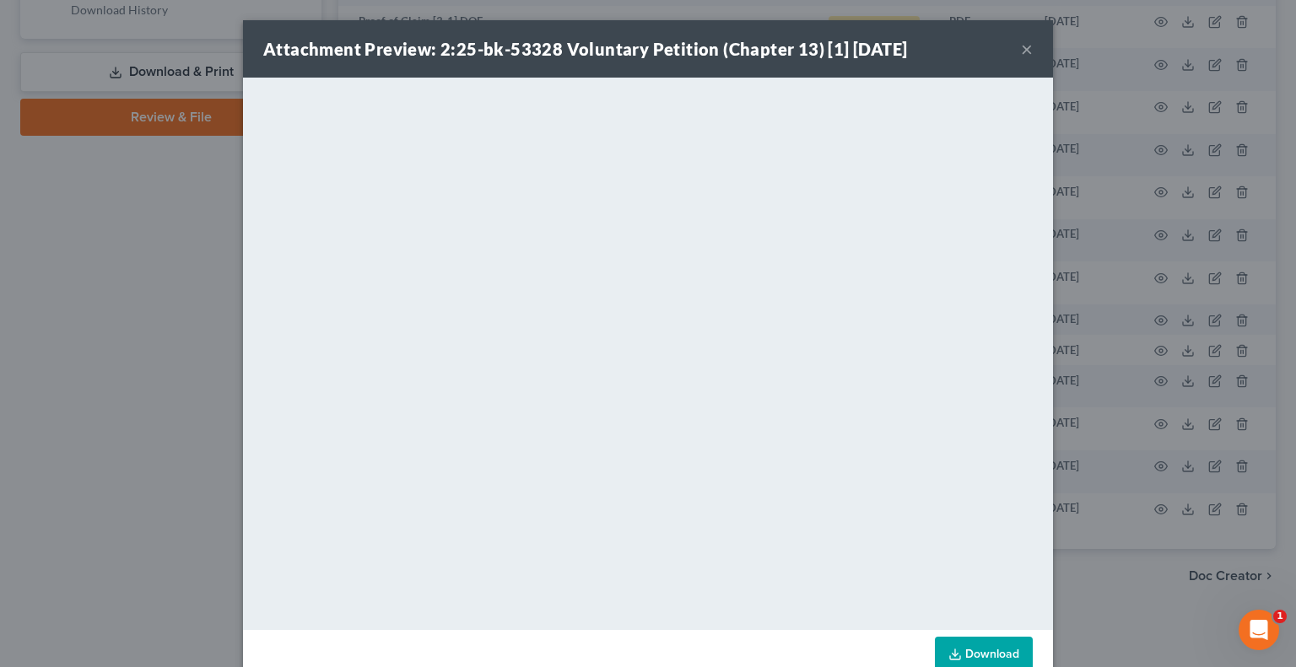
click at [1021, 53] on button "×" at bounding box center [1027, 49] width 12 height 20
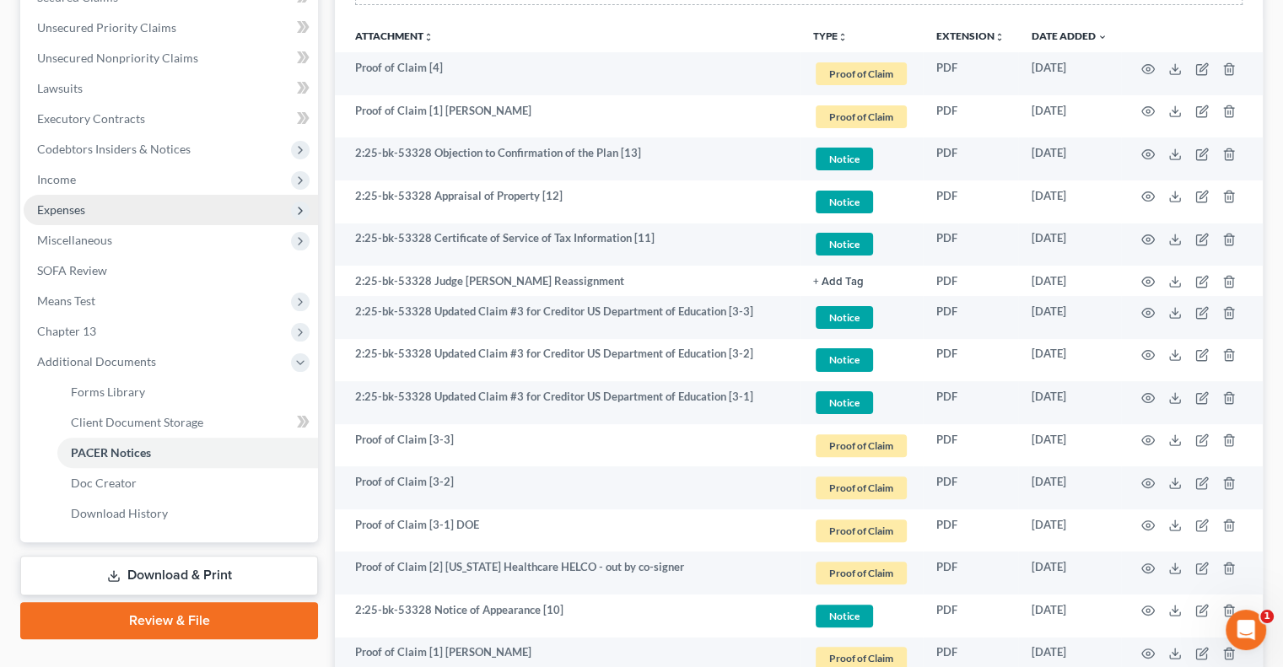
scroll to position [289, 0]
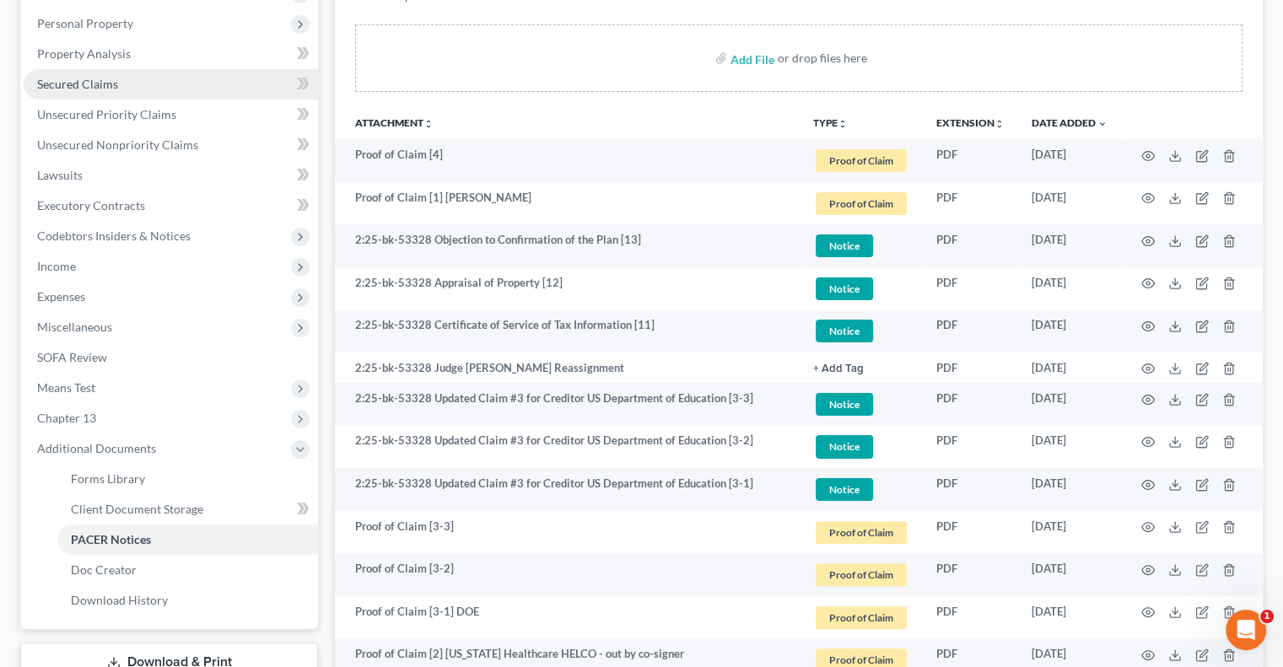
click at [84, 82] on span "Secured Claims" at bounding box center [77, 84] width 81 height 14
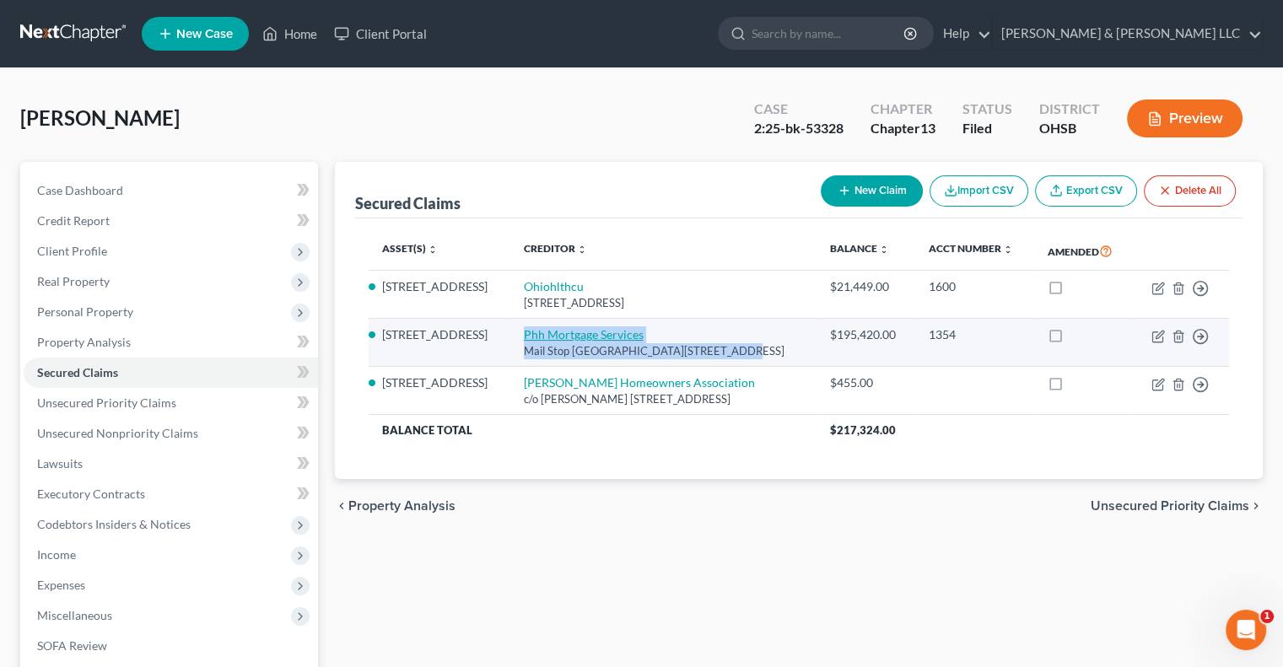
drag, startPoint x: 711, startPoint y: 350, endPoint x: 505, endPoint y: 333, distance: 206.6
click at [510, 333] on td "Phh Mortgage Services Mail Stop Sv 15, Mount Laurel, NJ 08054" at bounding box center [663, 343] width 306 height 48
copy td "Phh Mortgage Services Mail Stop Sv 15, Mount Laurel, NJ 08054"
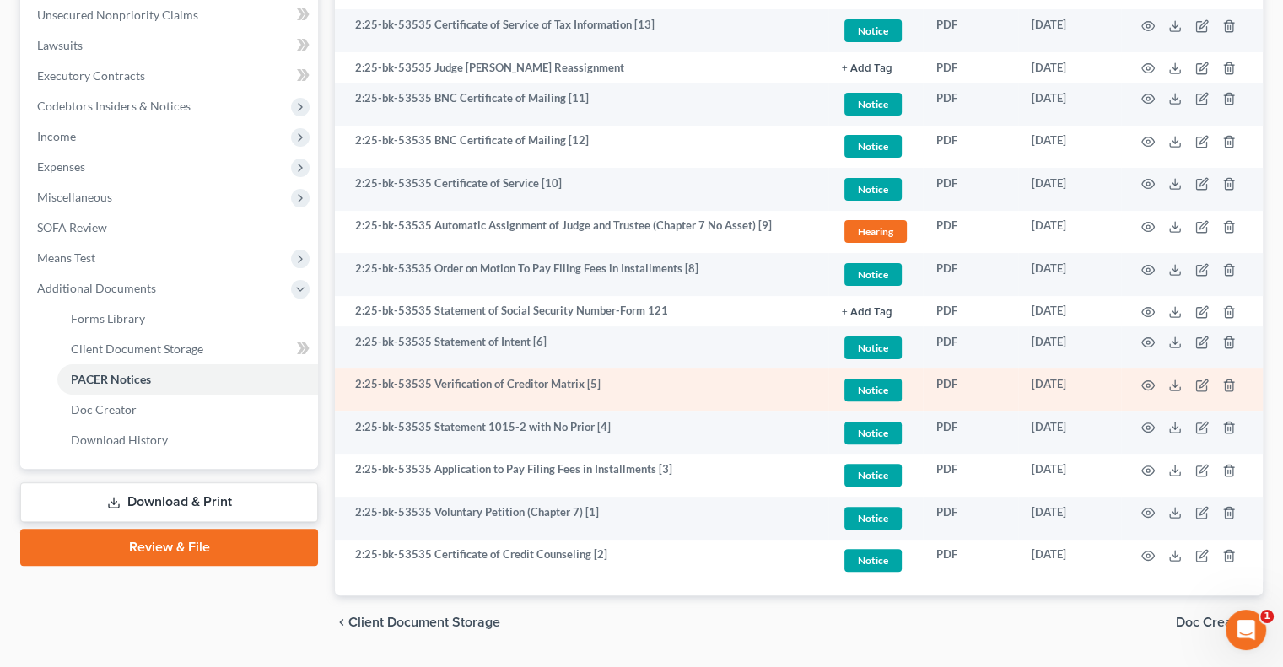
scroll to position [422, 0]
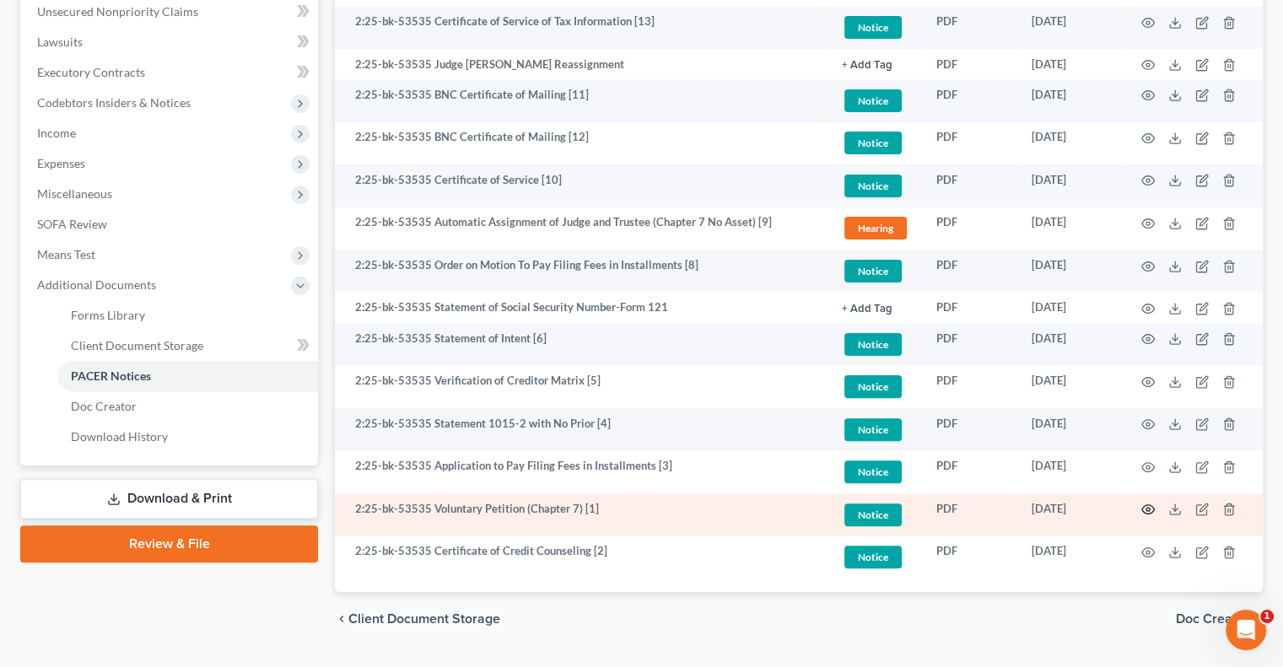
click at [1147, 511] on circle "button" at bounding box center [1148, 509] width 3 height 3
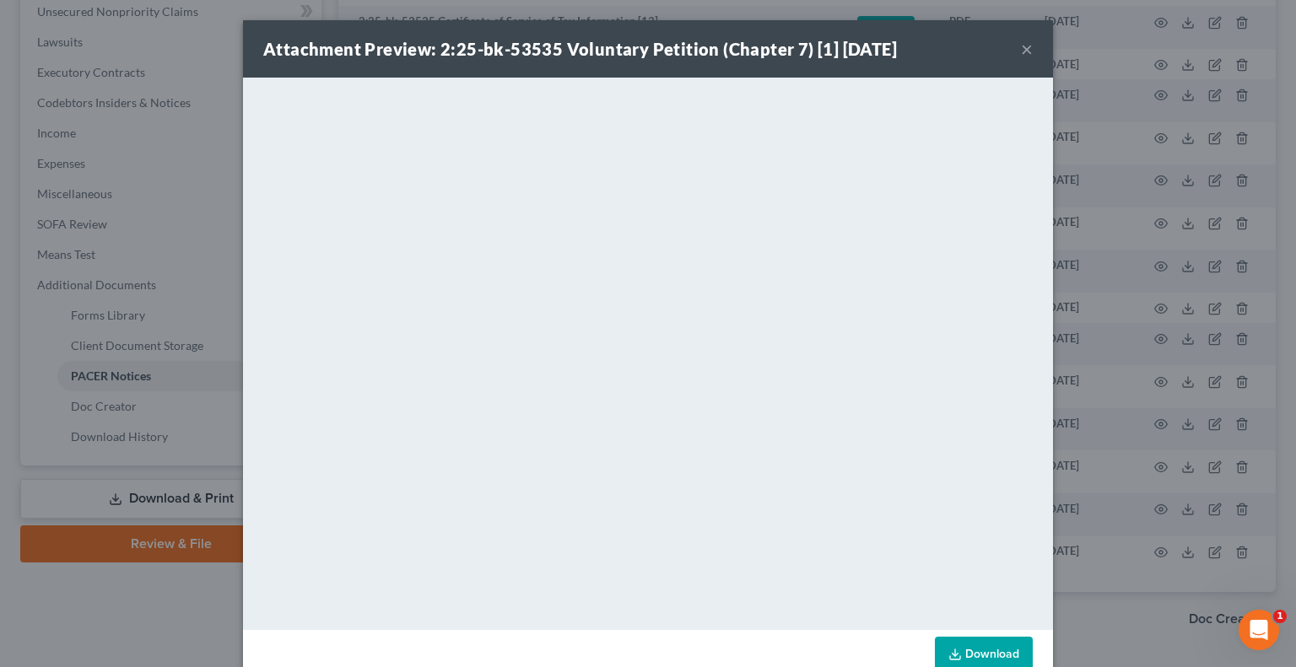
click at [1021, 49] on button "×" at bounding box center [1027, 49] width 12 height 20
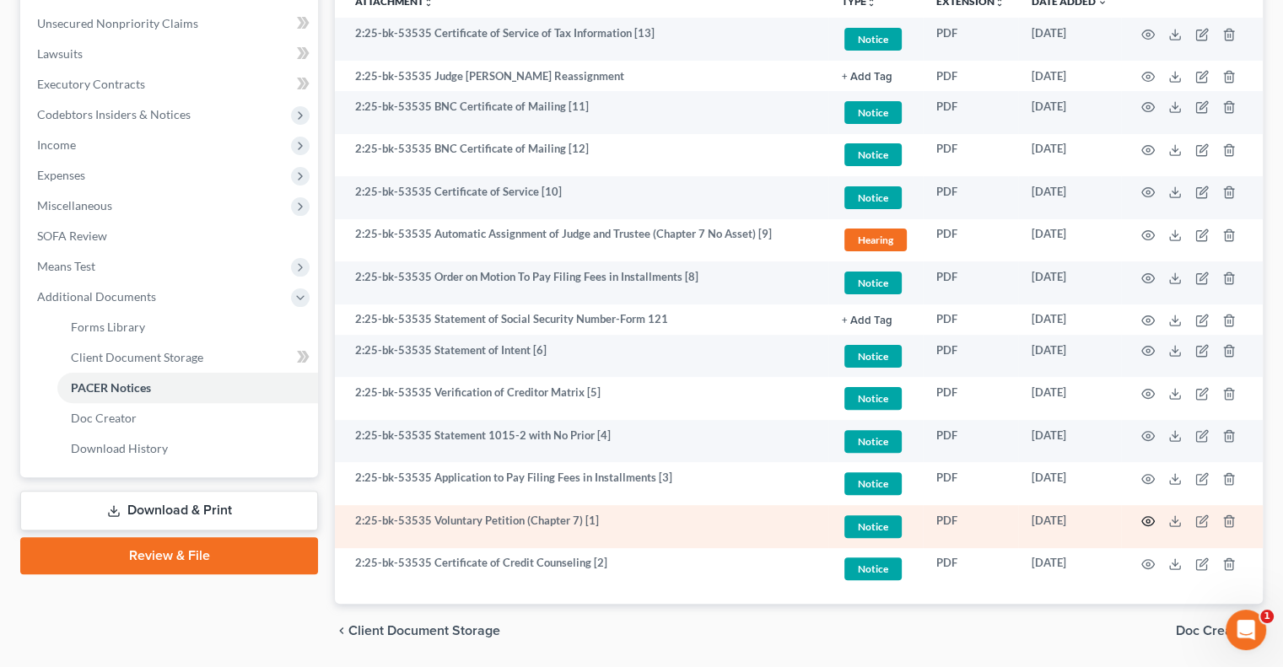
click at [1152, 524] on icon "button" at bounding box center [1148, 521] width 13 height 9
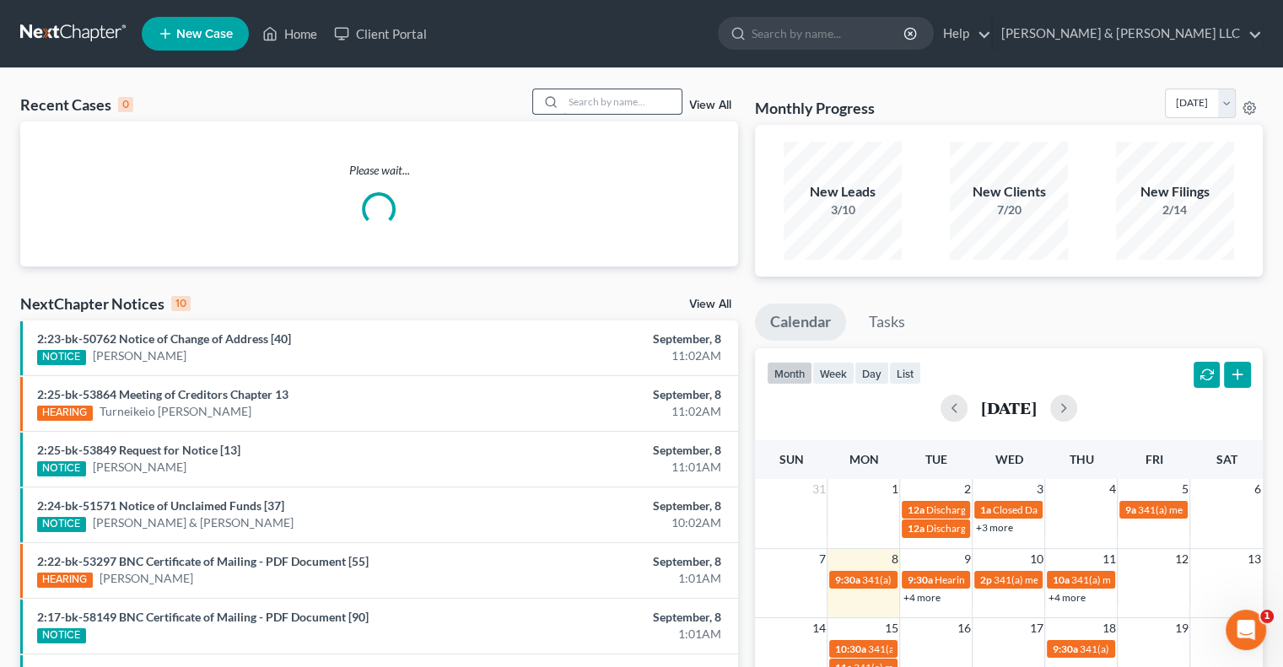
click at [604, 108] on input "search" at bounding box center [623, 101] width 118 height 24
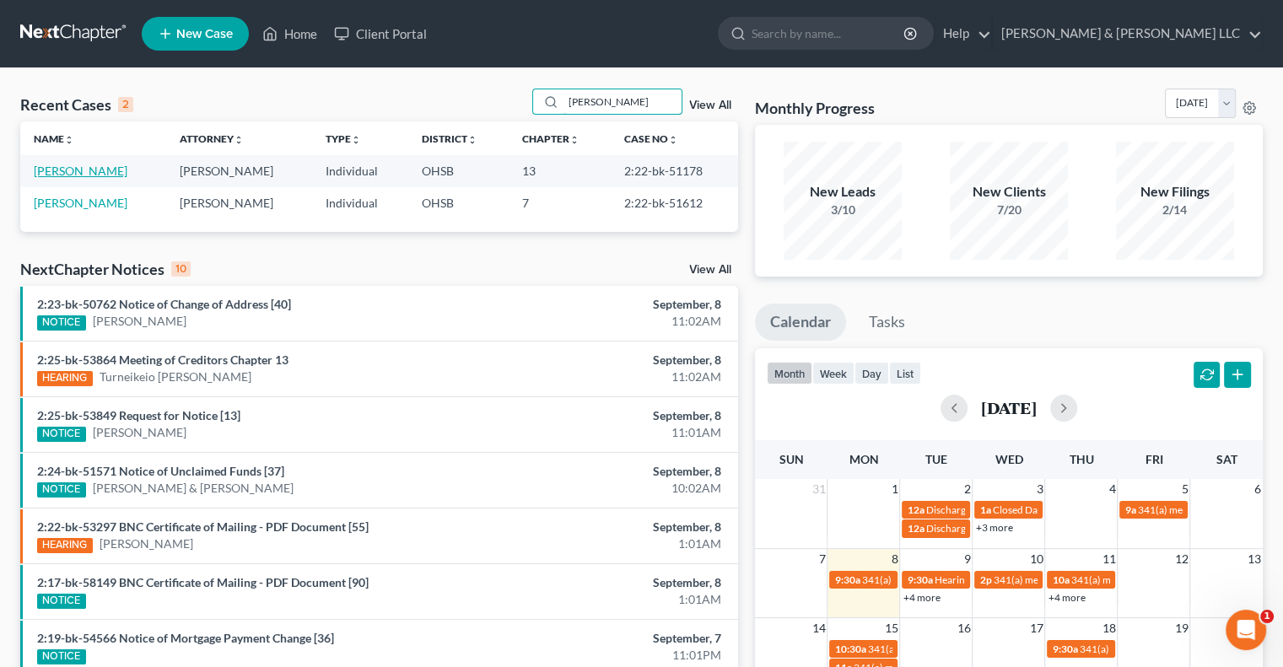
type input "Arthur"
click at [91, 176] on link "Arthur, Richard" at bounding box center [81, 171] width 94 height 14
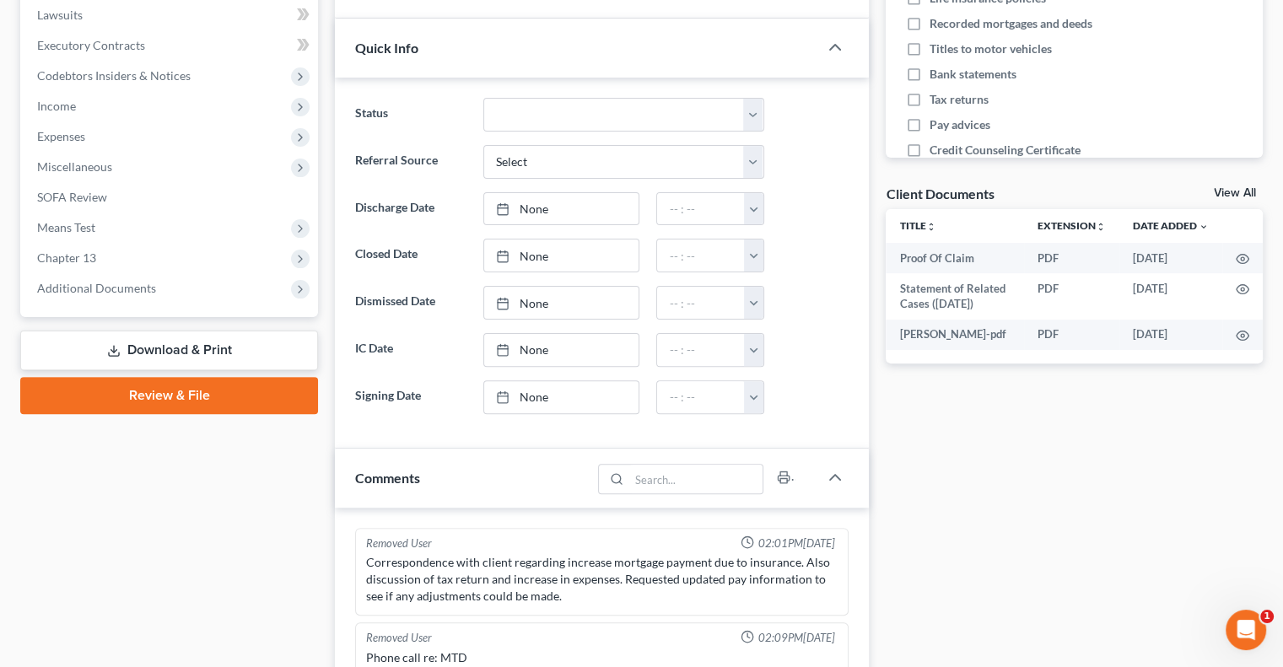
scroll to position [675, 0]
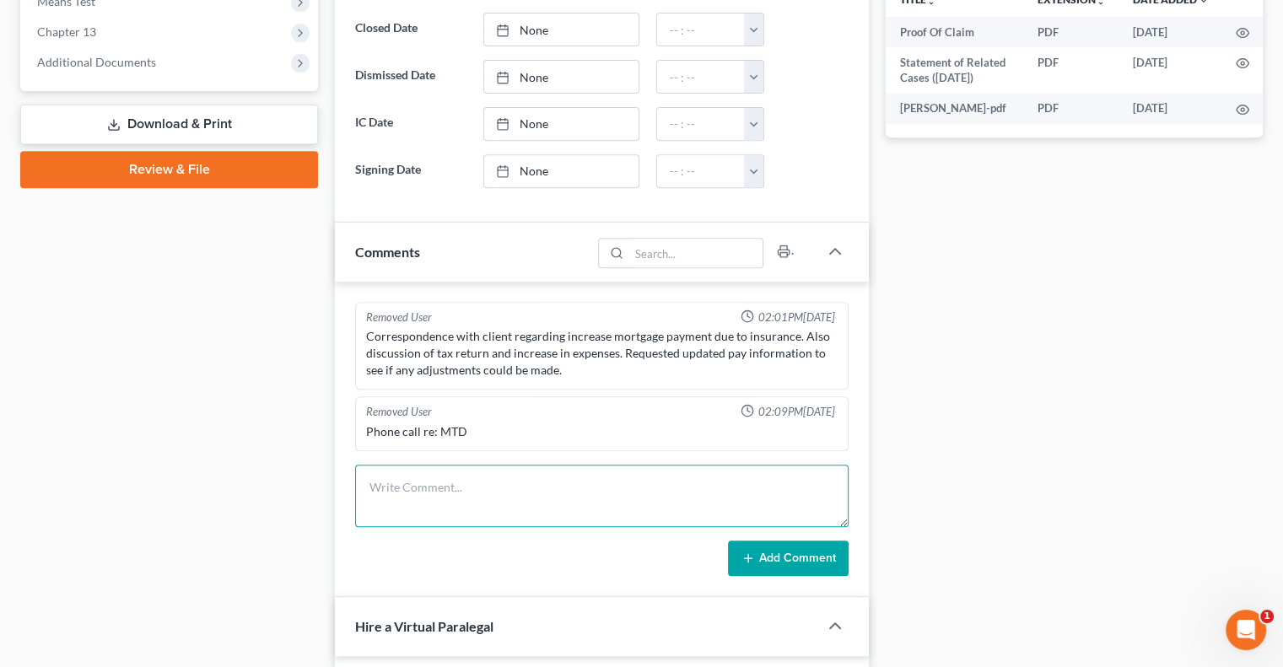
click at [468, 498] on textarea at bounding box center [602, 496] width 494 height 62
type textarea "Creditor call - Halsted Financial. No longer represent - case dismissed and deb…"
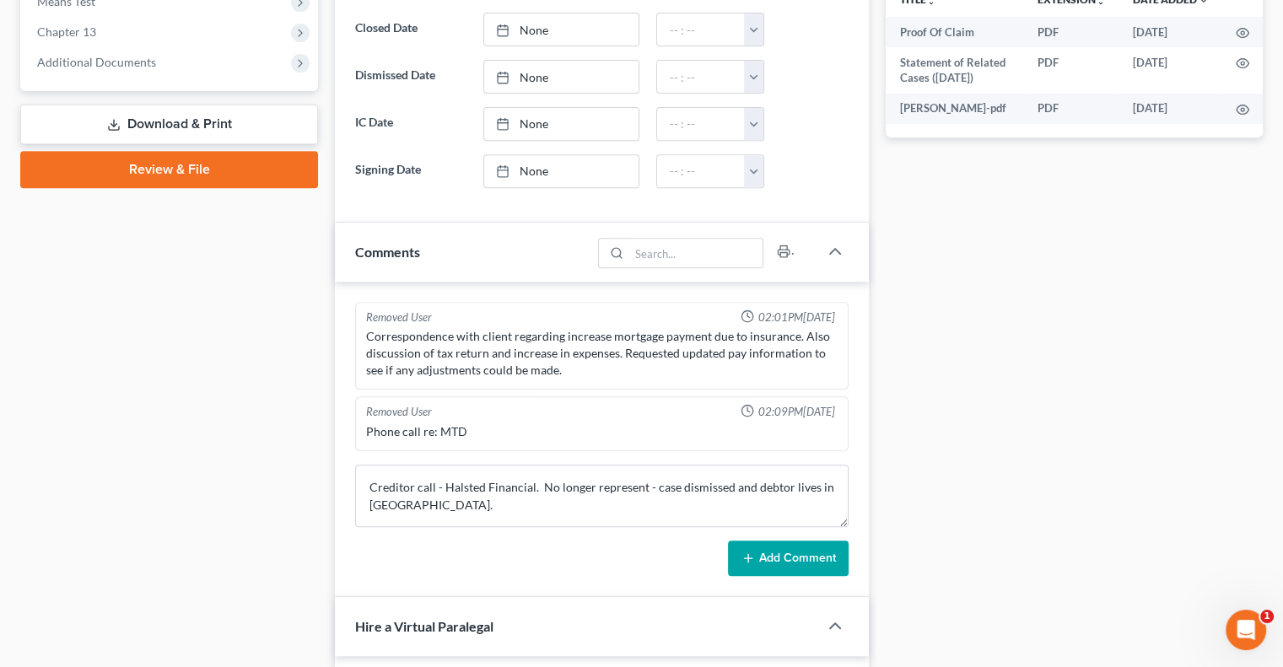
click at [809, 564] on button "Add Comment" at bounding box center [788, 558] width 121 height 35
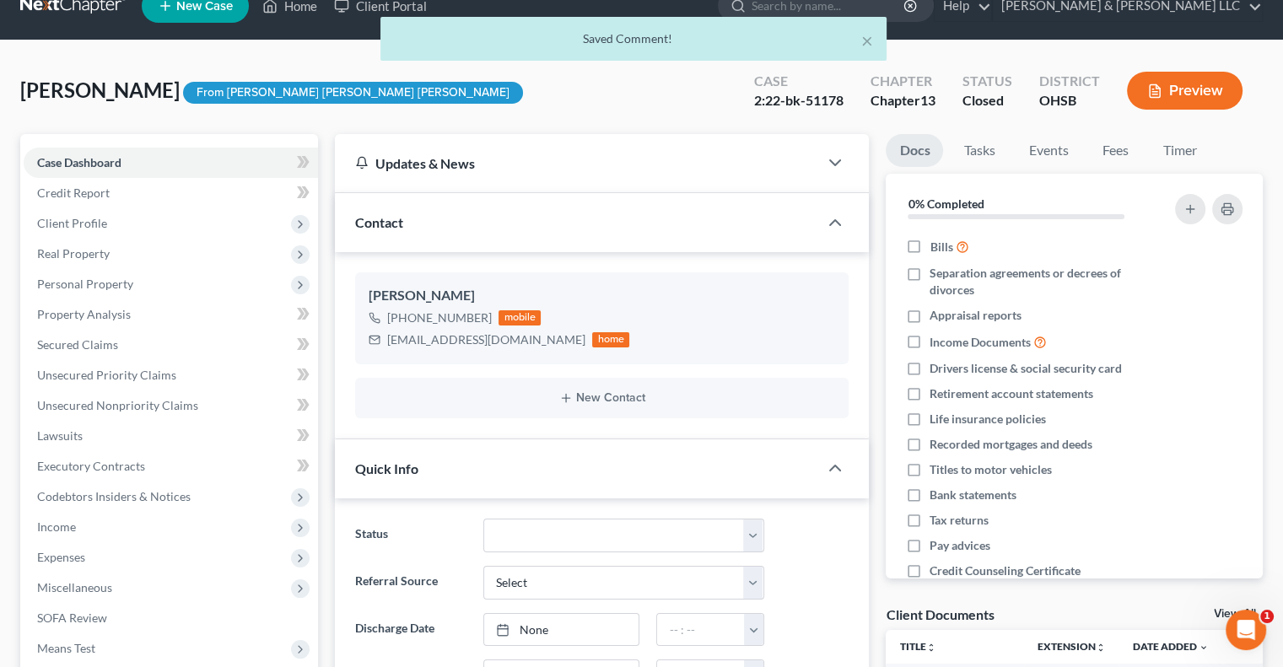
scroll to position [0, 0]
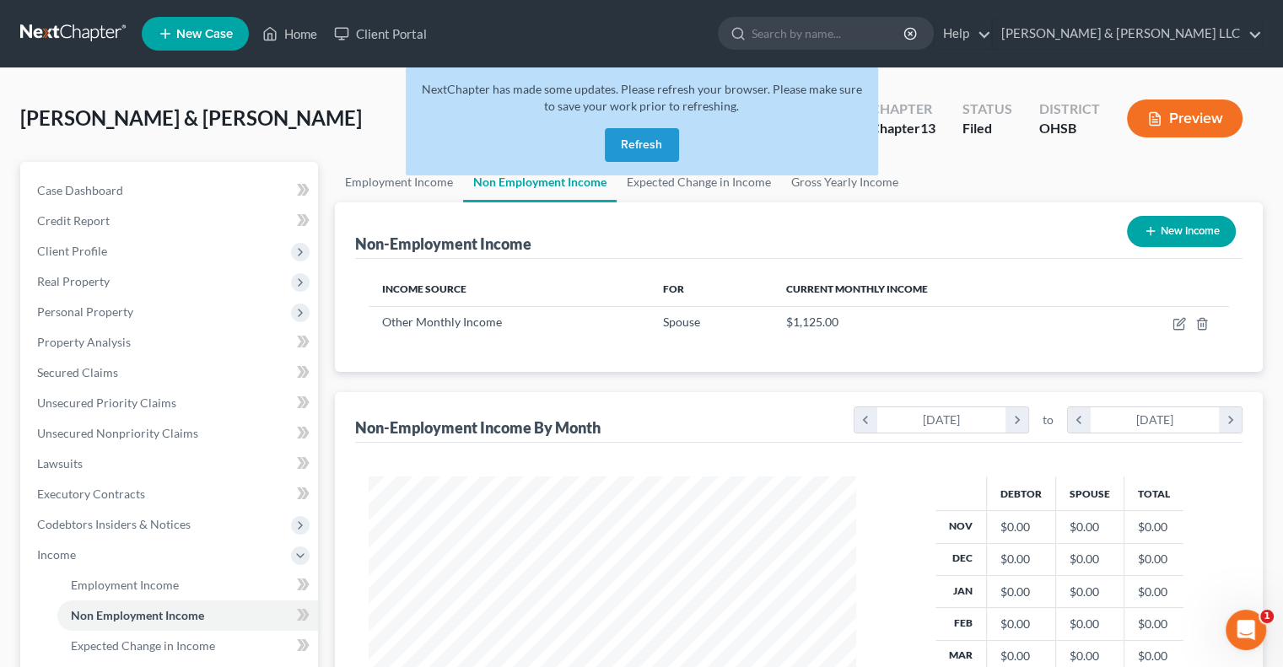
scroll to position [300, 521]
